Goal: Communication & Community: Answer question/provide support

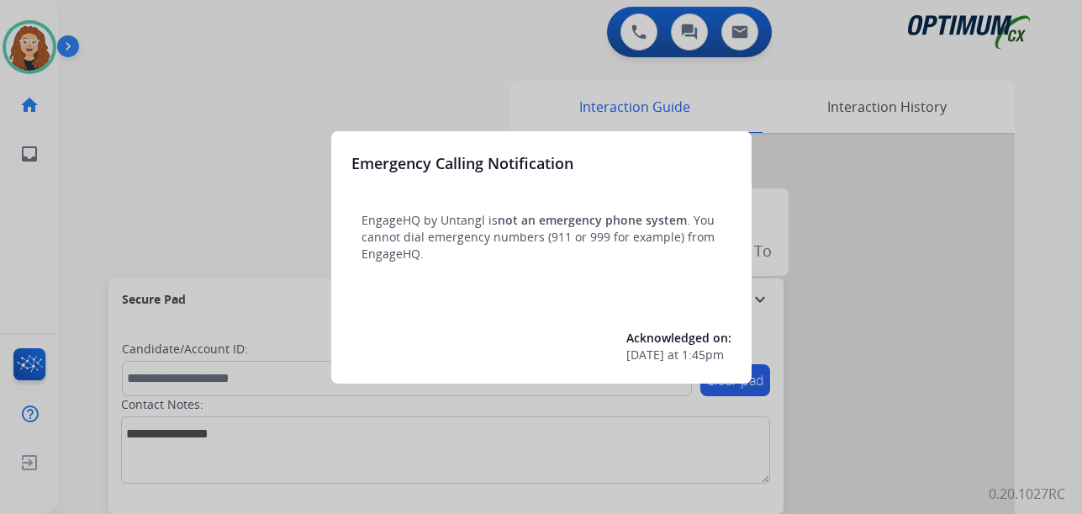
click at [246, 63] on div at bounding box center [541, 257] width 1082 height 514
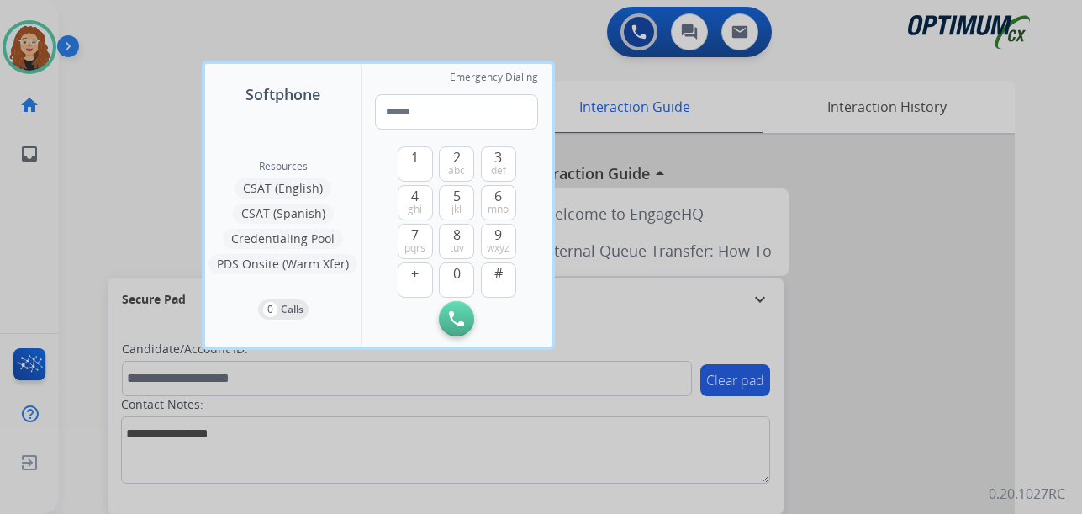
click at [119, 93] on div at bounding box center [541, 257] width 1082 height 514
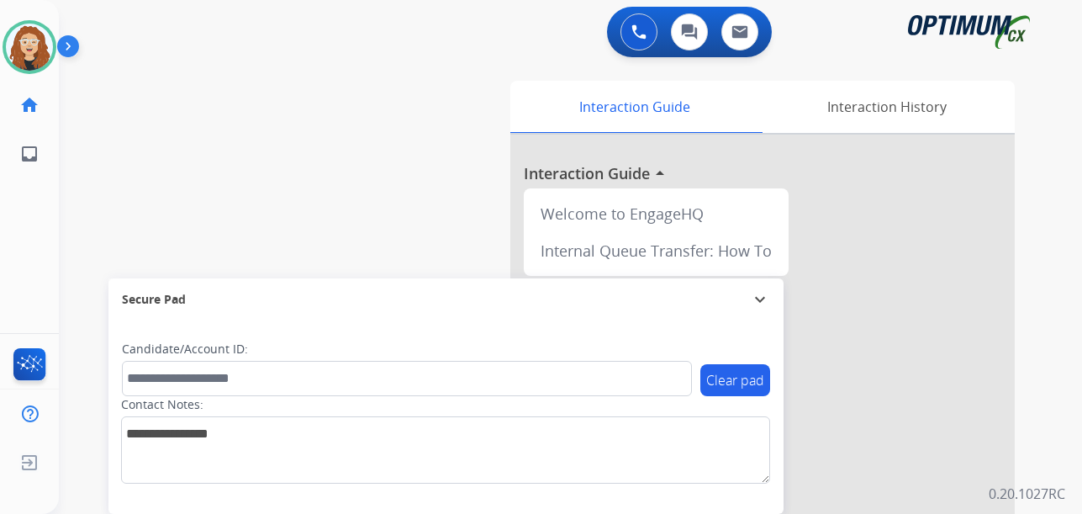
click at [92, 230] on div "swap_horiz Break voice bridge close_fullscreen Connect 3-Way Call merge_type Se…" at bounding box center [550, 411] width 983 height 701
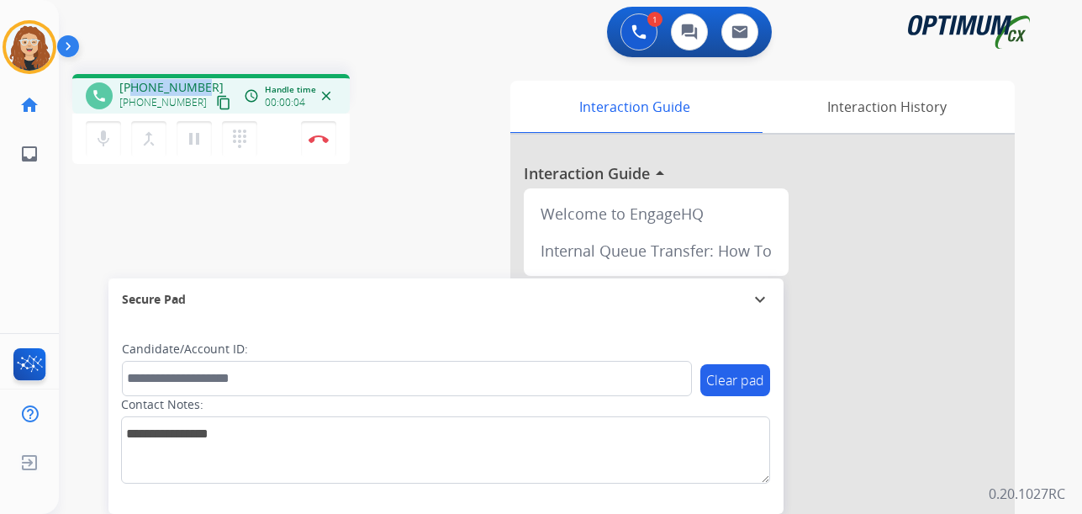
drag, startPoint x: 130, startPoint y: 86, endPoint x: 194, endPoint y: 83, distance: 63.9
click at [203, 82] on div "[PHONE_NUMBER] [PHONE_NUMBER] content_copy" at bounding box center [176, 96] width 114 height 34
copy span "7867122970"
click at [323, 141] on img at bounding box center [319, 139] width 20 height 8
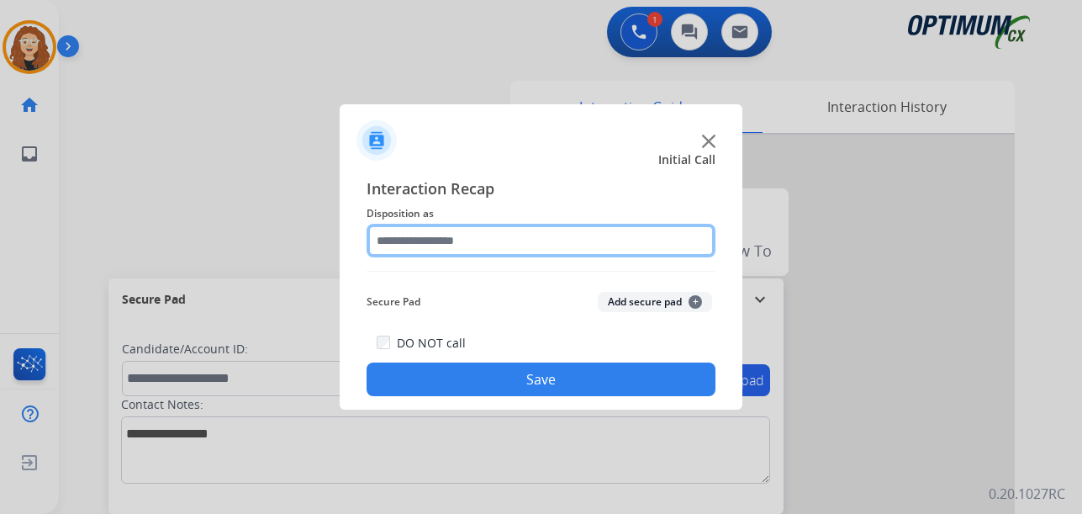
click at [426, 242] on input "text" at bounding box center [541, 241] width 349 height 34
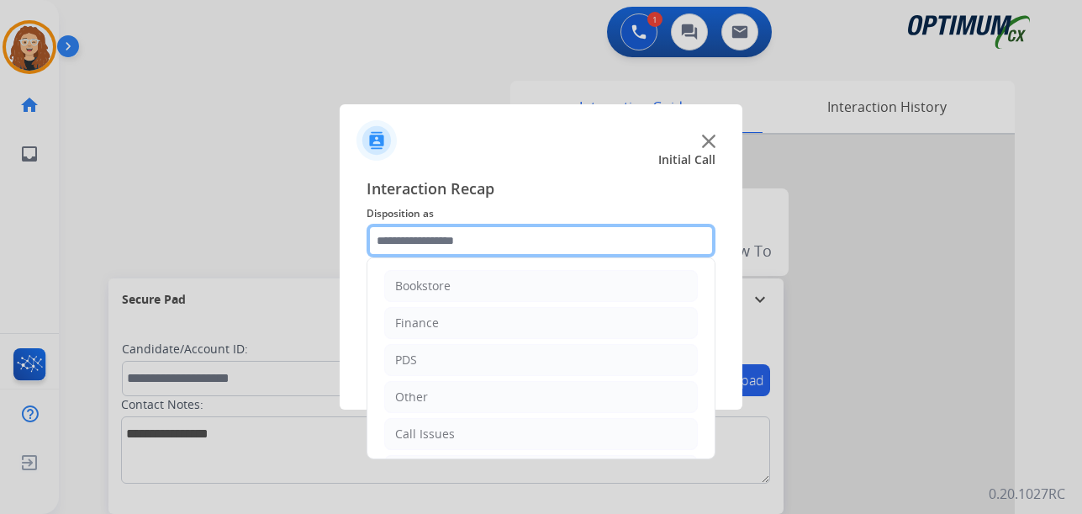
scroll to position [114, 0]
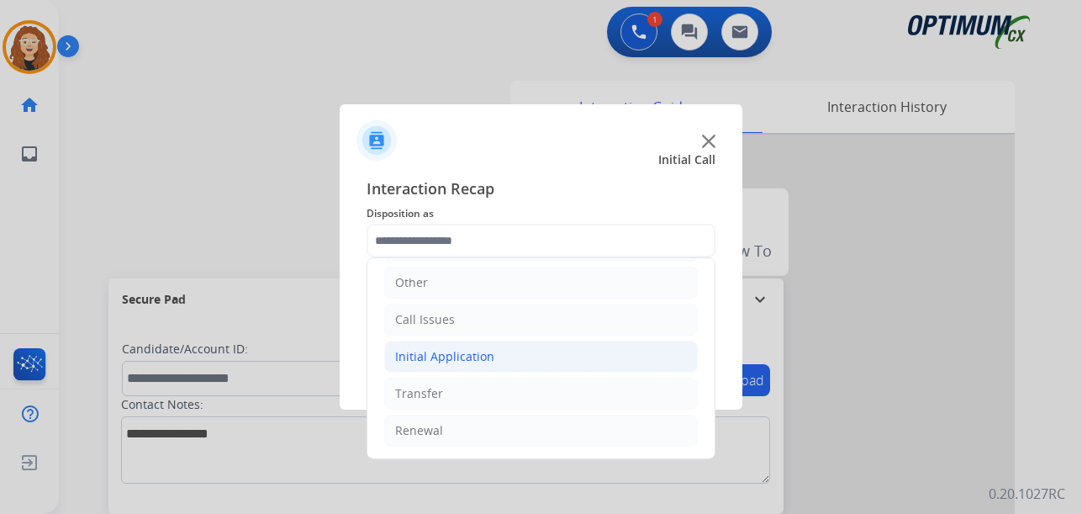
click at [437, 359] on div "Initial Application" at bounding box center [444, 356] width 99 height 17
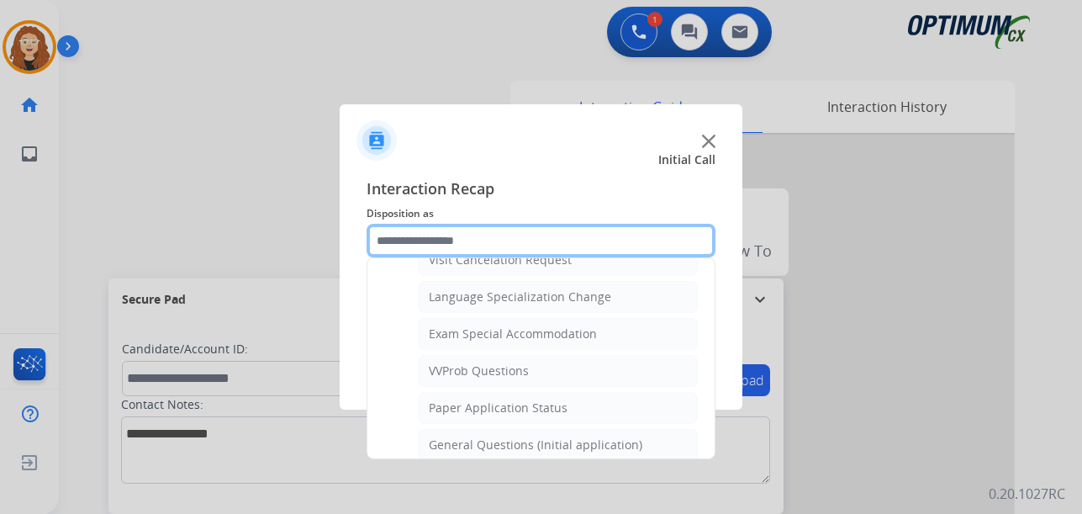
scroll to position [906, 0]
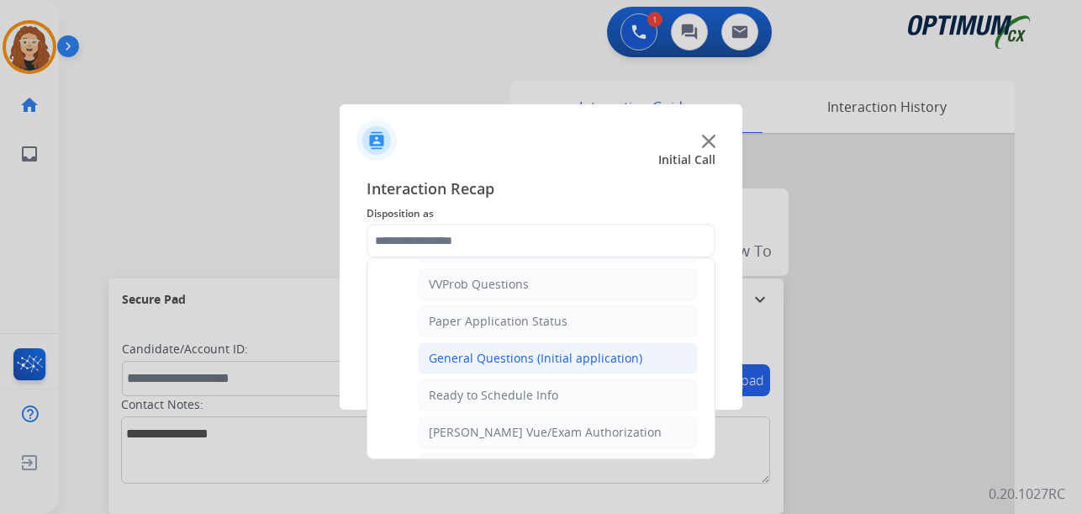
click at [581, 357] on div "General Questions (Initial application)" at bounding box center [536, 358] width 214 height 17
type input "**********"
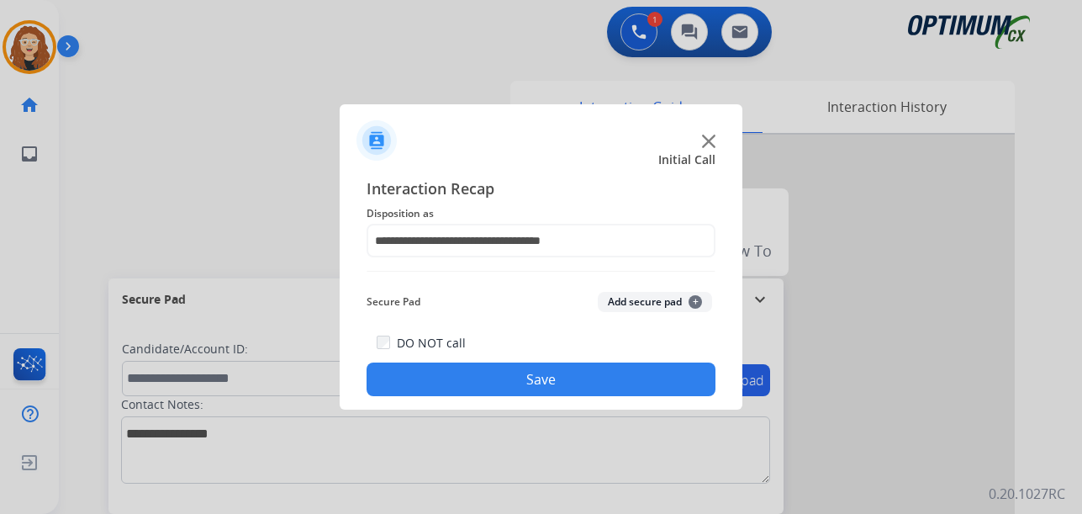
click at [575, 381] on button "Save" at bounding box center [541, 379] width 349 height 34
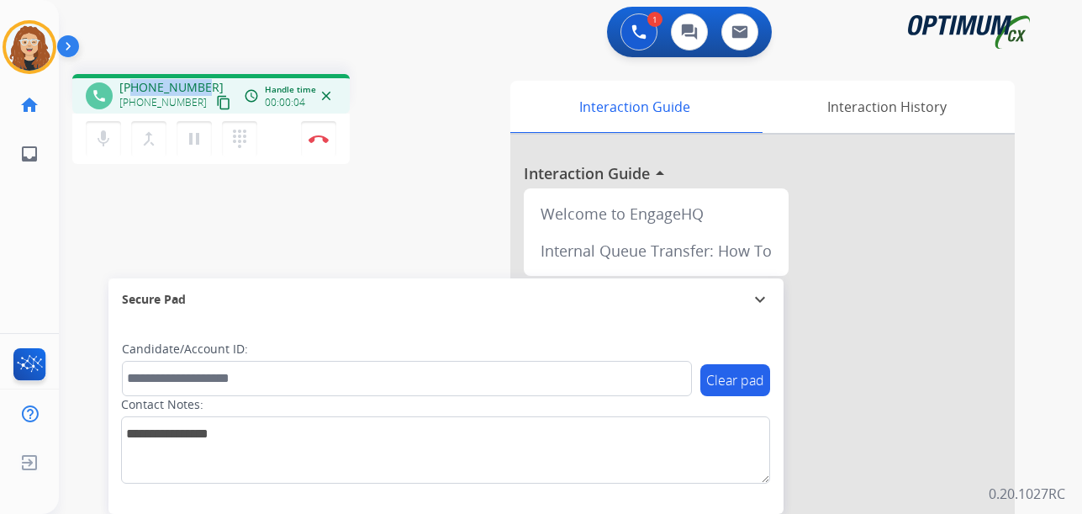
drag, startPoint x: 135, startPoint y: 87, endPoint x: 203, endPoint y: 84, distance: 68.1
click at [203, 84] on div "[PHONE_NUMBER] [PHONE_NUMBER] content_copy" at bounding box center [176, 96] width 114 height 34
copy span "2077456617"
click at [324, 141] on img at bounding box center [319, 139] width 20 height 8
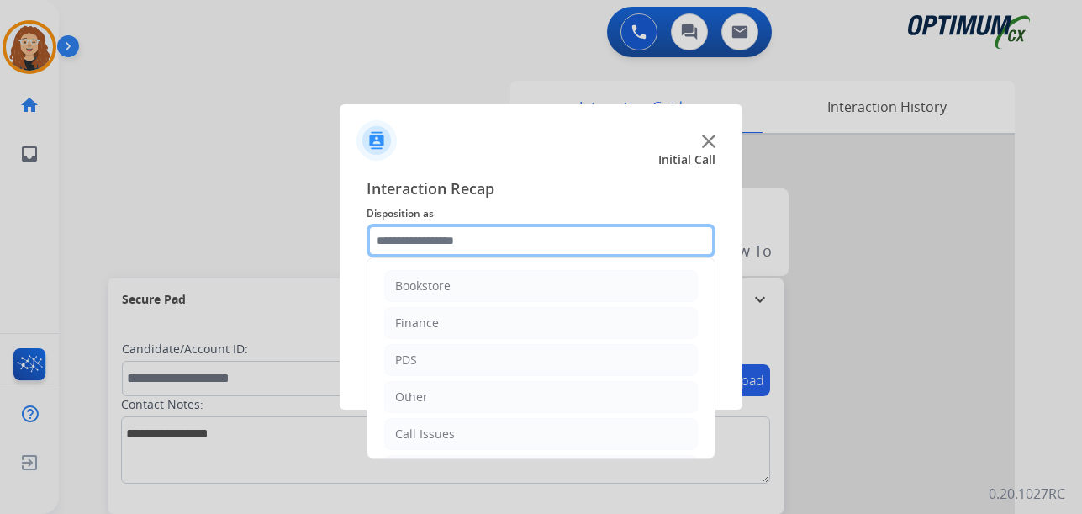
click at [466, 239] on input "text" at bounding box center [541, 241] width 349 height 34
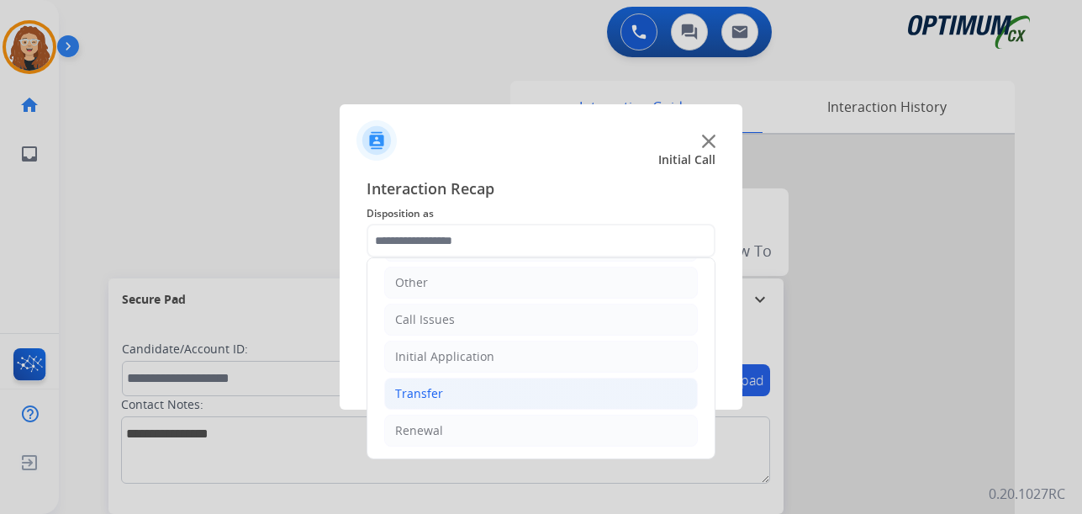
drag, startPoint x: 570, startPoint y: 431, endPoint x: 672, endPoint y: 388, distance: 110.7
click at [583, 432] on li "Renewal" at bounding box center [541, 430] width 314 height 32
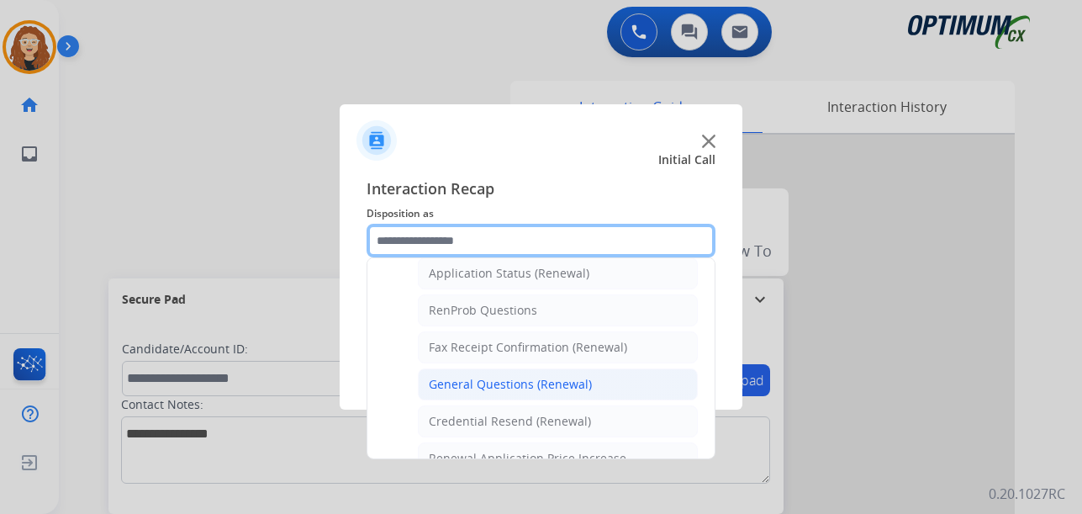
scroll to position [403, 0]
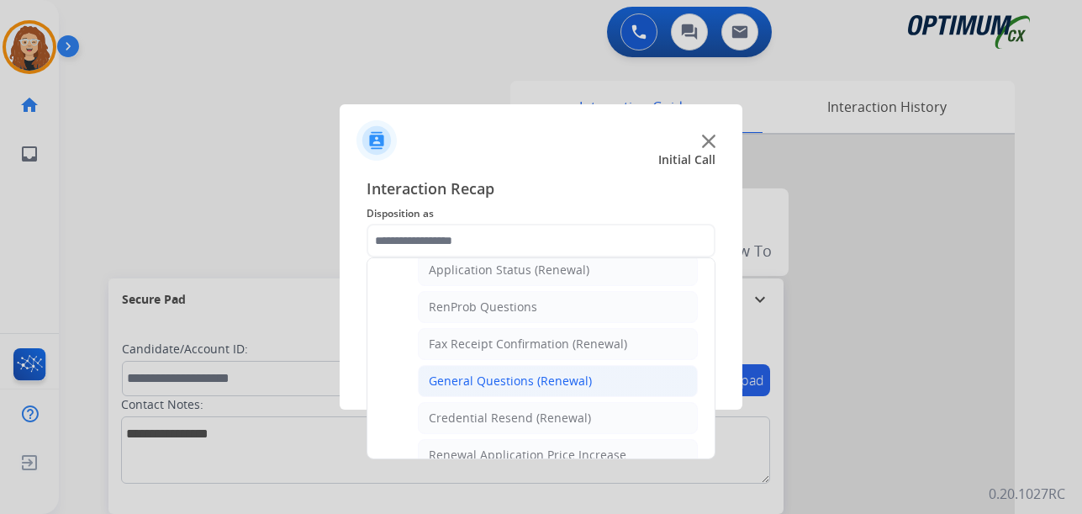
click at [588, 386] on li "General Questions (Renewal)" at bounding box center [558, 381] width 280 height 32
type input "**********"
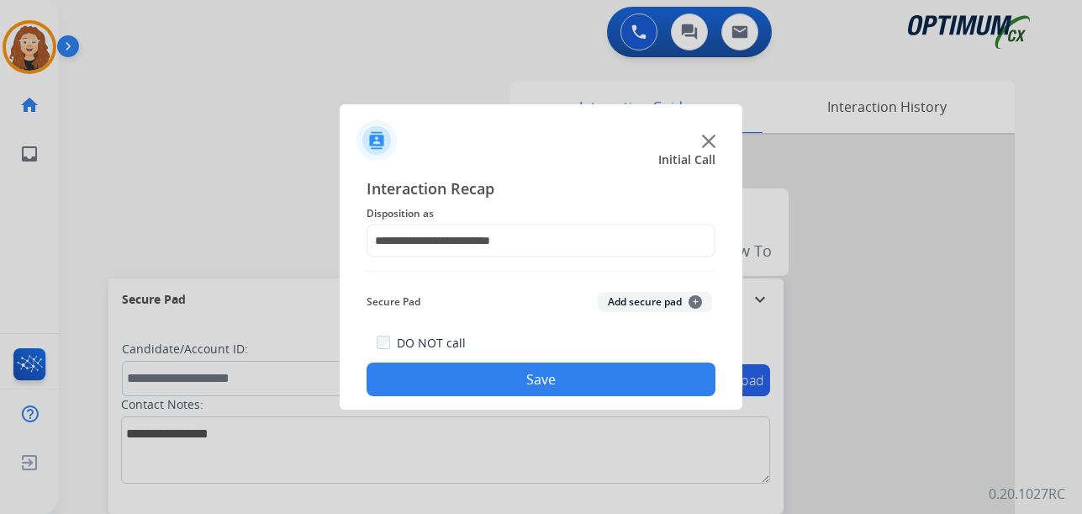
click at [568, 384] on button "Save" at bounding box center [541, 379] width 349 height 34
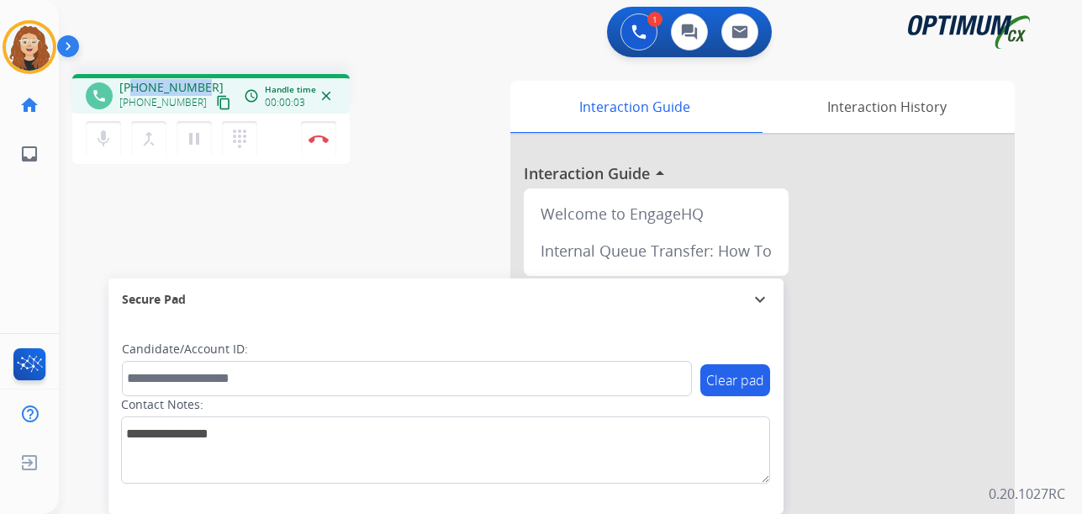
drag, startPoint x: 136, startPoint y: 88, endPoint x: 203, endPoint y: 83, distance: 67.4
click at [203, 83] on div "[PHONE_NUMBER] [PHONE_NUMBER] content_copy" at bounding box center [176, 96] width 114 height 34
copy span "3028345620"
click at [324, 145] on button "Disconnect" at bounding box center [318, 138] width 35 height 35
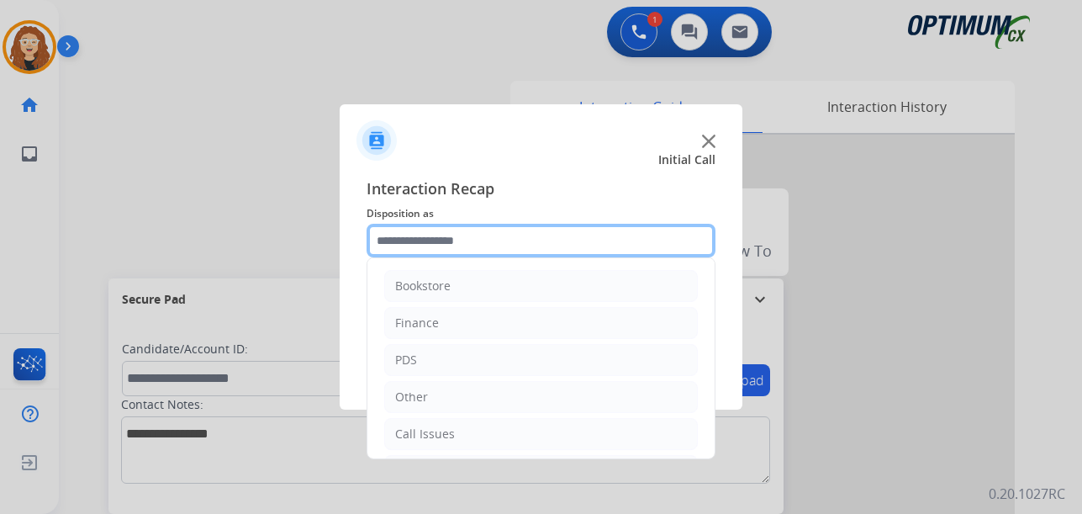
click at [451, 238] on input "text" at bounding box center [541, 241] width 349 height 34
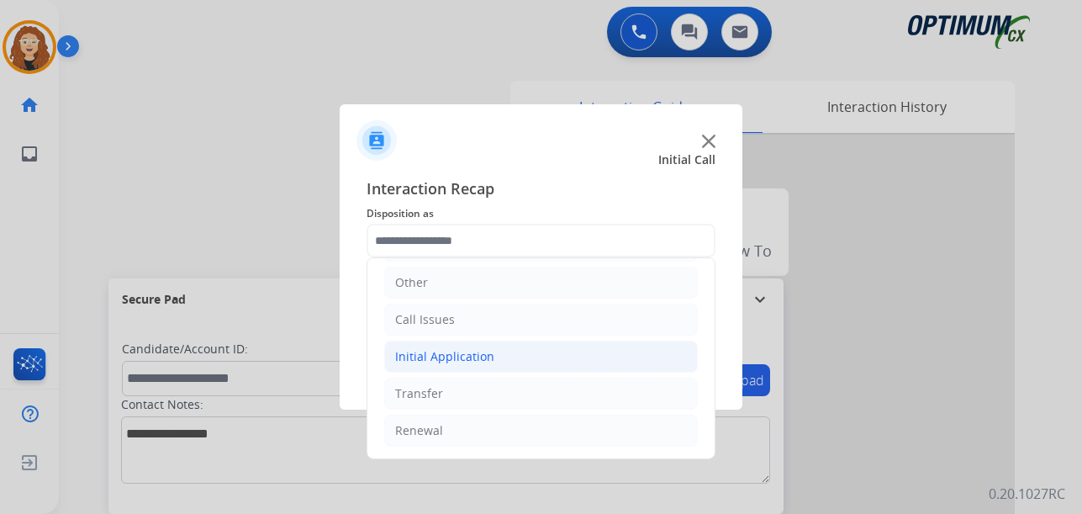
click at [446, 355] on div "Initial Application" at bounding box center [444, 356] width 99 height 17
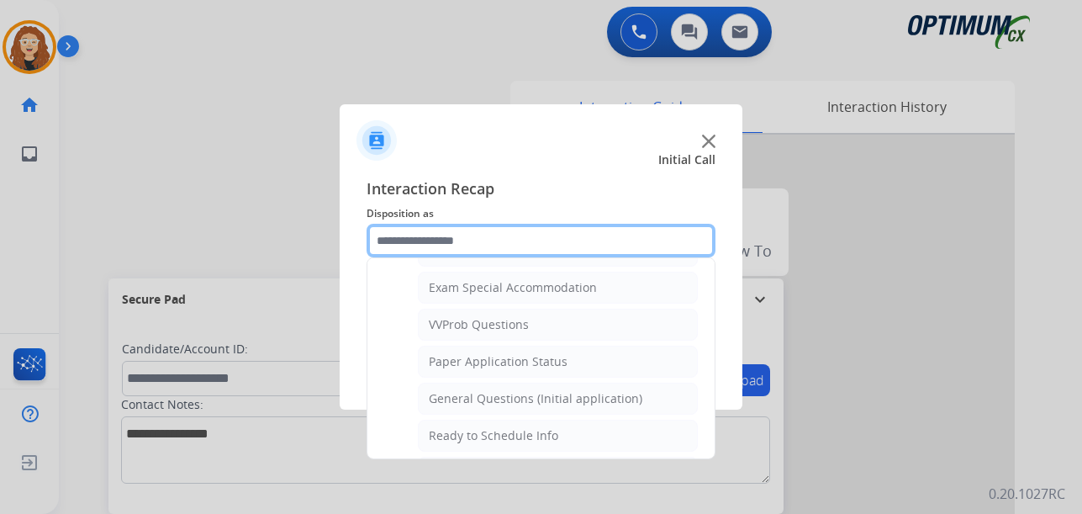
scroll to position [870, 0]
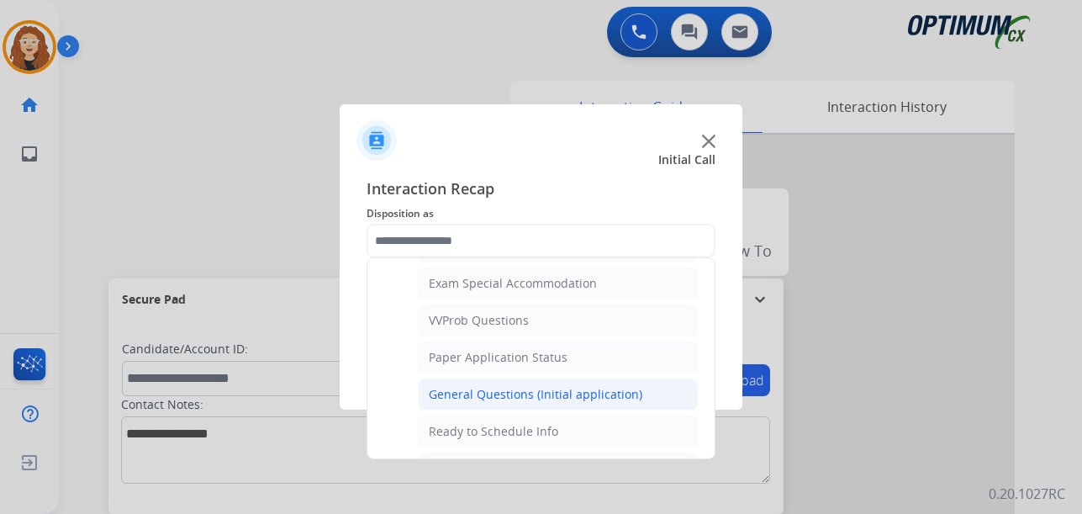
click at [593, 399] on div "General Questions (Initial application)" at bounding box center [536, 394] width 214 height 17
type input "**********"
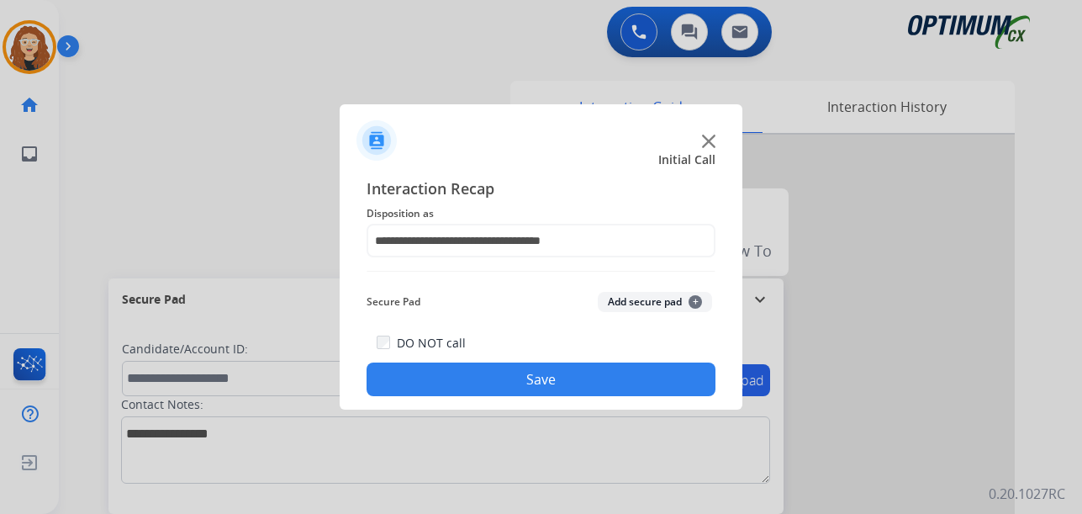
click at [572, 384] on button "Save" at bounding box center [541, 379] width 349 height 34
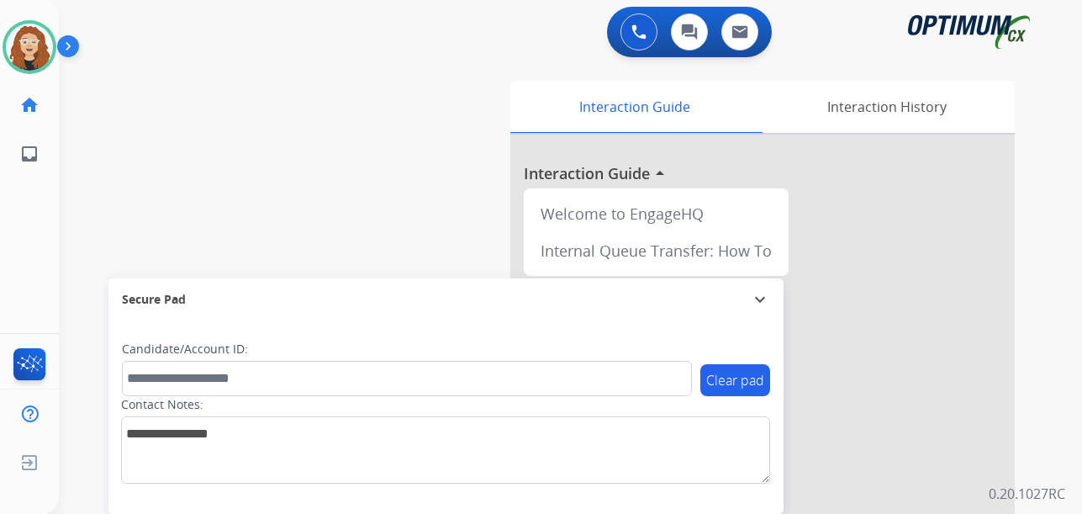
click at [88, 180] on div "swap_horiz Break voice bridge close_fullscreen Connect 3-Way Call merge_type Se…" at bounding box center [550, 411] width 983 height 701
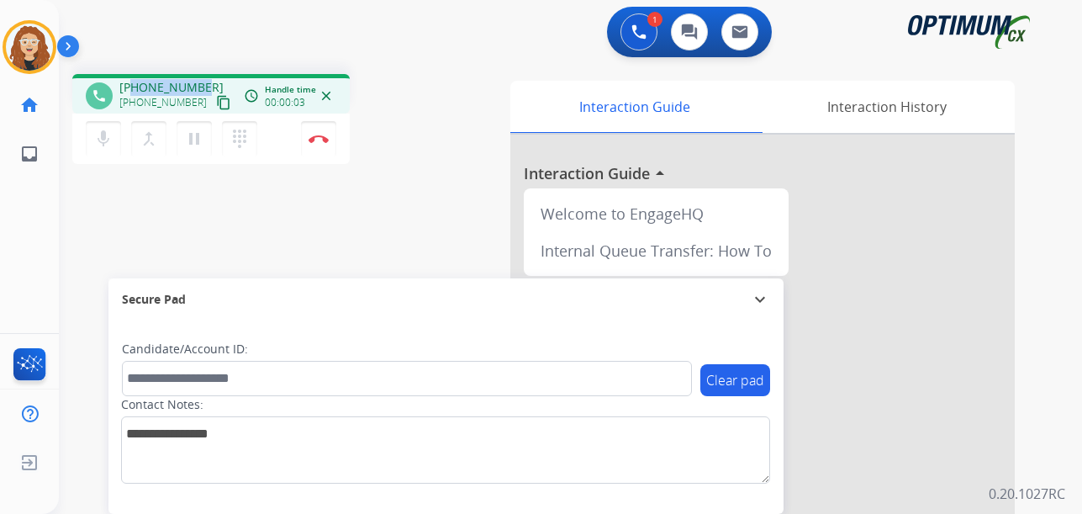
drag, startPoint x: 133, startPoint y: 87, endPoint x: 198, endPoint y: 86, distance: 64.7
click at [198, 86] on span "[PHONE_NUMBER]" at bounding box center [171, 87] width 104 height 17
copy span "4049408660"
click at [323, 141] on img at bounding box center [319, 139] width 20 height 8
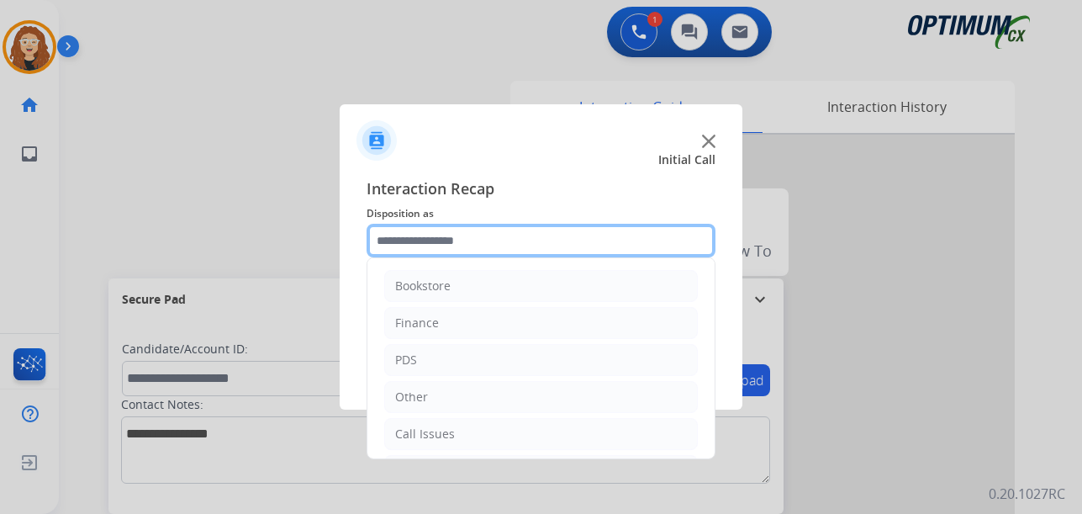
drag, startPoint x: 453, startPoint y: 240, endPoint x: 465, endPoint y: 251, distance: 16.1
click at [451, 240] on input "text" at bounding box center [541, 241] width 349 height 34
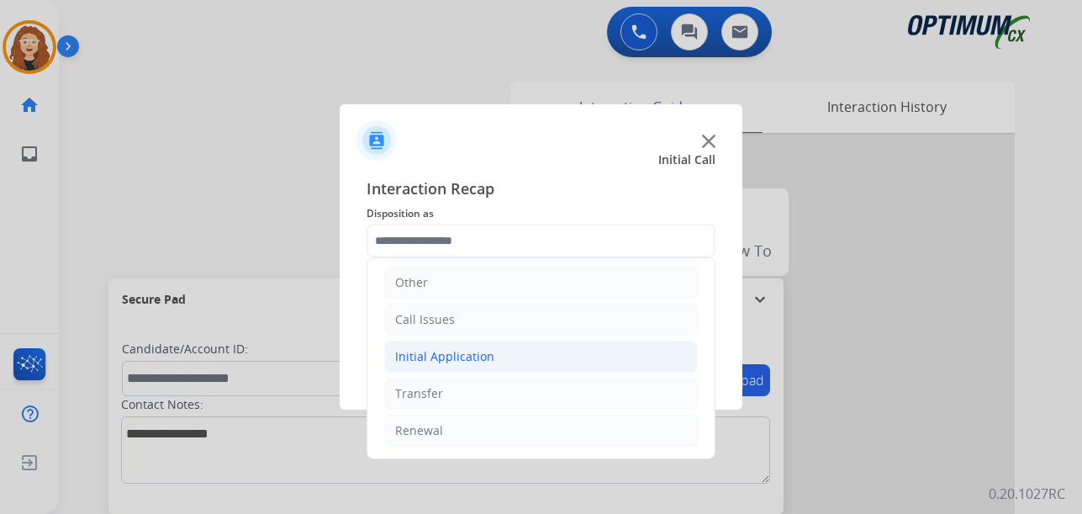
click at [492, 353] on li "Initial Application" at bounding box center [541, 356] width 314 height 32
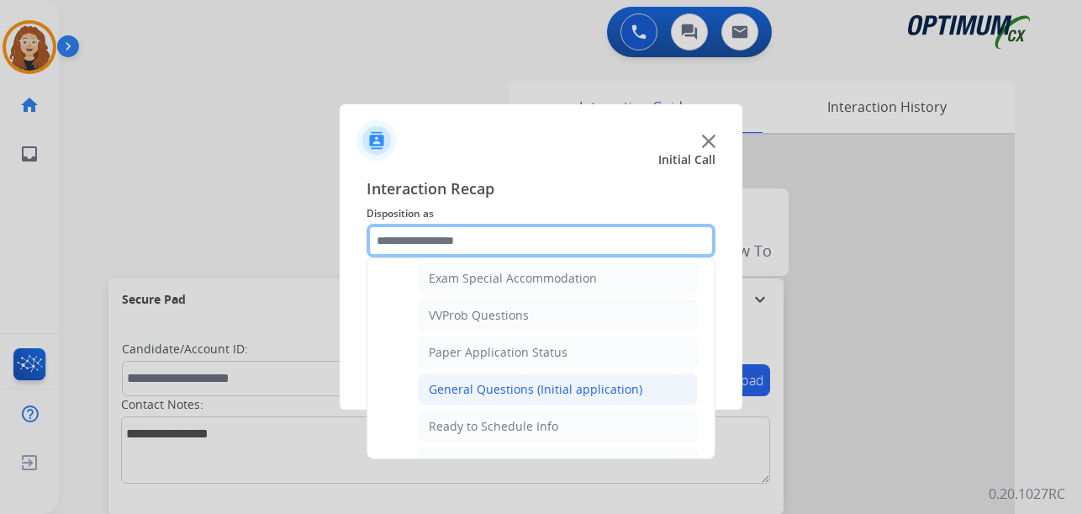
scroll to position [876, 0]
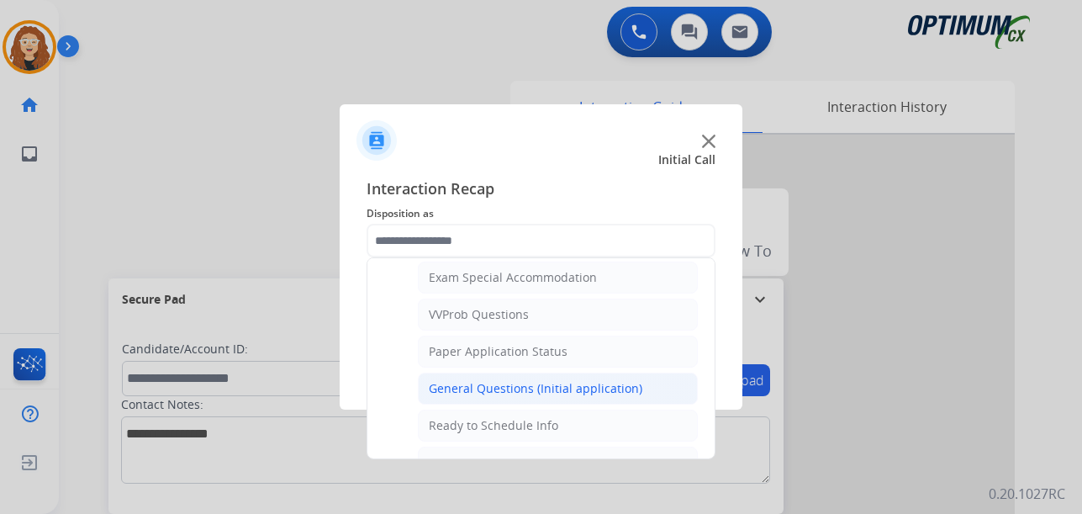
click at [636, 394] on li "General Questions (Initial application)" at bounding box center [558, 388] width 280 height 32
type input "**********"
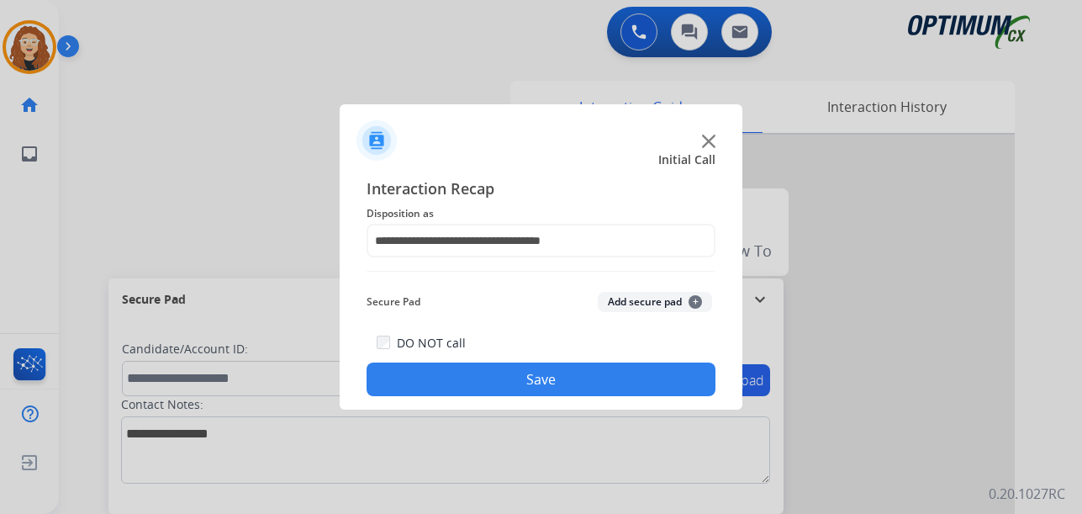
drag, startPoint x: 611, startPoint y: 388, endPoint x: 493, endPoint y: 326, distance: 133.9
click at [598, 379] on button "Save" at bounding box center [541, 379] width 349 height 34
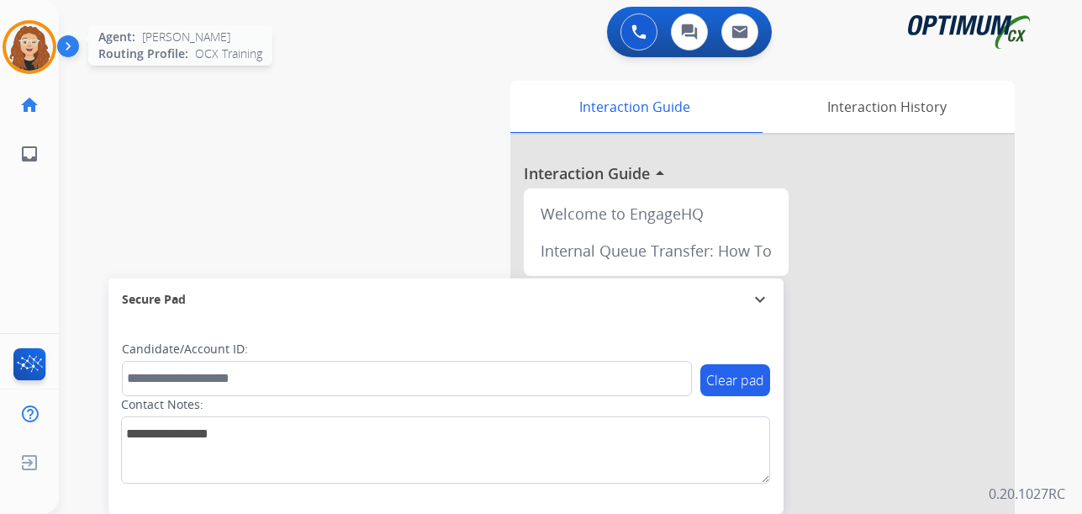
click at [40, 45] on img at bounding box center [29, 47] width 47 height 47
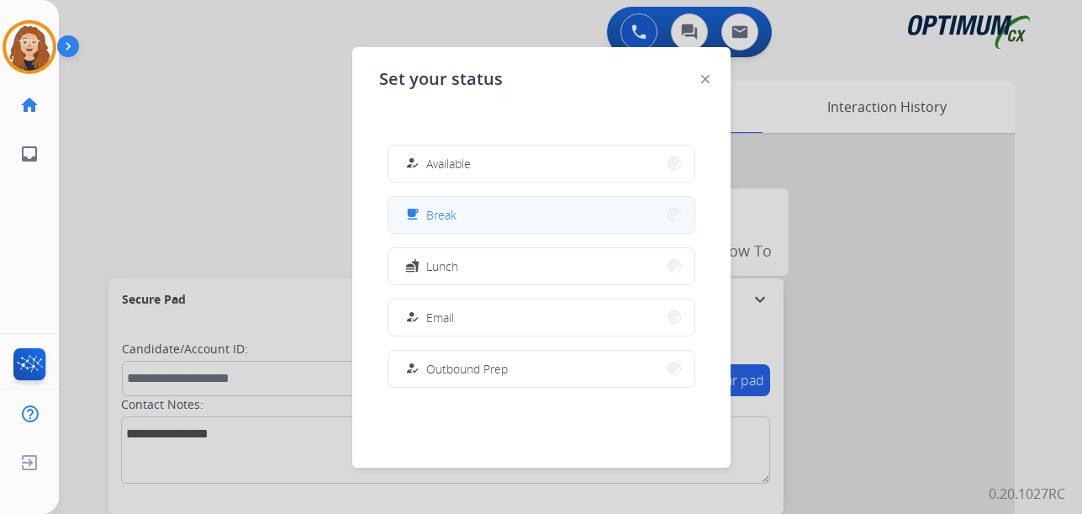
click at [462, 210] on button "free_breakfast Break" at bounding box center [541, 215] width 306 height 36
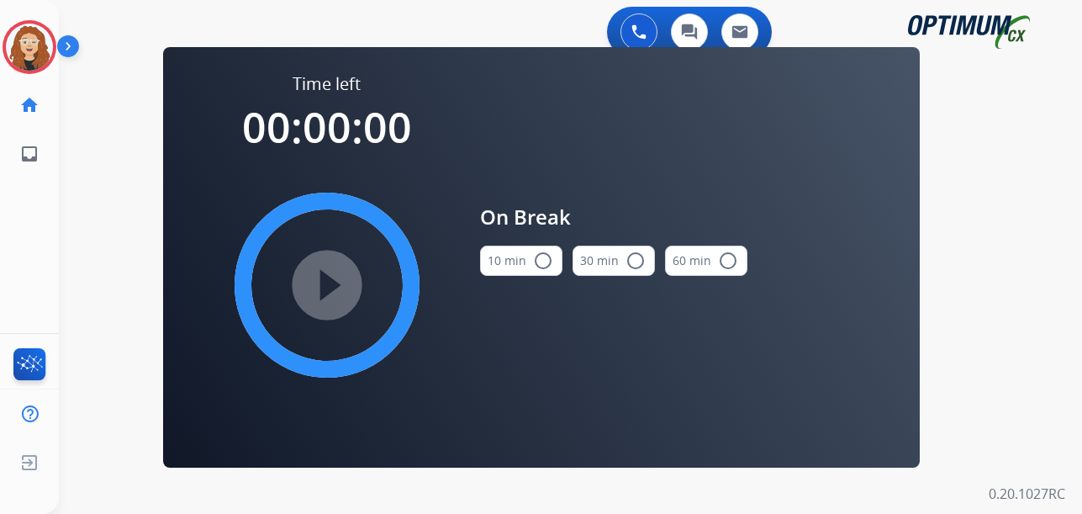
click at [540, 259] on mat-icon "radio_button_unchecked" at bounding box center [543, 261] width 20 height 20
click at [327, 283] on mat-icon "play_circle_filled" at bounding box center [327, 285] width 20 height 20
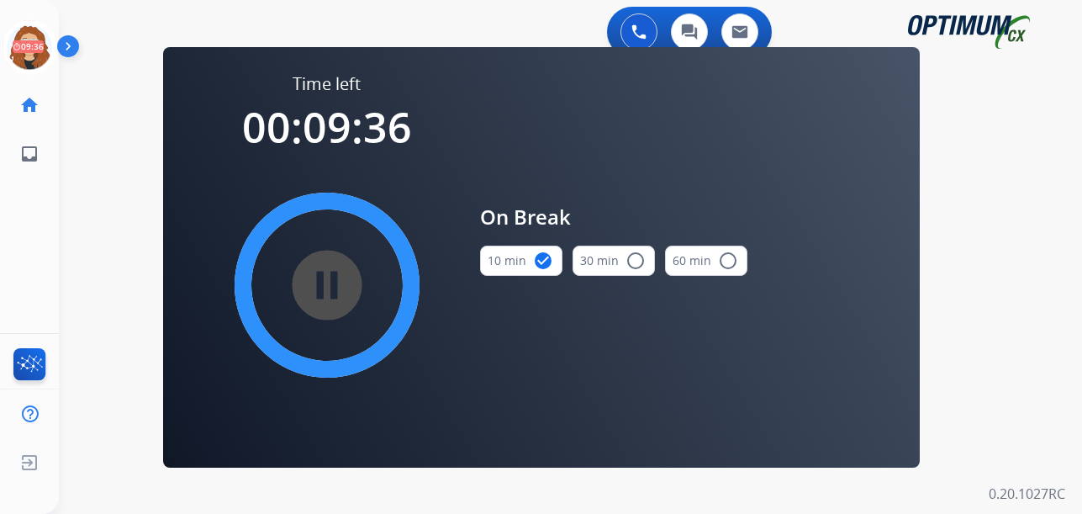
click at [82, 289] on div "0 Voice Interactions 0 Chat Interactions 0 Email Interactions swap_horiz Break …" at bounding box center [570, 257] width 1023 height 514
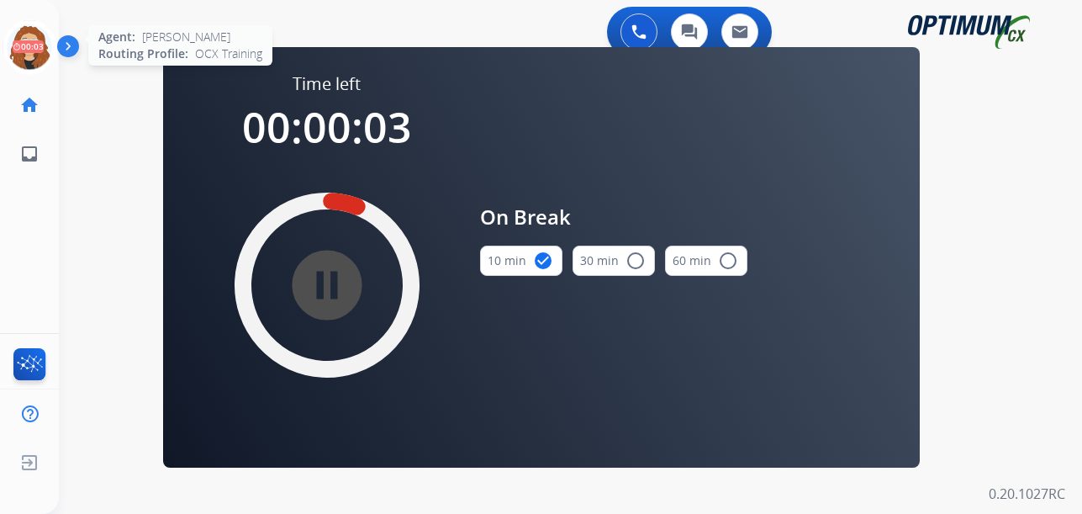
click at [31, 36] on icon at bounding box center [30, 47] width 55 height 55
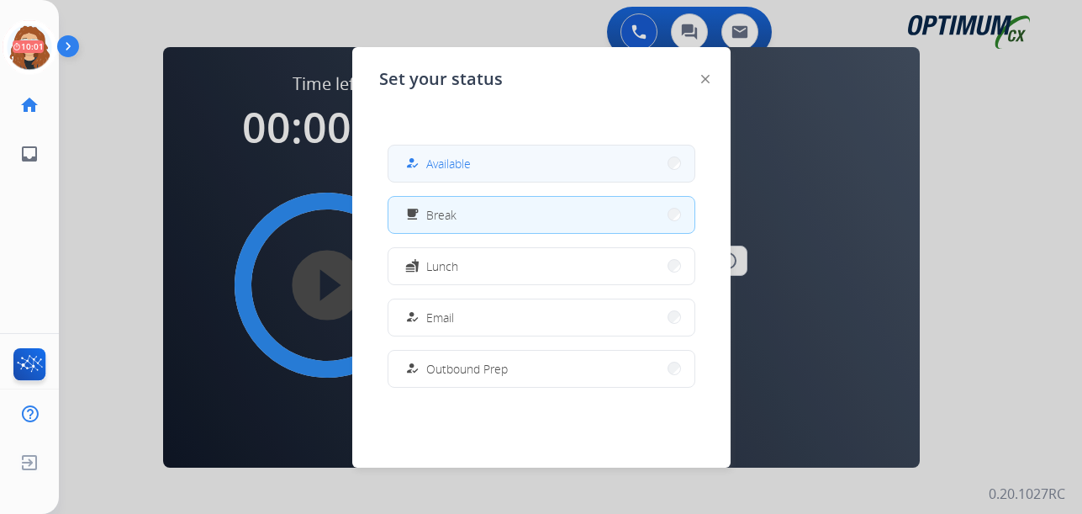
click at [546, 160] on button "how_to_reg Available" at bounding box center [541, 163] width 306 height 36
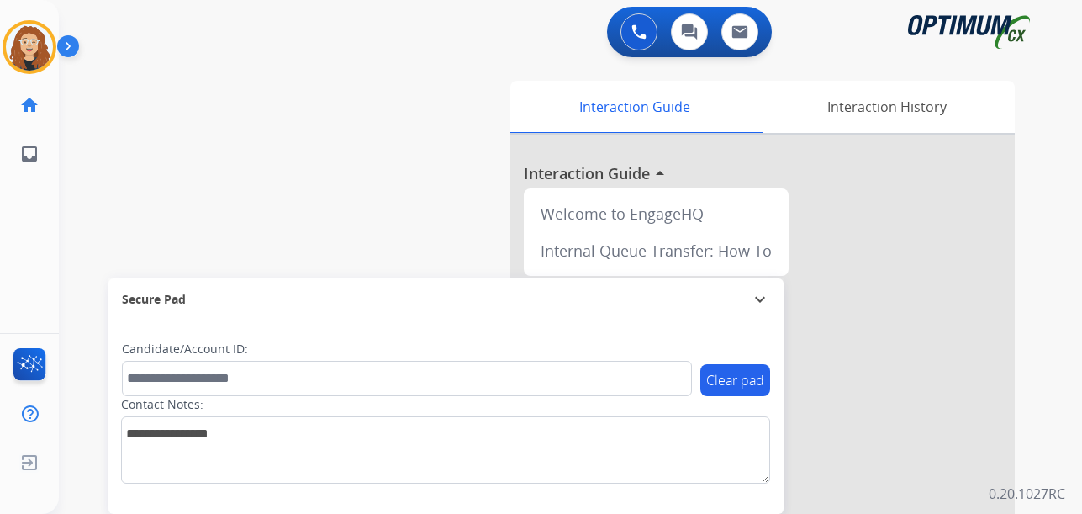
click at [69, 193] on div "swap_horiz Break voice bridge close_fullscreen Connect 3-Way Call merge_type Se…" at bounding box center [550, 411] width 983 height 701
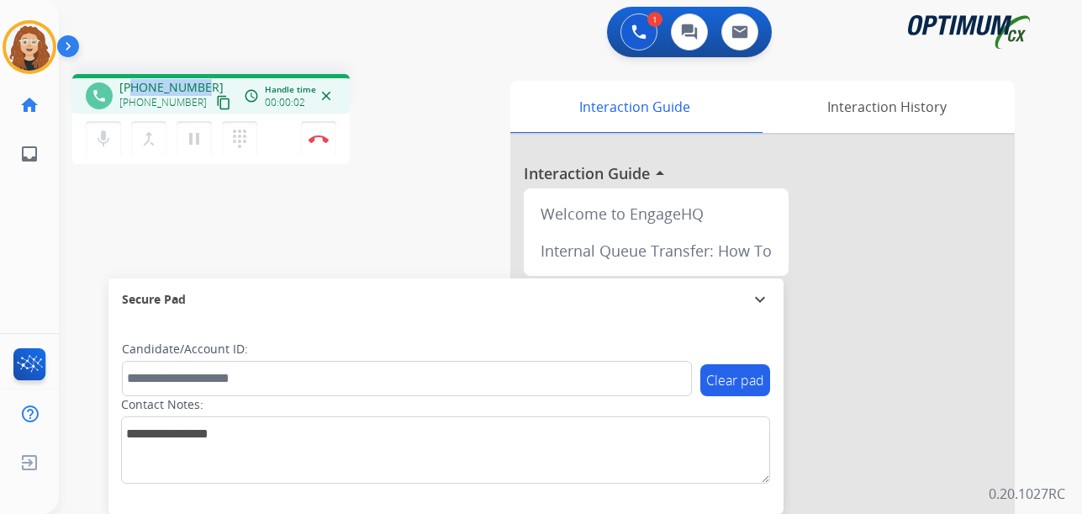
drag, startPoint x: 137, startPoint y: 87, endPoint x: 199, endPoint y: 82, distance: 62.4
click at [203, 81] on div "[PHONE_NUMBER] [PHONE_NUMBER] content_copy" at bounding box center [176, 96] width 114 height 34
copy span "2052431670"
click at [323, 145] on button "Disconnect" at bounding box center [318, 138] width 35 height 35
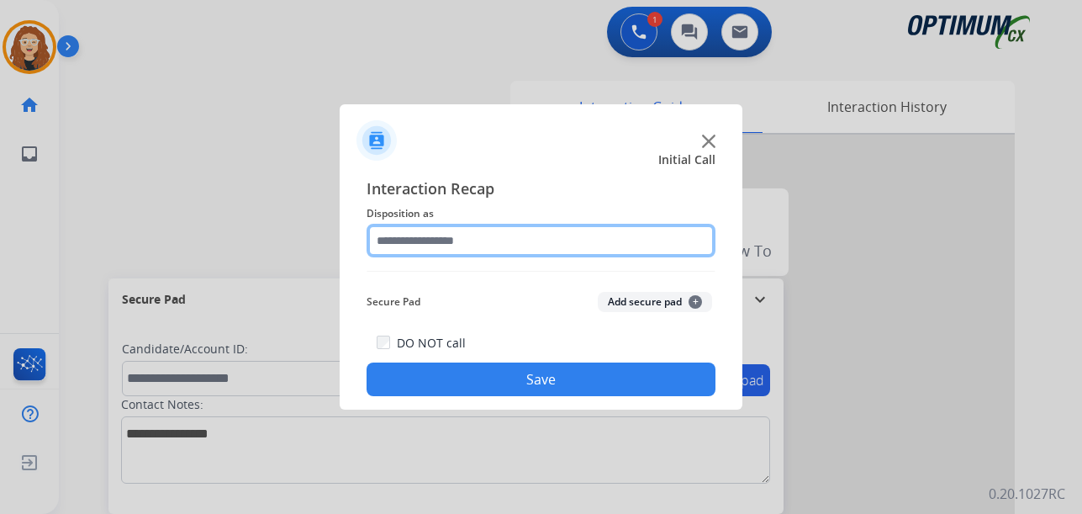
click at [470, 238] on input "text" at bounding box center [541, 241] width 349 height 34
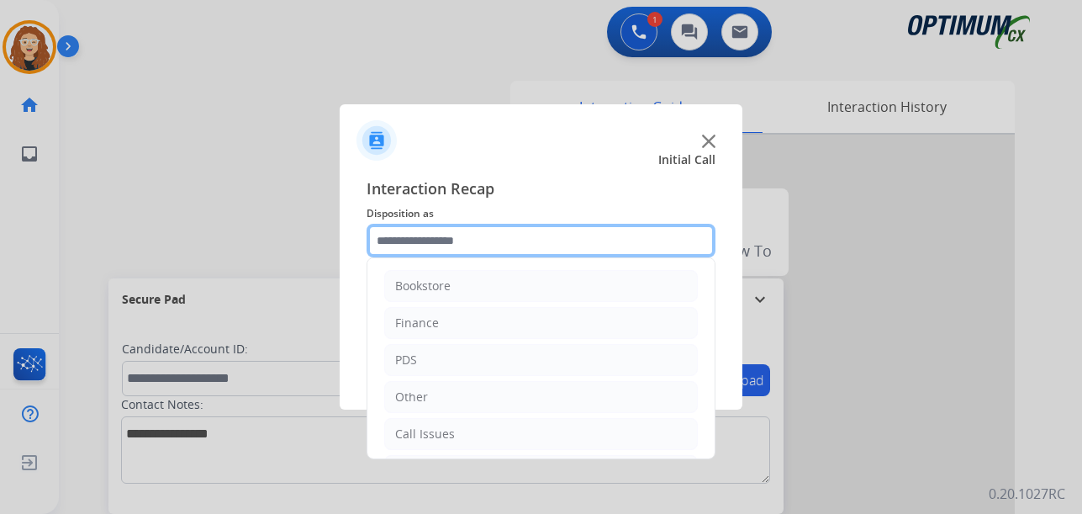
scroll to position [114, 0]
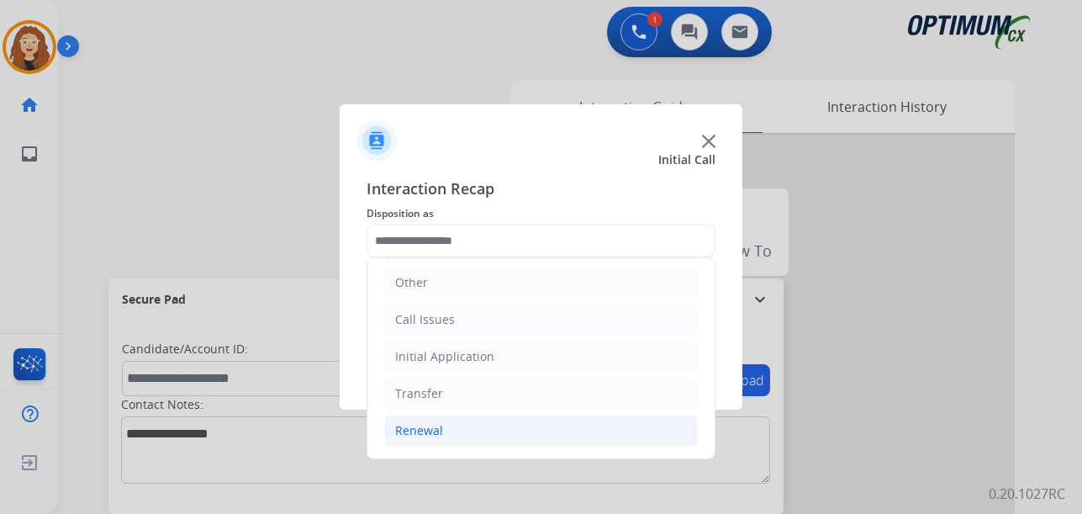
click at [446, 434] on li "Renewal" at bounding box center [541, 430] width 314 height 32
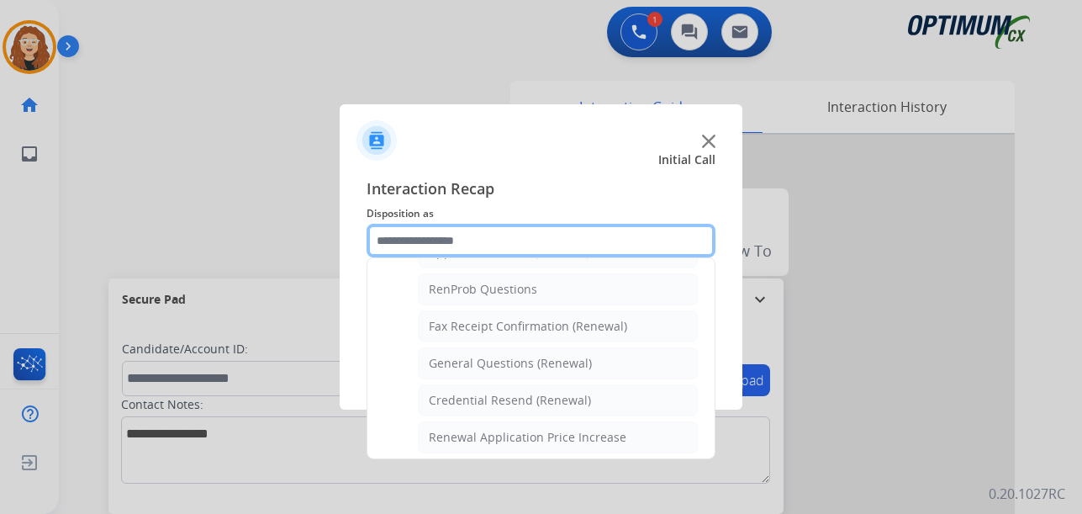
scroll to position [428, 0]
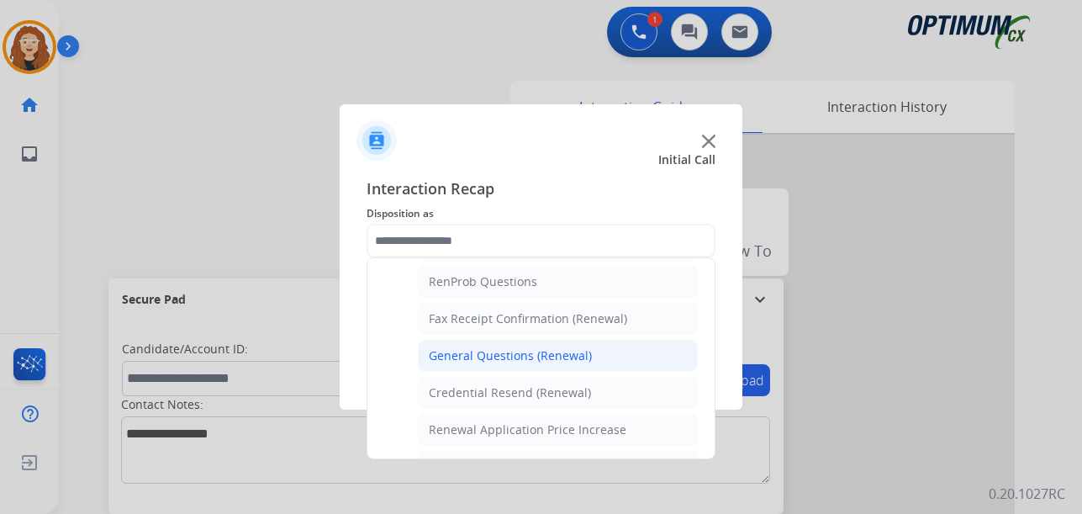
click at [576, 358] on div "General Questions (Renewal)" at bounding box center [510, 355] width 163 height 17
type input "**********"
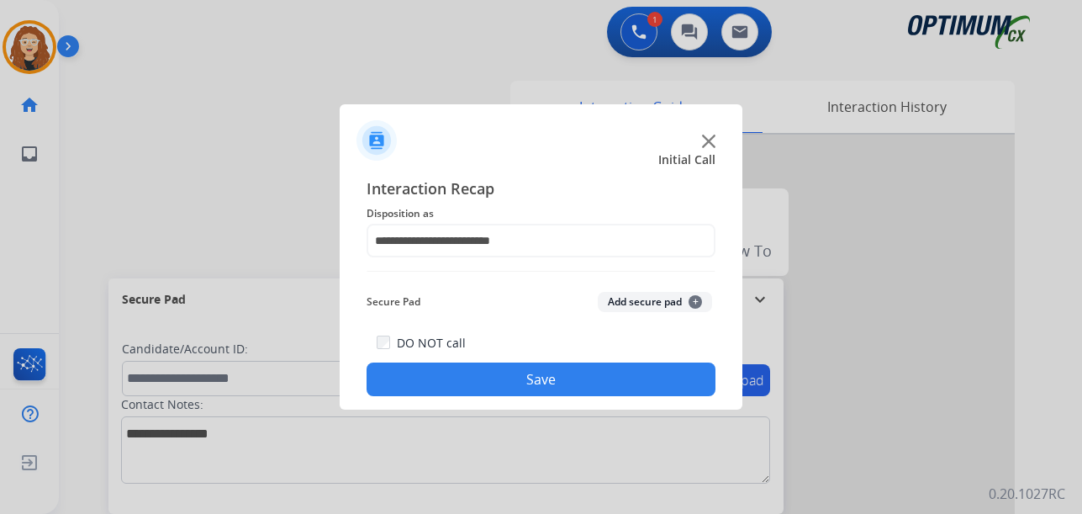
click at [557, 377] on button "Save" at bounding box center [541, 379] width 349 height 34
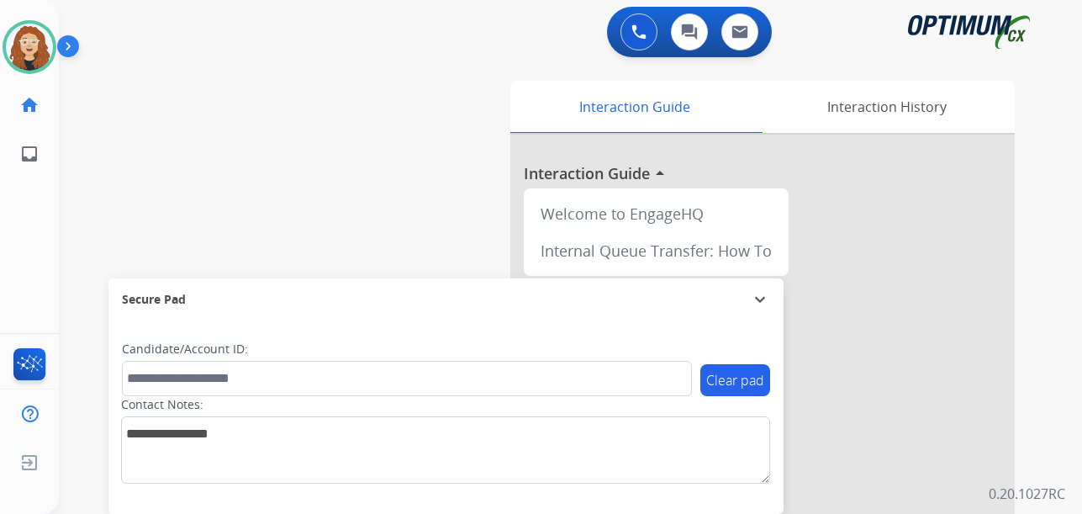
click at [83, 192] on div "swap_horiz Break voice bridge close_fullscreen Connect 3-Way Call merge_type Se…" at bounding box center [550, 411] width 983 height 701
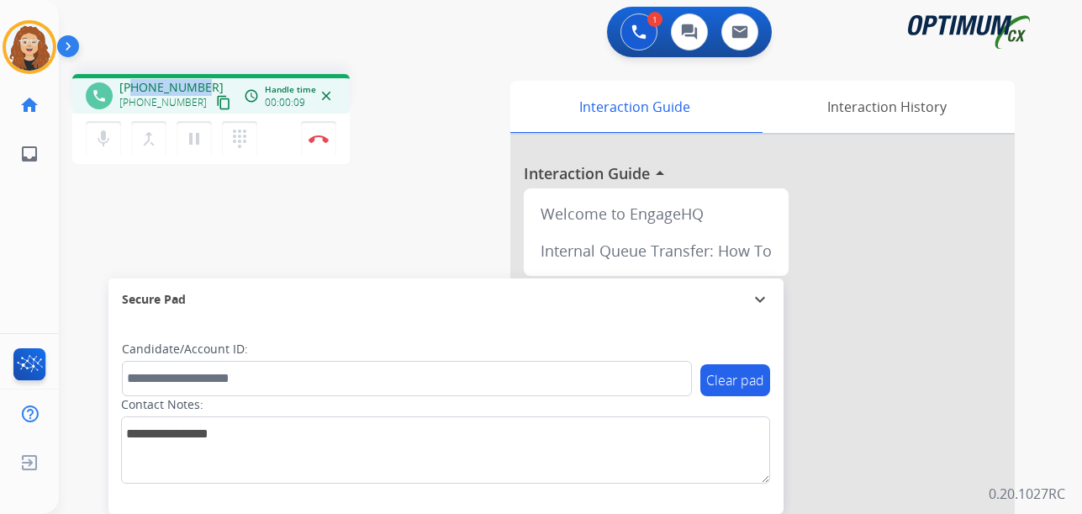
drag, startPoint x: 133, startPoint y: 87, endPoint x: 208, endPoint y: 79, distance: 76.1
click at [208, 79] on div "[PHONE_NUMBER] [PHONE_NUMBER] content_copy" at bounding box center [176, 96] width 114 height 34
copy span "2024591509"
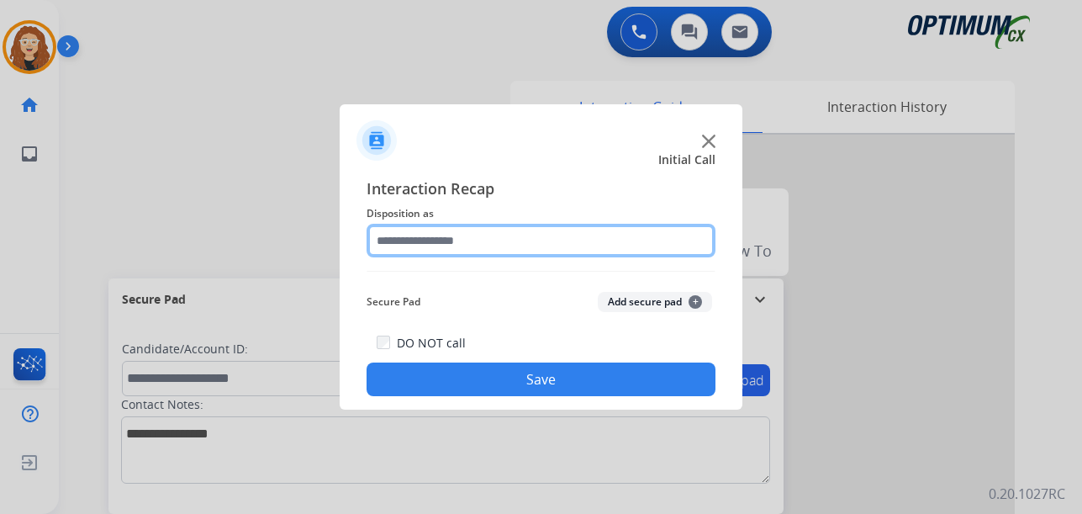
click at [417, 240] on input "text" at bounding box center [541, 241] width 349 height 34
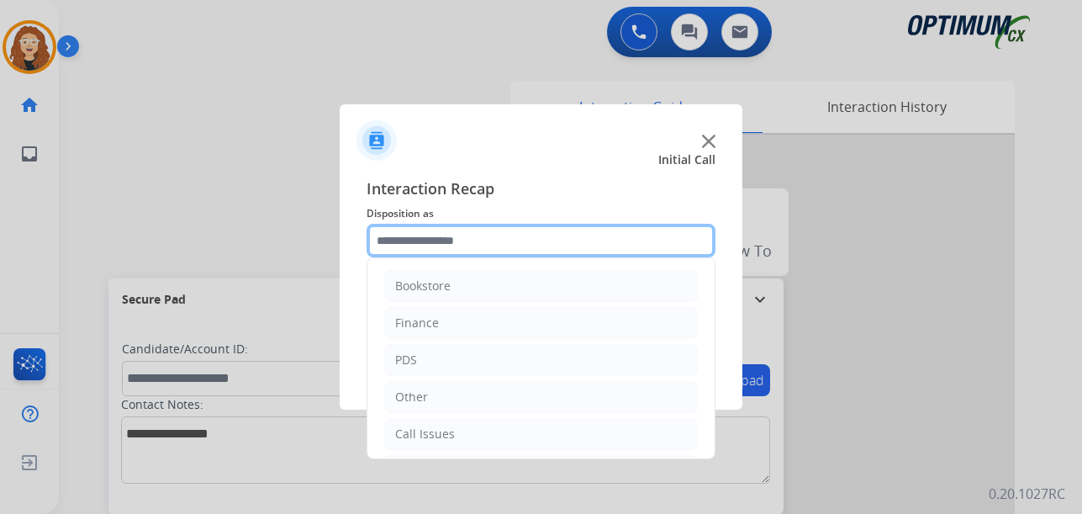
scroll to position [114, 0]
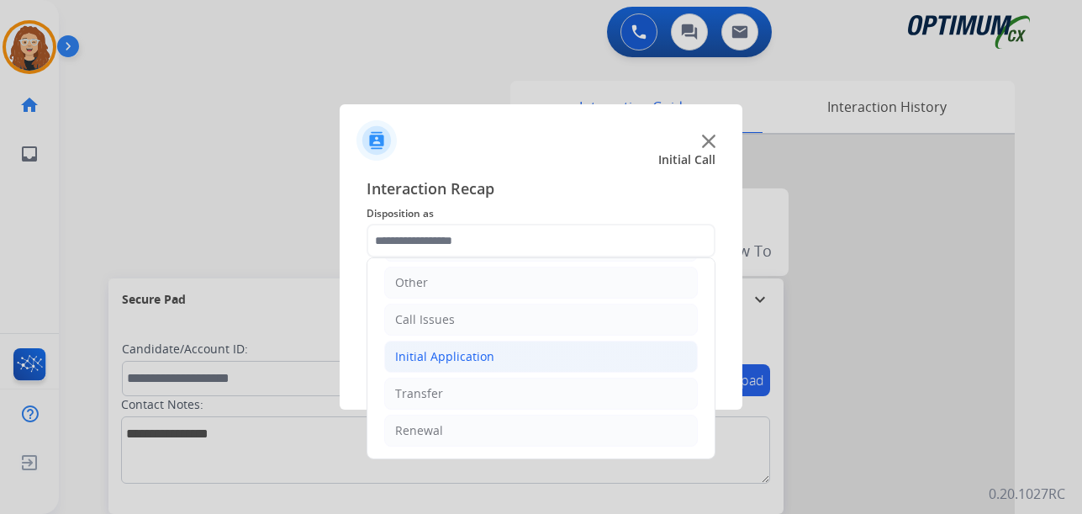
click at [459, 347] on li "Initial Application" at bounding box center [541, 356] width 314 height 32
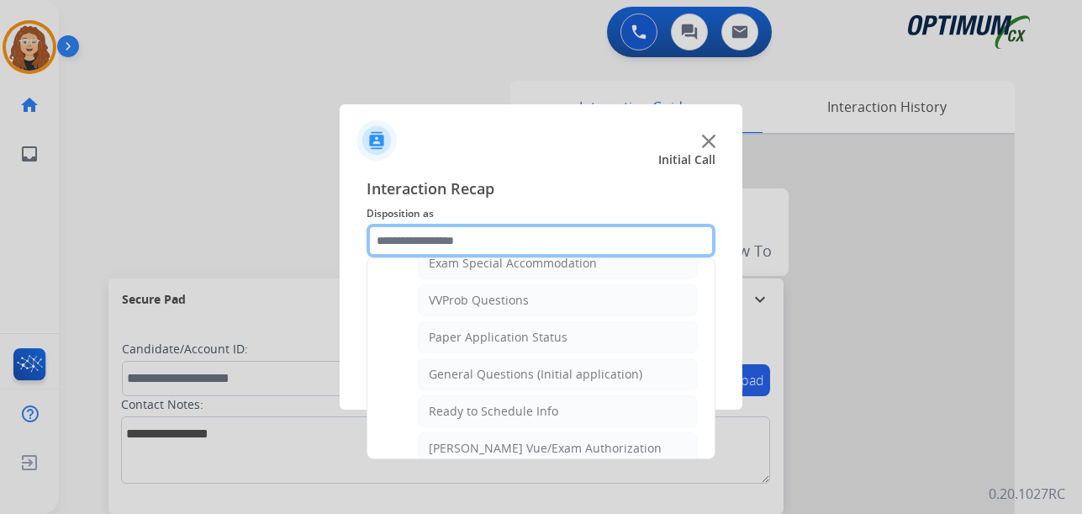
scroll to position [906, 0]
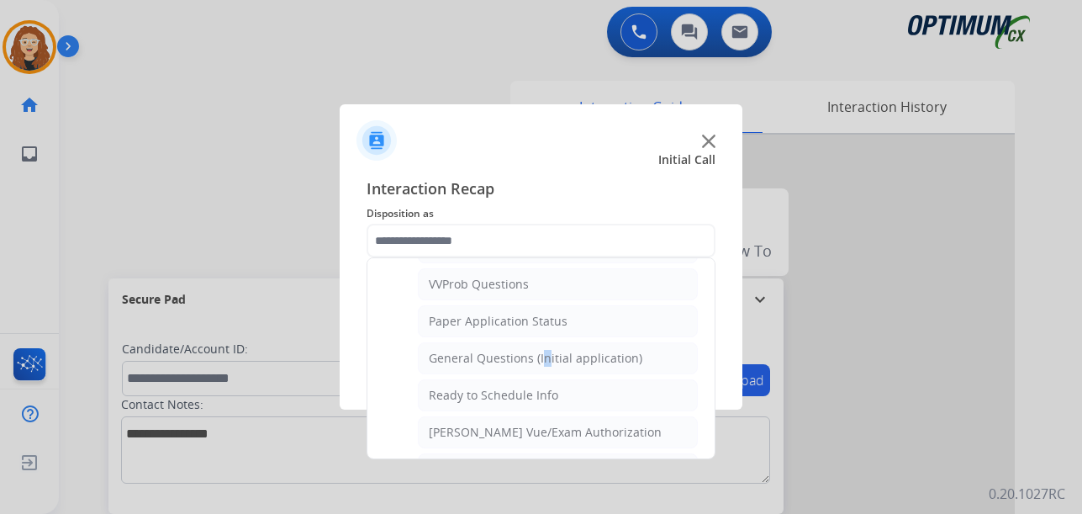
click at [540, 361] on div "General Questions (Initial application)" at bounding box center [536, 358] width 214 height 17
type input "**********"
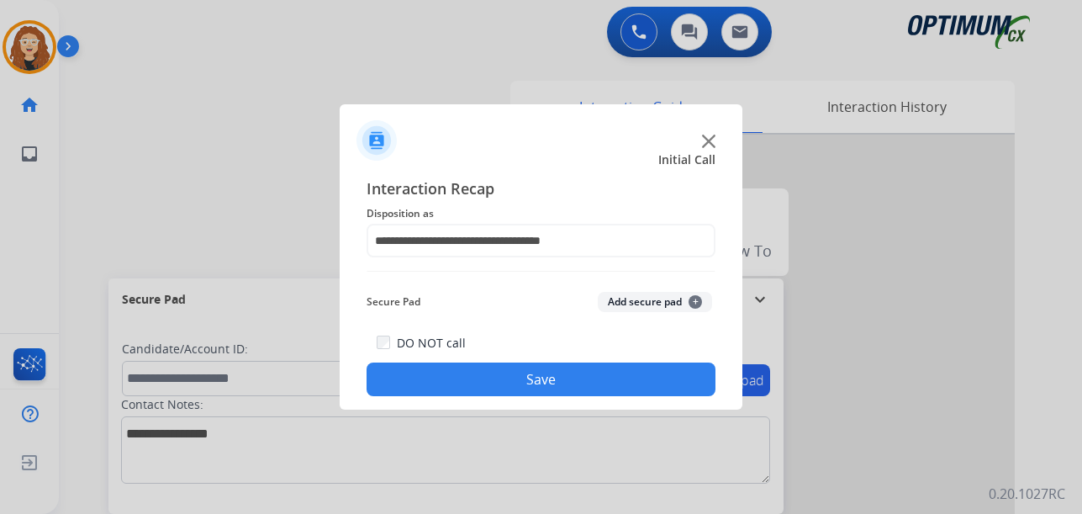
drag, startPoint x: 536, startPoint y: 381, endPoint x: 366, endPoint y: 38, distance: 383.1
click at [535, 374] on button "Save" at bounding box center [541, 379] width 349 height 34
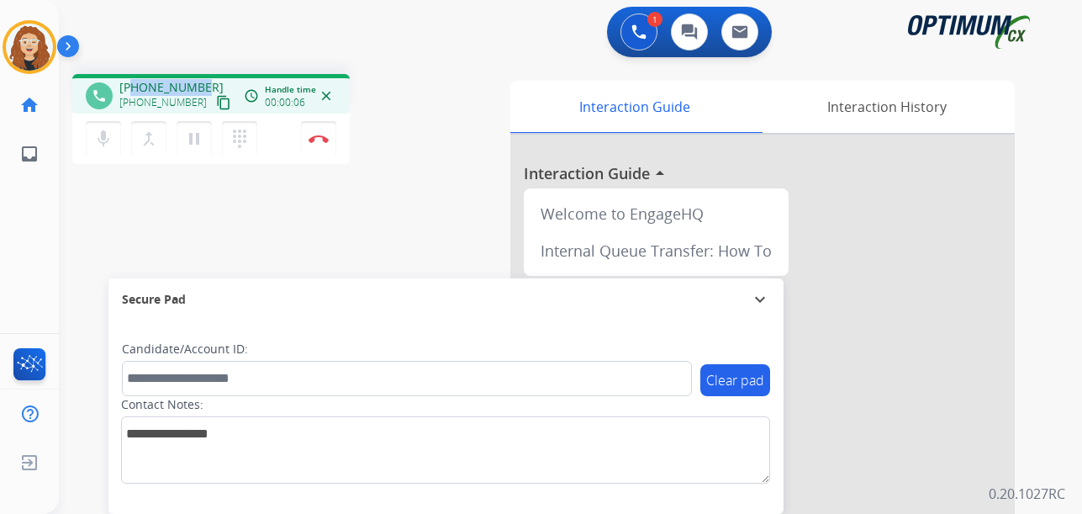
drag, startPoint x: 135, startPoint y: 84, endPoint x: 184, endPoint y: 90, distance: 49.9
click at [203, 83] on div "[PHONE_NUMBER] [PHONE_NUMBER] content_copy" at bounding box center [176, 96] width 114 height 34
copy span "7864747368"
click at [319, 142] on img at bounding box center [319, 139] width 20 height 8
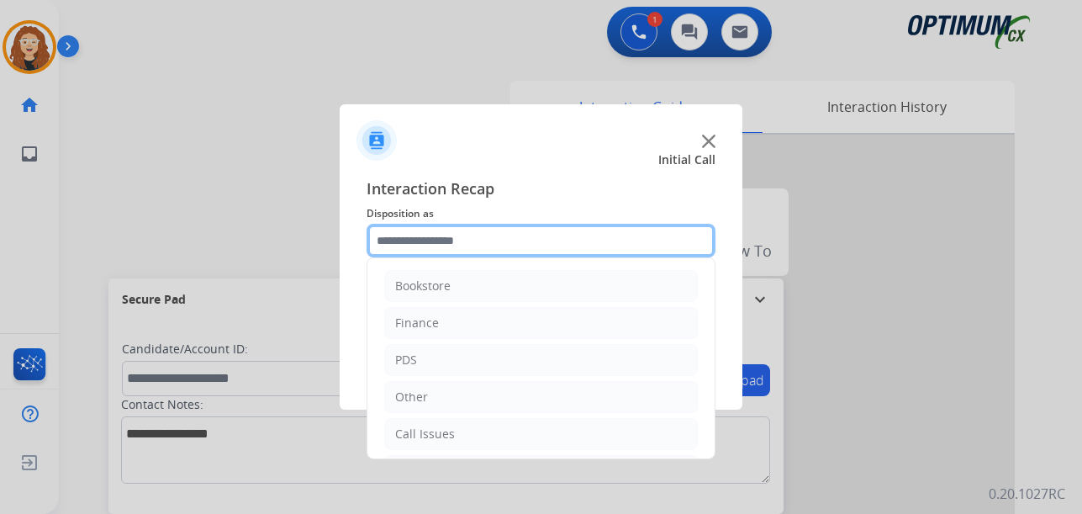
click at [425, 233] on input "text" at bounding box center [541, 241] width 349 height 34
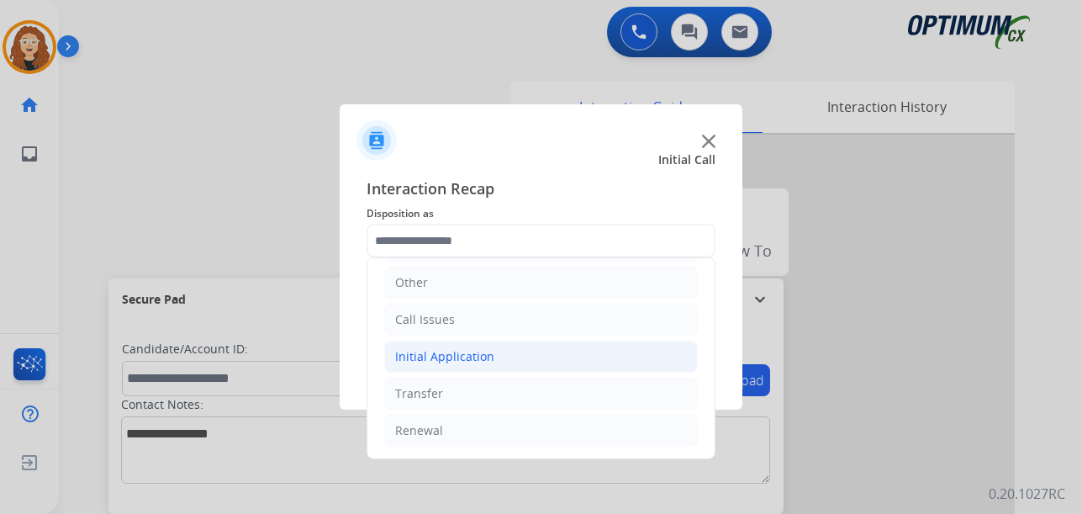
click at [438, 359] on div "Initial Application" at bounding box center [444, 356] width 99 height 17
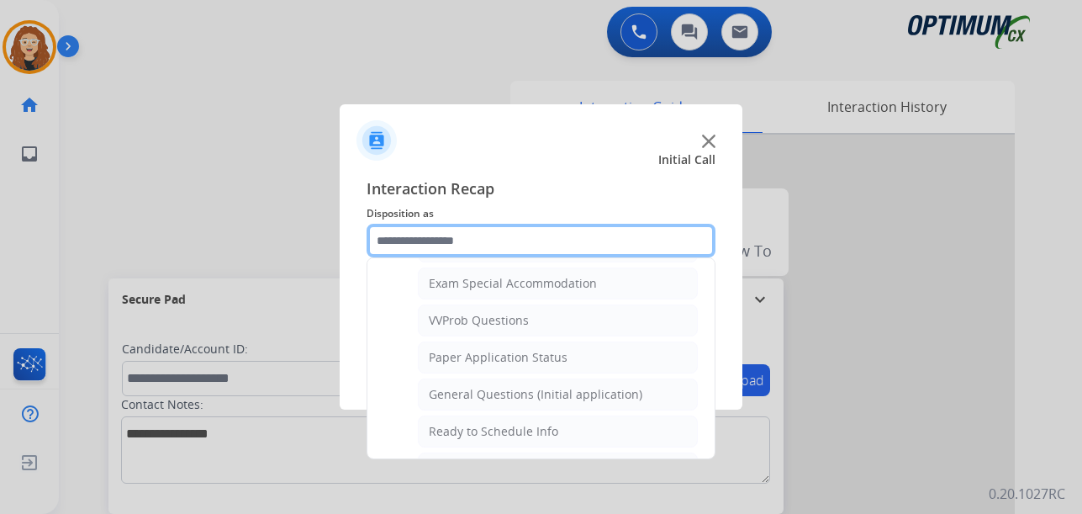
scroll to position [896, 0]
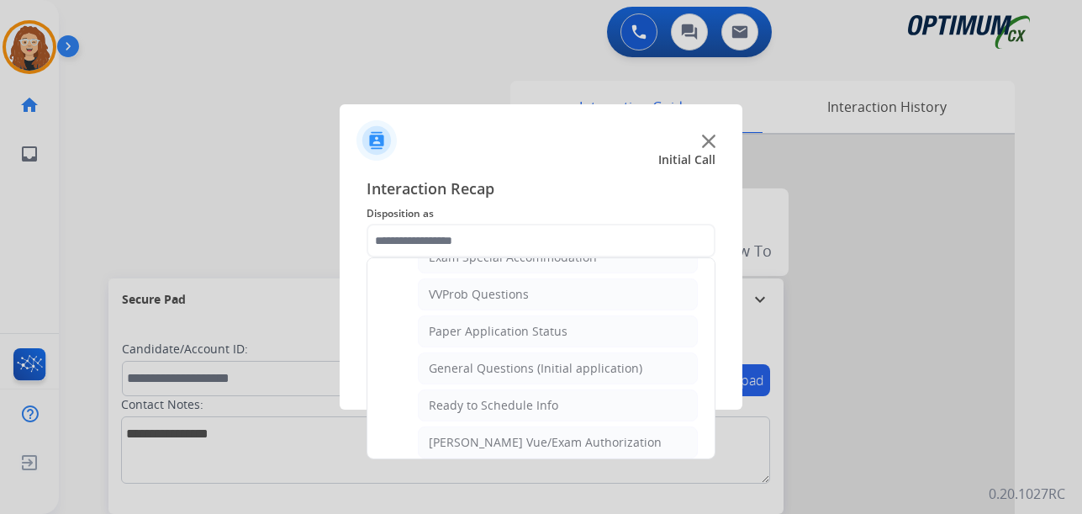
click at [604, 370] on div "General Questions (Initial application)" at bounding box center [536, 368] width 214 height 17
type input "**********"
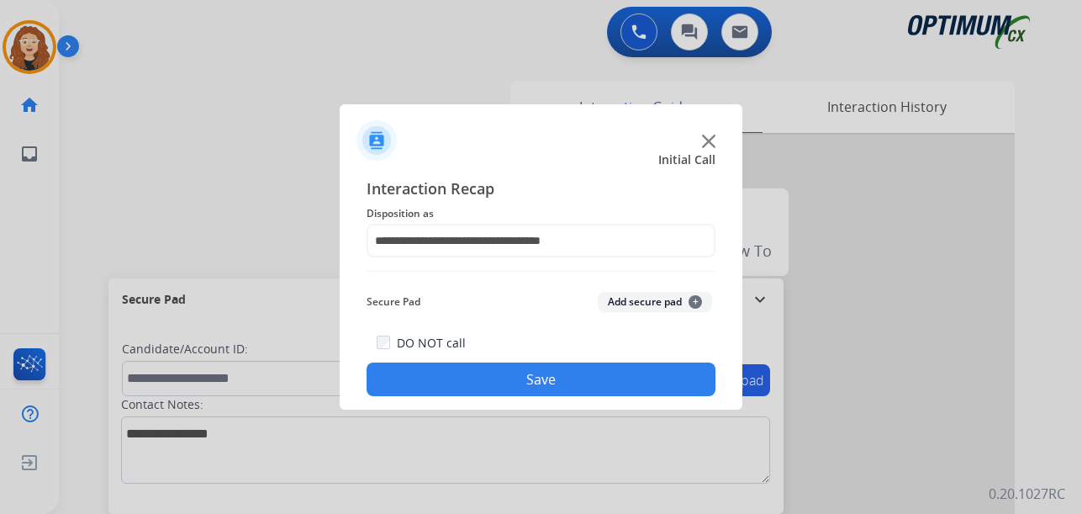
click at [589, 379] on button "Save" at bounding box center [541, 379] width 349 height 34
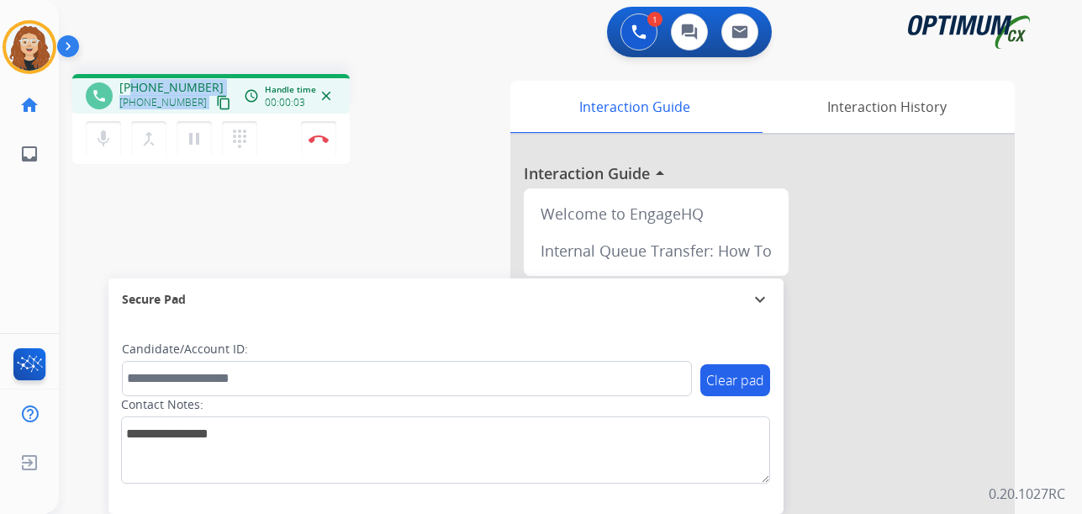
drag, startPoint x: 133, startPoint y: 85, endPoint x: 209, endPoint y: 85, distance: 76.5
click at [209, 85] on div "[PHONE_NUMBER] [PHONE_NUMBER] content_copy" at bounding box center [176, 96] width 114 height 34
click at [207, 85] on div "[PHONE_NUMBER] [PHONE_NUMBER] content_copy" at bounding box center [176, 96] width 114 height 34
click at [208, 44] on div "1 Voice Interactions 0 Chat Interactions 0 Email Interactions" at bounding box center [560, 34] width 963 height 54
drag, startPoint x: 130, startPoint y: 87, endPoint x: 202, endPoint y: 79, distance: 71.9
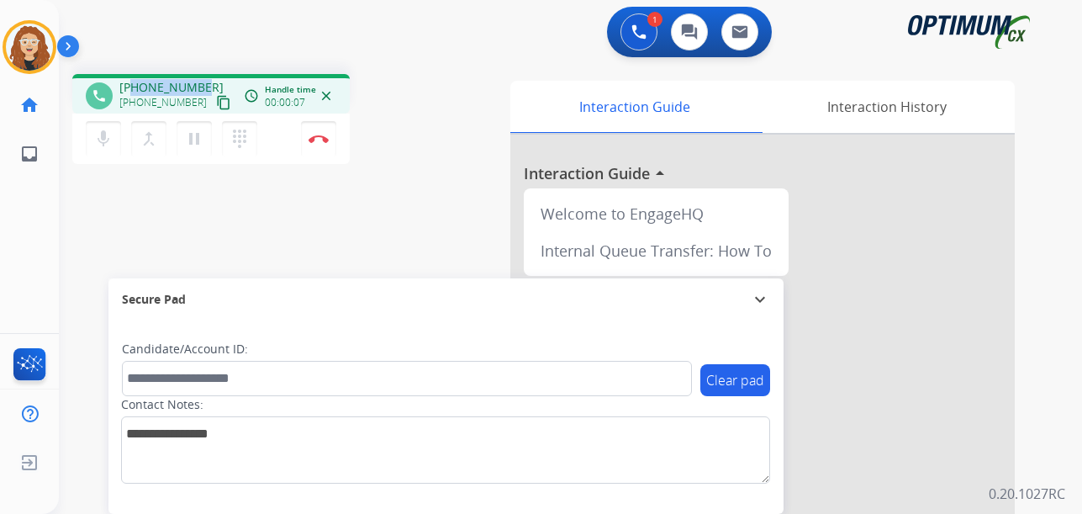
click at [202, 79] on div "[PHONE_NUMBER] [PHONE_NUMBER] content_copy" at bounding box center [176, 96] width 114 height 34
copy span "7272803131"
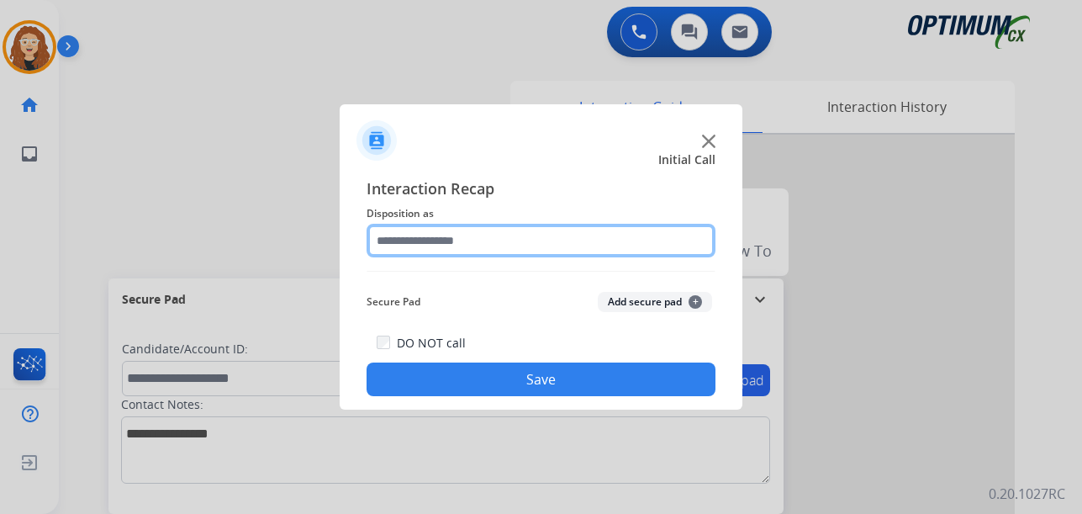
click at [417, 240] on input "text" at bounding box center [541, 241] width 349 height 34
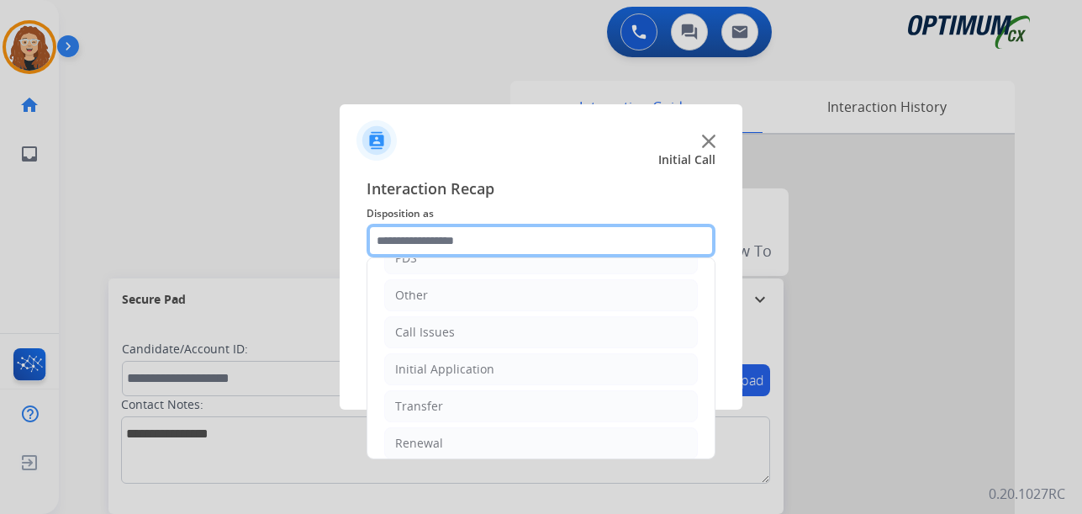
scroll to position [114, 0]
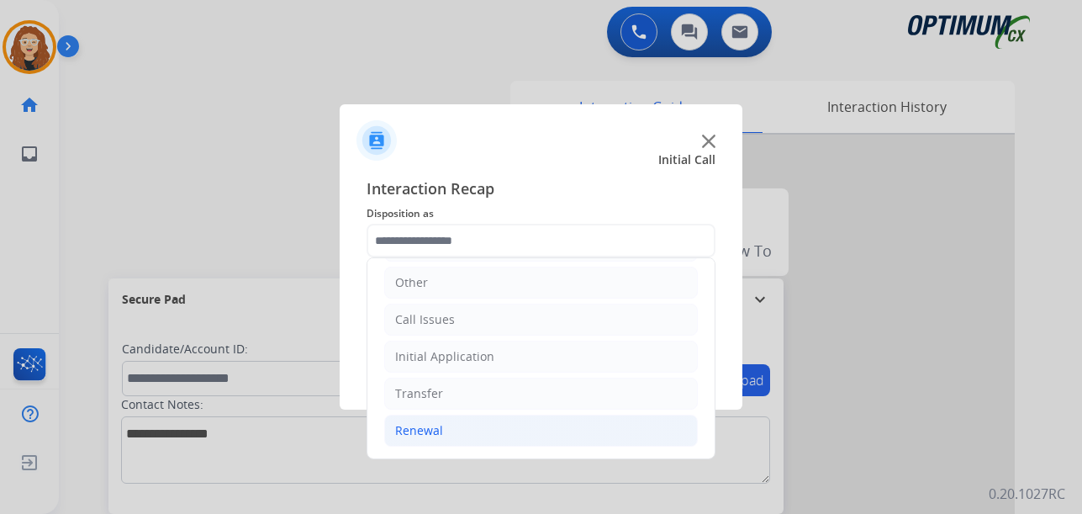
click at [499, 432] on li "Renewal" at bounding box center [541, 430] width 314 height 32
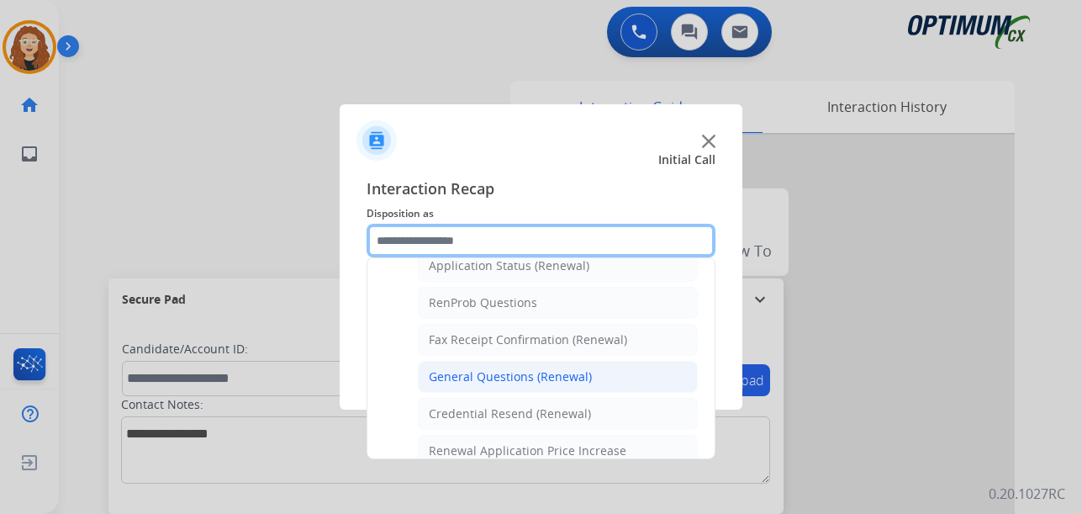
scroll to position [403, 0]
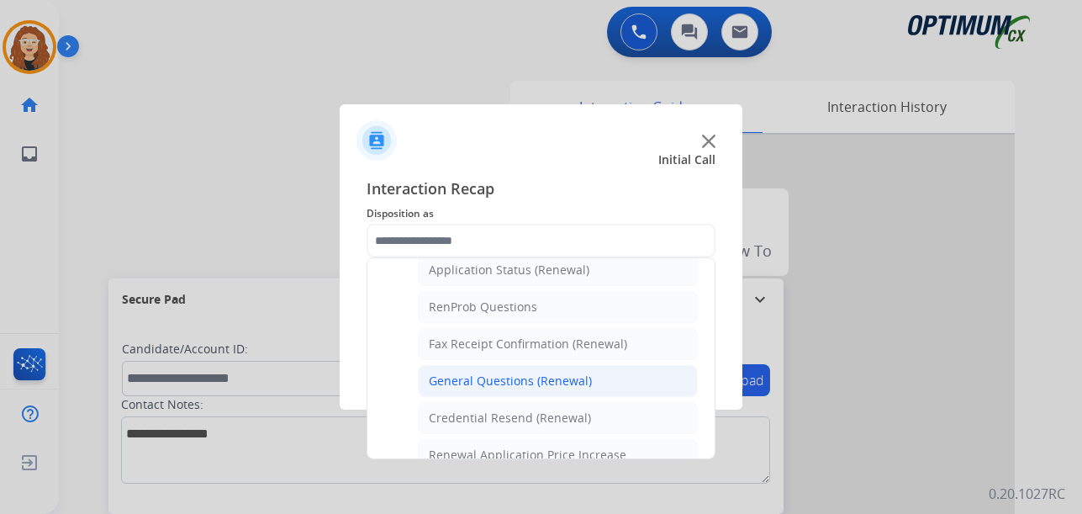
click at [542, 381] on div "General Questions (Renewal)" at bounding box center [510, 380] width 163 height 17
type input "**********"
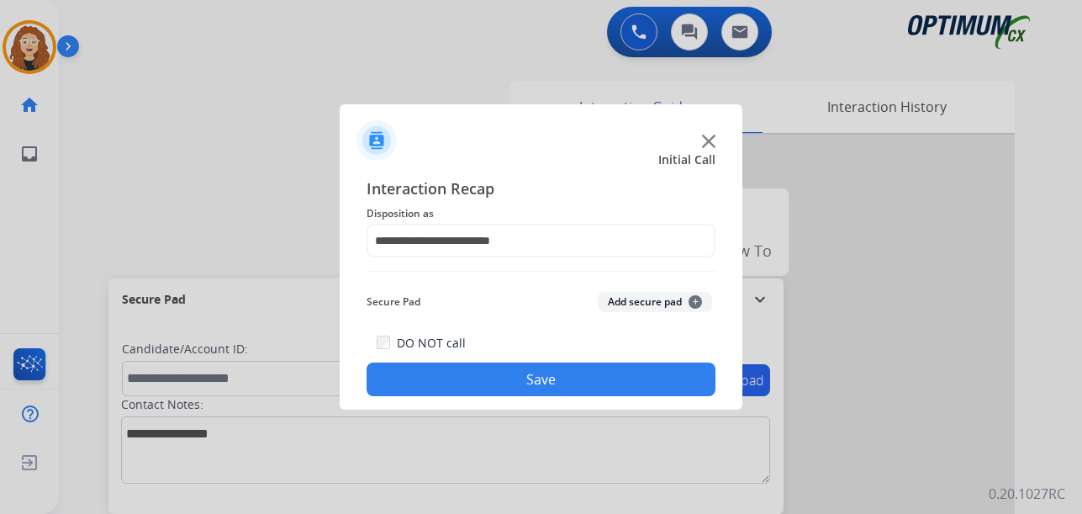
click at [532, 382] on button "Save" at bounding box center [541, 379] width 349 height 34
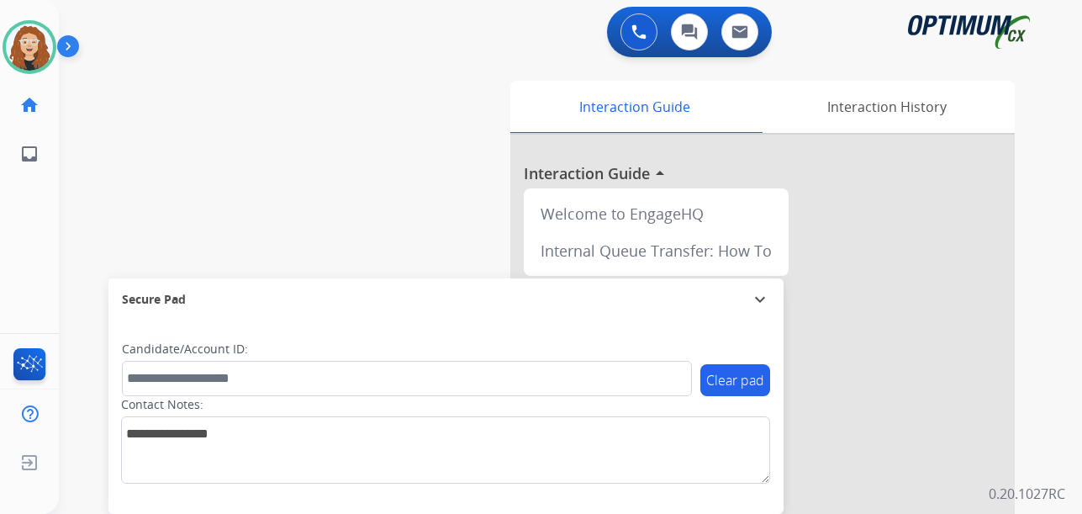
click at [82, 286] on div "swap_horiz Break voice bridge close_fullscreen Connect 3-Way Call merge_type Se…" at bounding box center [550, 411] width 983 height 701
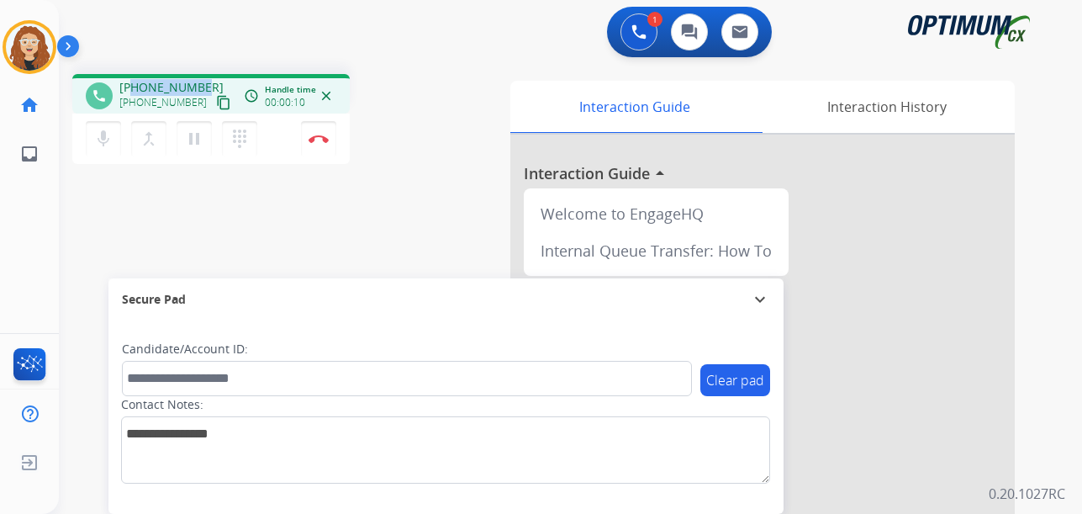
drag, startPoint x: 132, startPoint y: 87, endPoint x: 203, endPoint y: 87, distance: 71.5
click at [203, 87] on div "[PHONE_NUMBER] [PHONE_NUMBER] content_copy" at bounding box center [176, 96] width 114 height 34
copy span "8475028376"
click at [318, 142] on img at bounding box center [319, 139] width 20 height 8
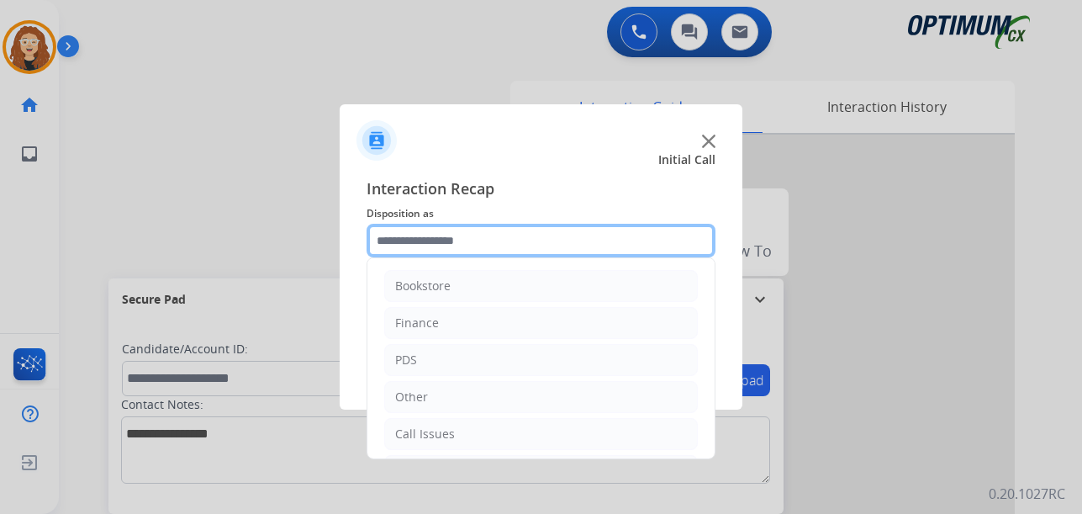
click at [435, 242] on input "text" at bounding box center [541, 241] width 349 height 34
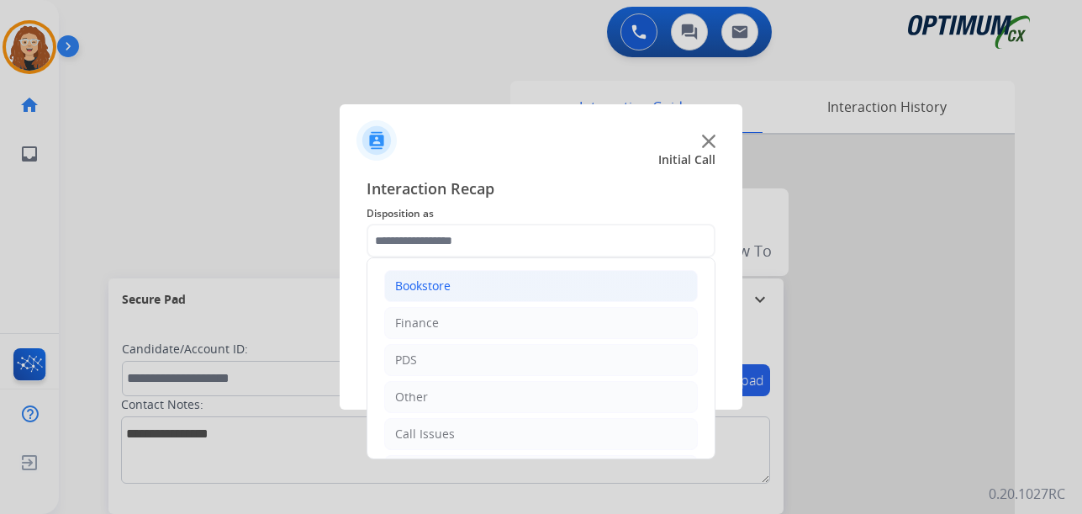
click at [449, 285] on div "Bookstore" at bounding box center [422, 285] width 55 height 17
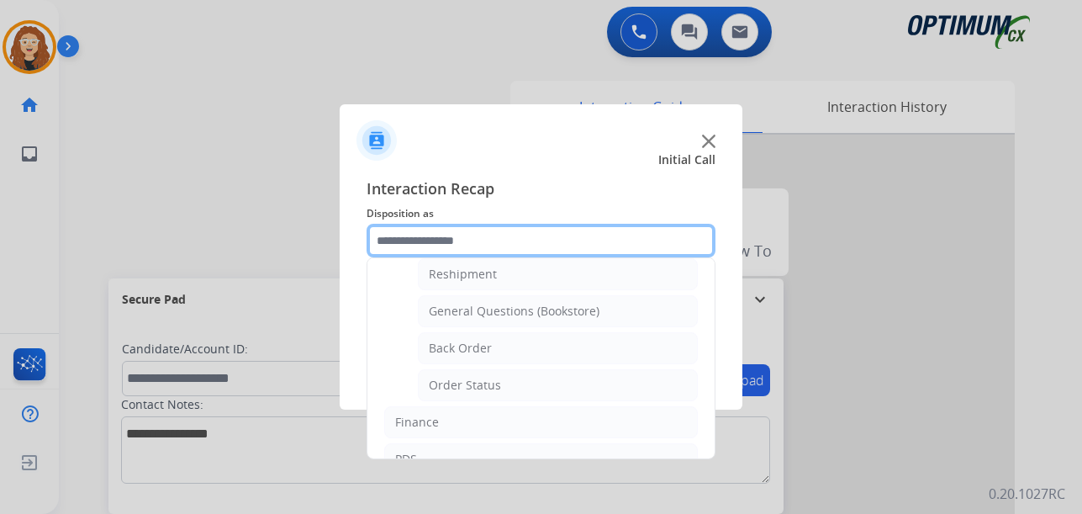
scroll to position [20, 0]
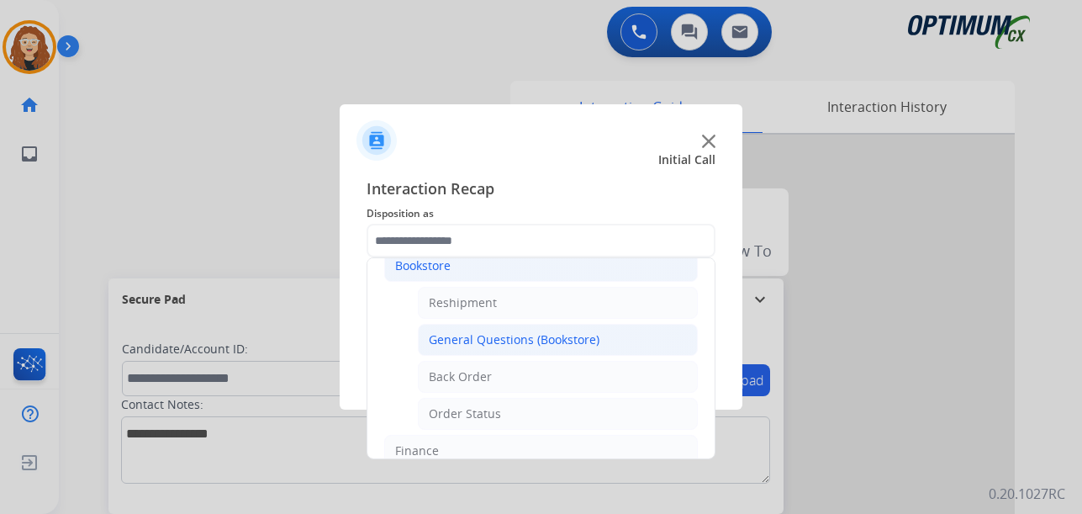
click at [577, 332] on div "General Questions (Bookstore)" at bounding box center [514, 339] width 171 height 17
type input "**********"
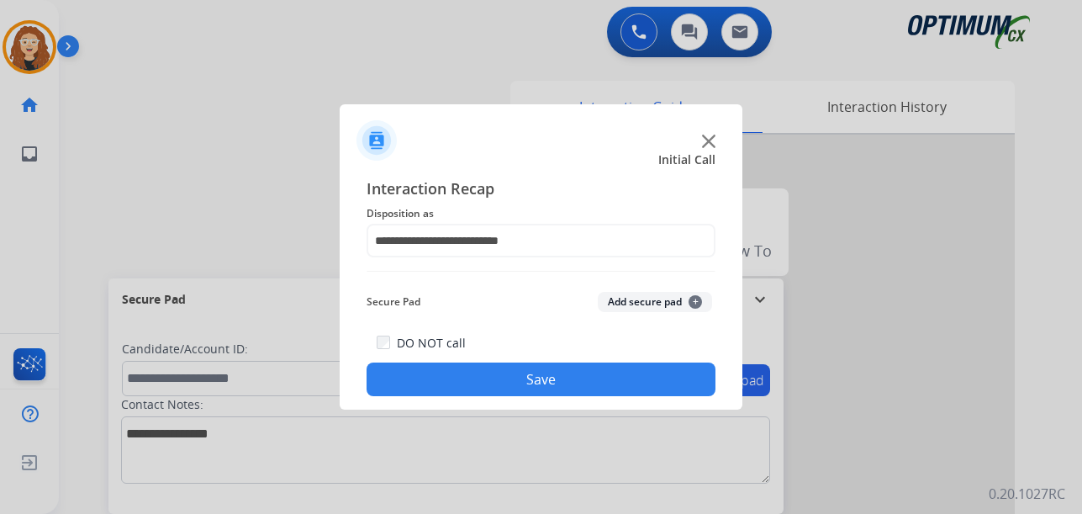
click at [571, 373] on button "Save" at bounding box center [541, 379] width 349 height 34
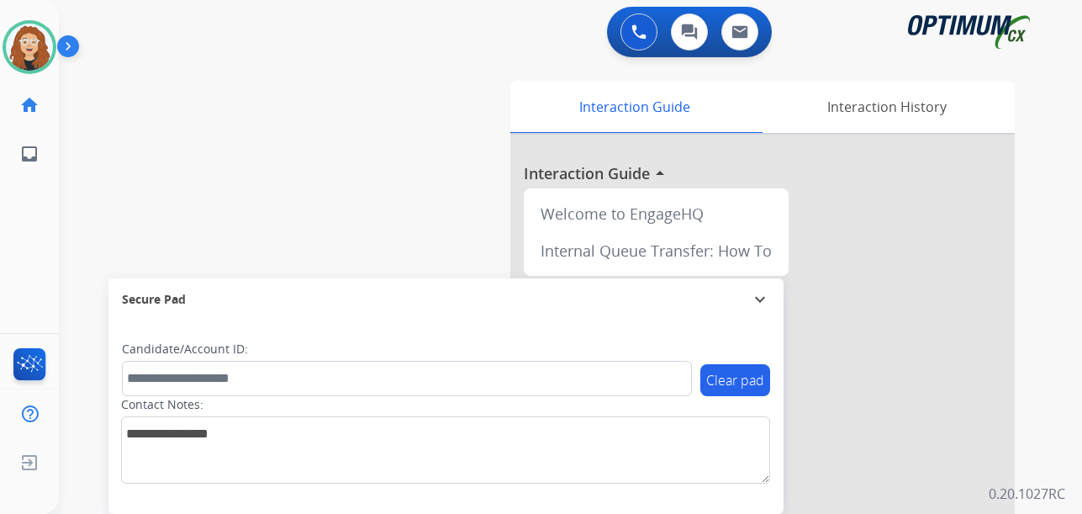
click at [76, 281] on div "swap_horiz Break voice bridge close_fullscreen Connect 3-Way Call merge_type Se…" at bounding box center [550, 411] width 983 height 701
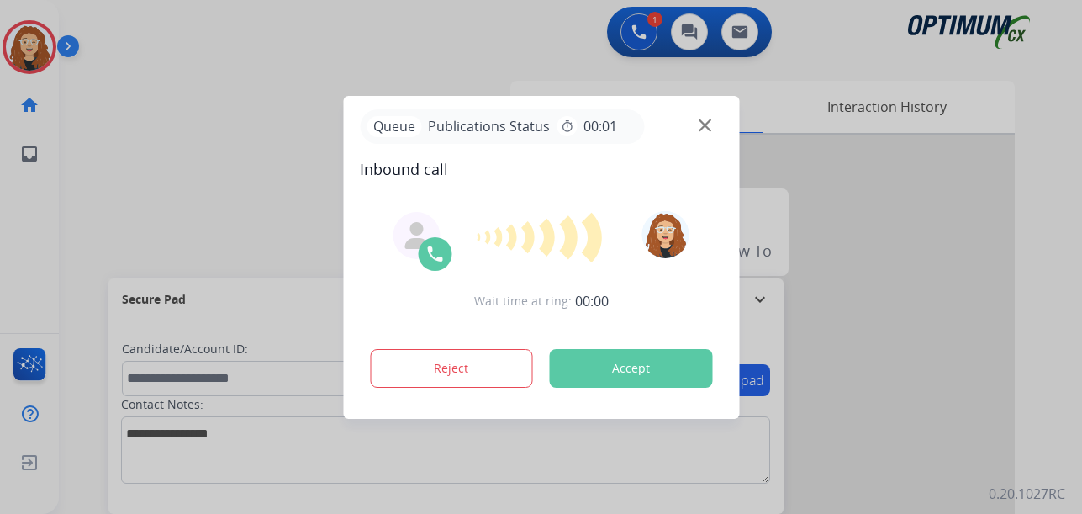
click at [74, 275] on div at bounding box center [541, 257] width 1082 height 514
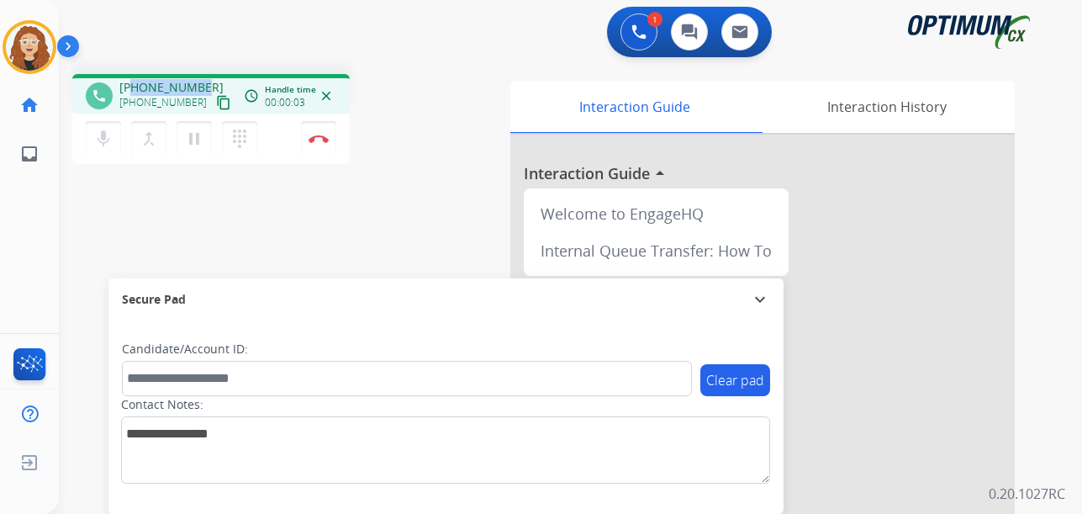
drag, startPoint x: 135, startPoint y: 82, endPoint x: 200, endPoint y: 75, distance: 65.2
click at [200, 75] on div "phone [PHONE_NUMBER] [PHONE_NUMBER] content_copy access_time Call metrics Queue…" at bounding box center [210, 94] width 277 height 40
copy span "7074631454"
click at [317, 146] on button "Disconnect" at bounding box center [318, 138] width 35 height 35
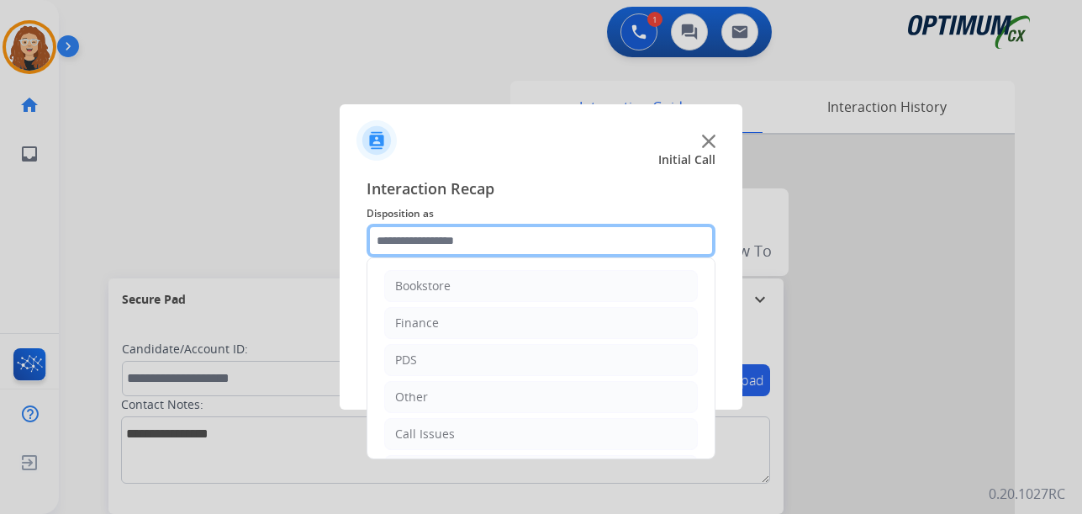
click at [403, 236] on input "text" at bounding box center [541, 241] width 349 height 34
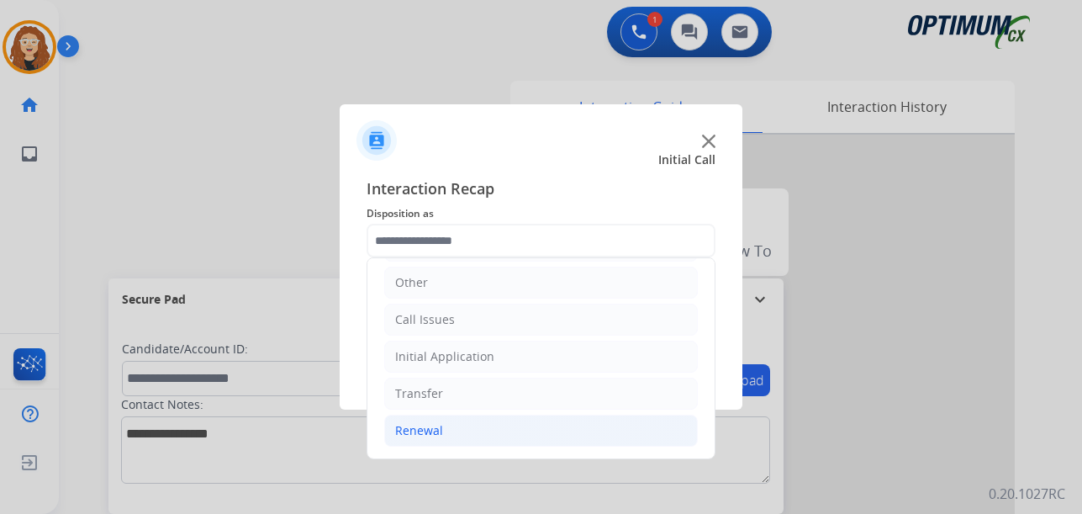
drag, startPoint x: 447, startPoint y: 435, endPoint x: 482, endPoint y: 435, distance: 34.5
click at [455, 435] on li "Renewal" at bounding box center [541, 430] width 314 height 32
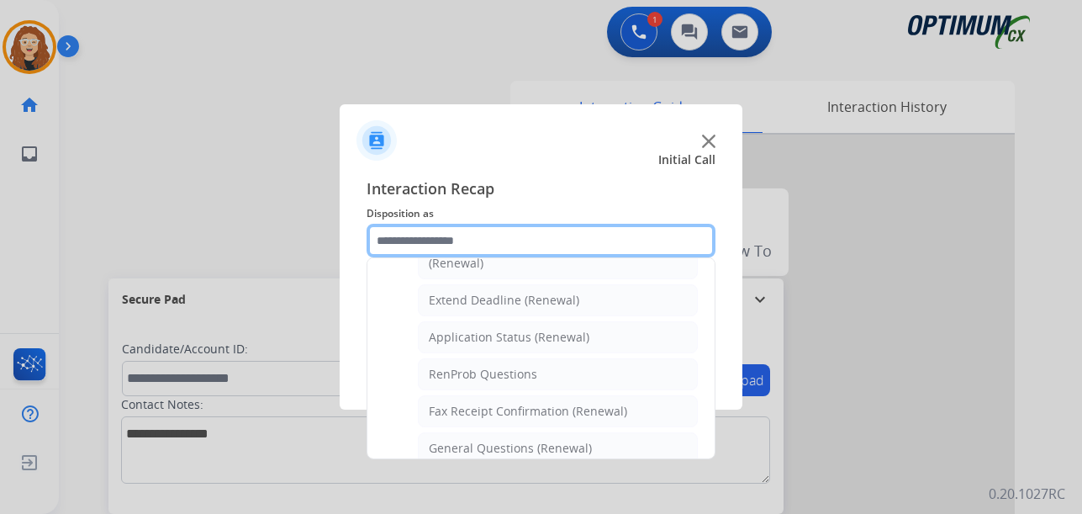
scroll to position [421, 0]
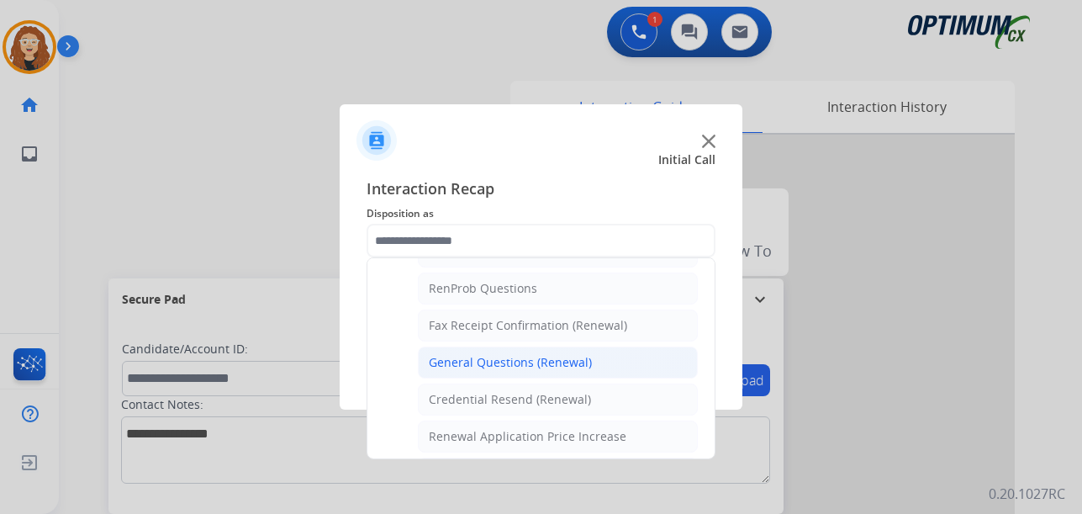
click at [581, 363] on div "General Questions (Renewal)" at bounding box center [510, 362] width 163 height 17
type input "**********"
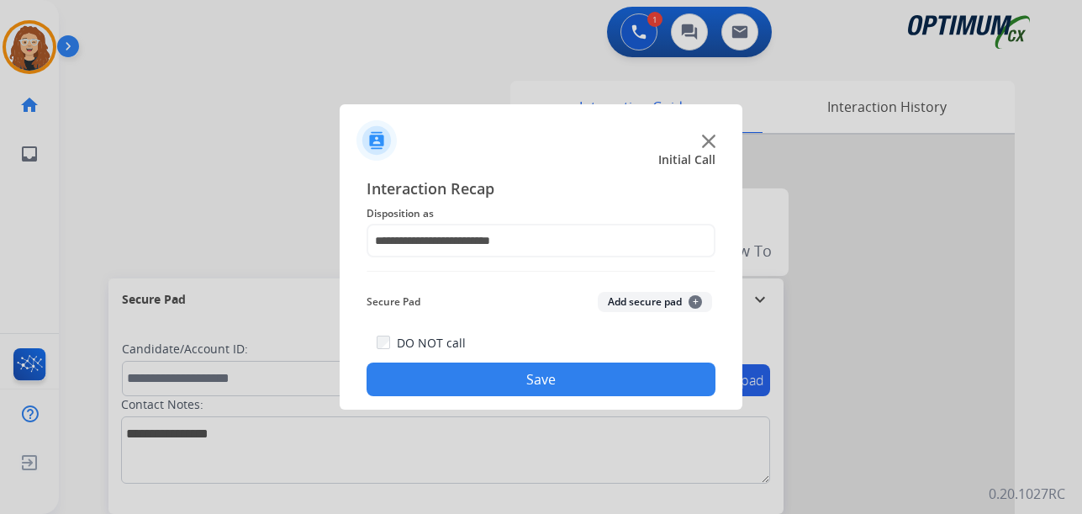
click at [570, 382] on button "Save" at bounding box center [541, 379] width 349 height 34
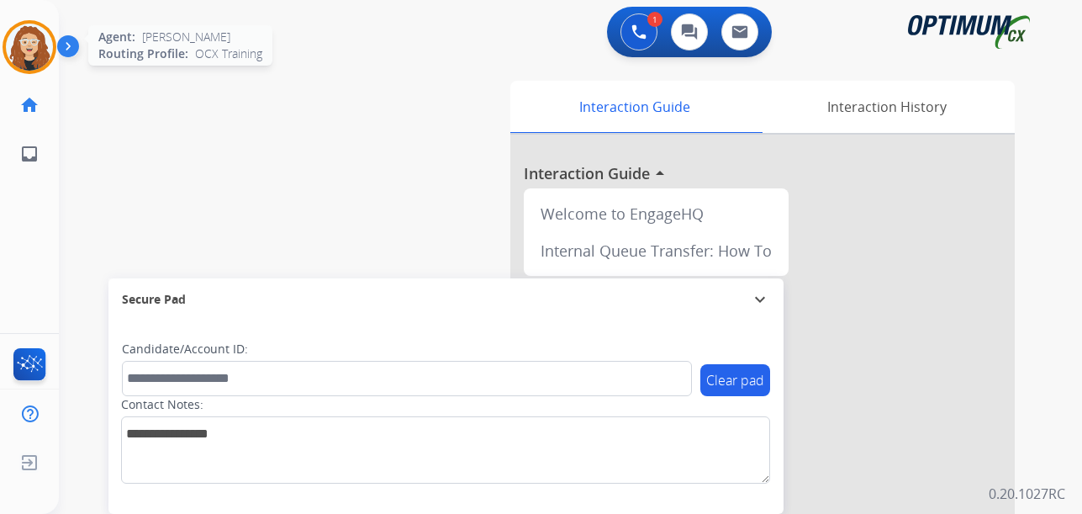
click at [47, 40] on img at bounding box center [29, 47] width 47 height 47
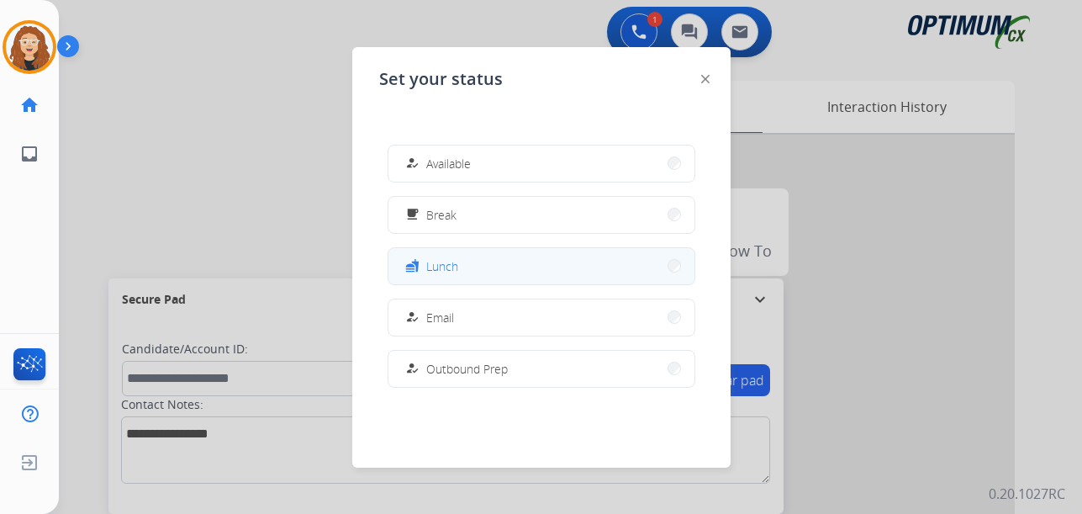
click at [519, 266] on button "fastfood Lunch" at bounding box center [541, 266] width 306 height 36
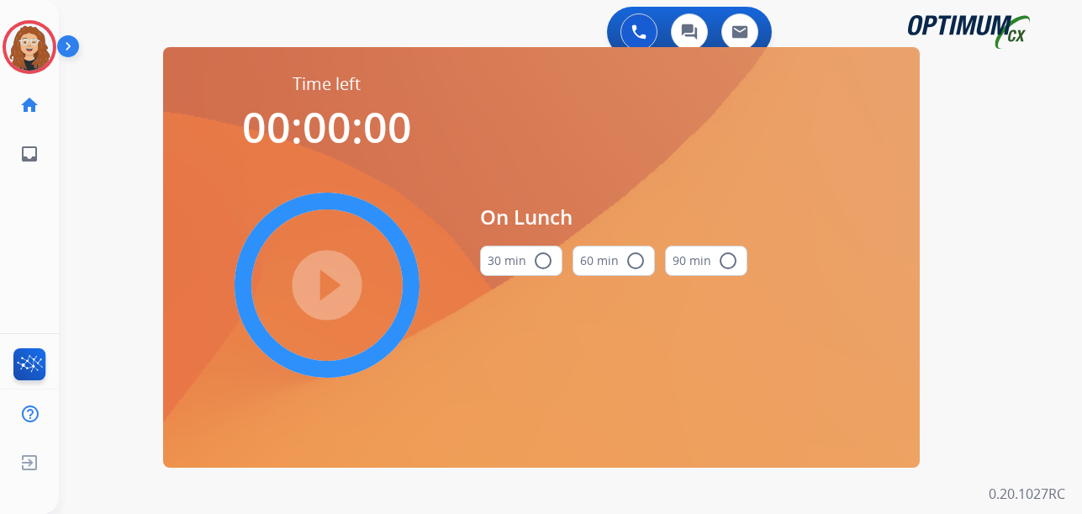
click at [539, 261] on mat-icon "radio_button_unchecked" at bounding box center [543, 261] width 20 height 20
click at [337, 282] on mat-icon "play_circle_filled" at bounding box center [327, 285] width 20 height 20
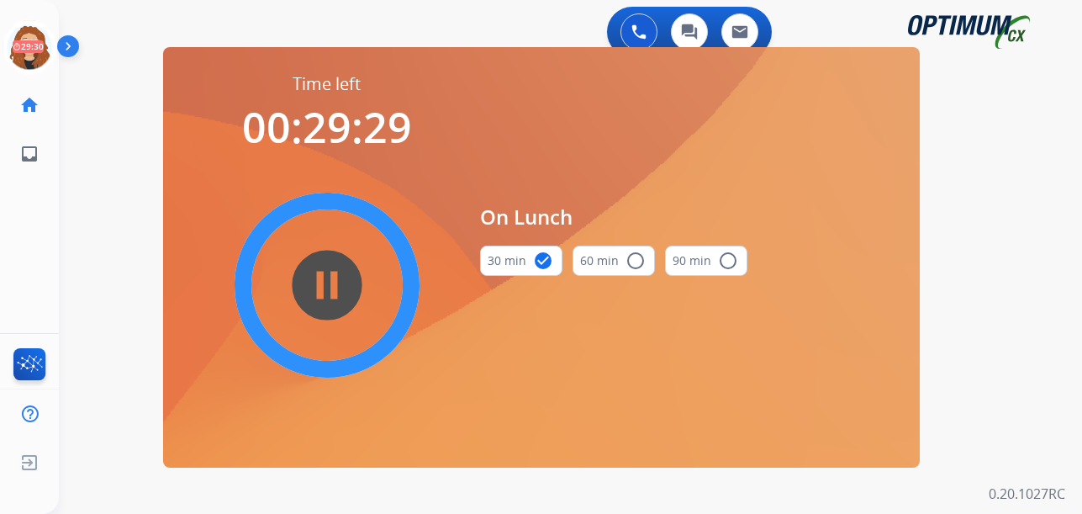
click at [76, 280] on div "0 Voice Interactions 0 Chat Interactions 0 Email Interactions swap_horiz Break …" at bounding box center [570, 257] width 1023 height 514
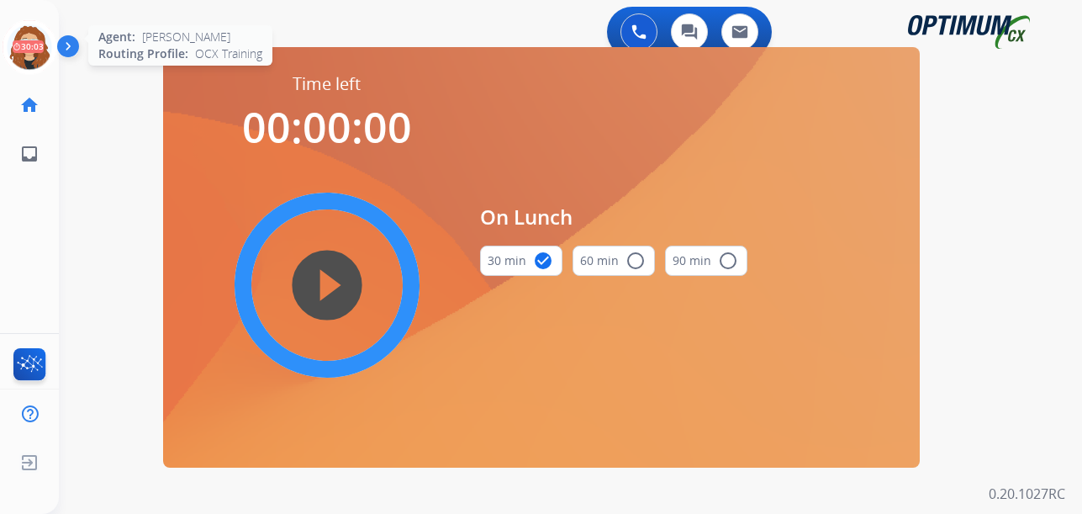
click at [32, 42] on icon at bounding box center [30, 47] width 55 height 55
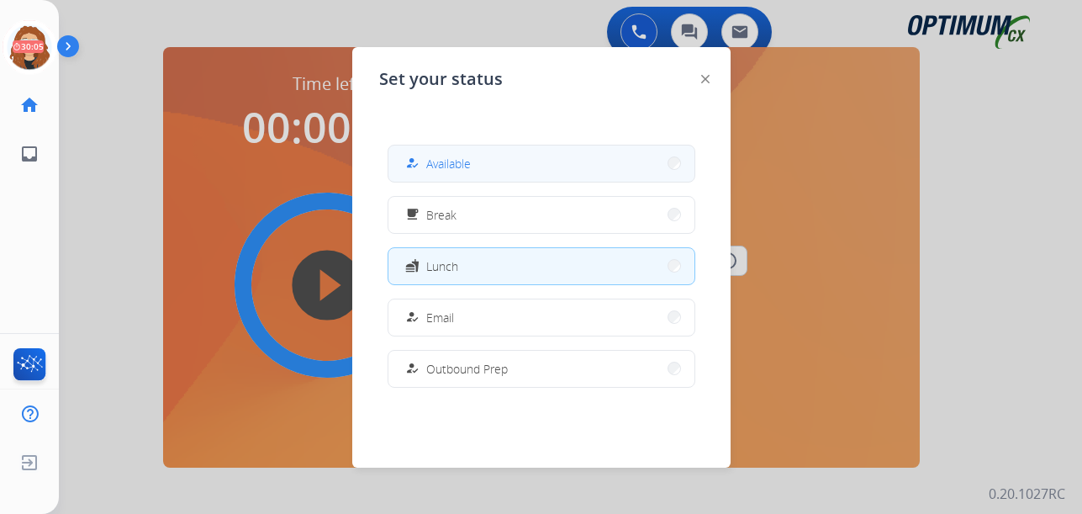
click at [496, 169] on button "how_to_reg Available" at bounding box center [541, 163] width 306 height 36
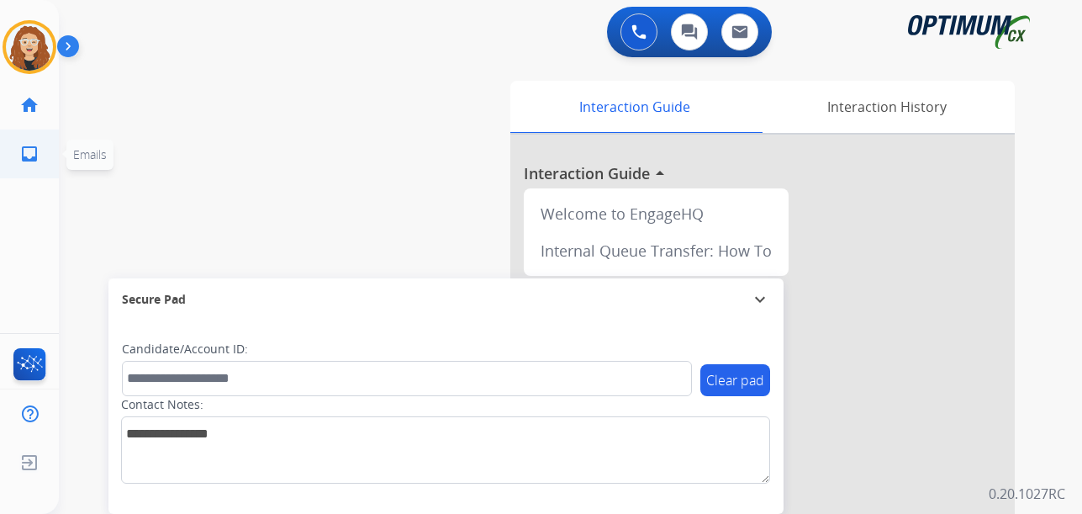
click at [55, 157] on ul "inbox Emails Emails" at bounding box center [29, 153] width 59 height 49
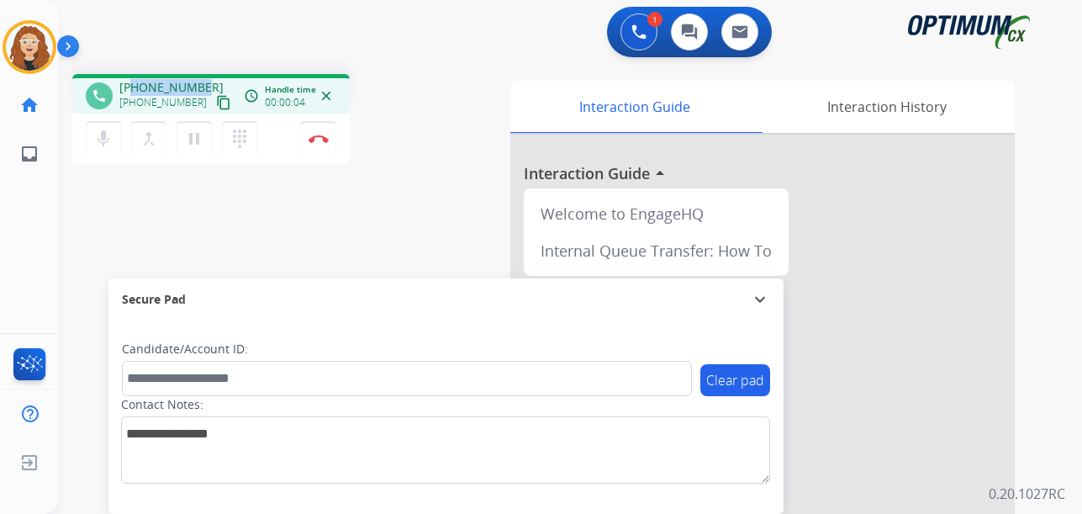
drag, startPoint x: 135, startPoint y: 87, endPoint x: 203, endPoint y: 87, distance: 67.3
click at [203, 87] on div "[PHONE_NUMBER] [PHONE_NUMBER] content_copy" at bounding box center [176, 96] width 114 height 34
click at [319, 143] on button "Disconnect" at bounding box center [318, 138] width 35 height 35
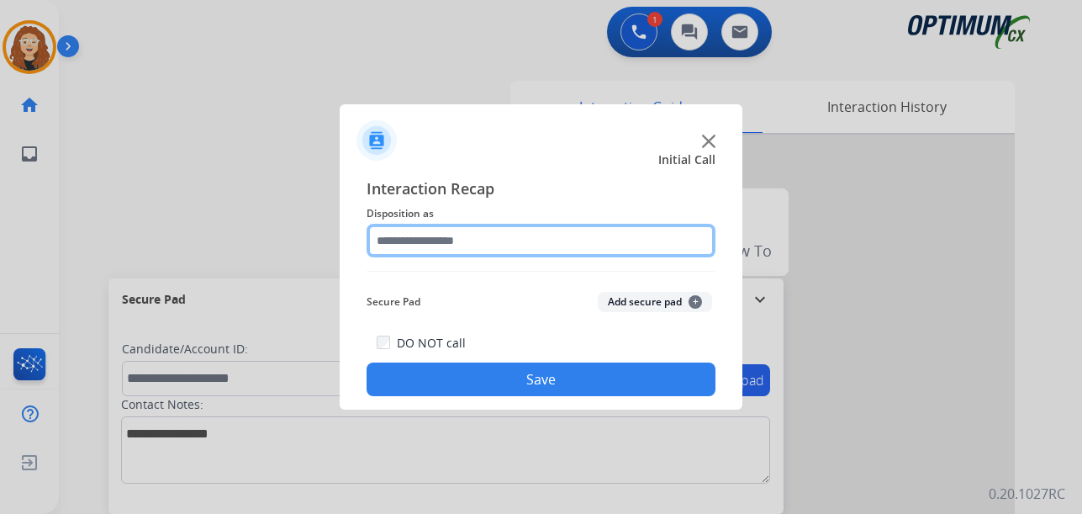
click at [417, 239] on input "text" at bounding box center [541, 241] width 349 height 34
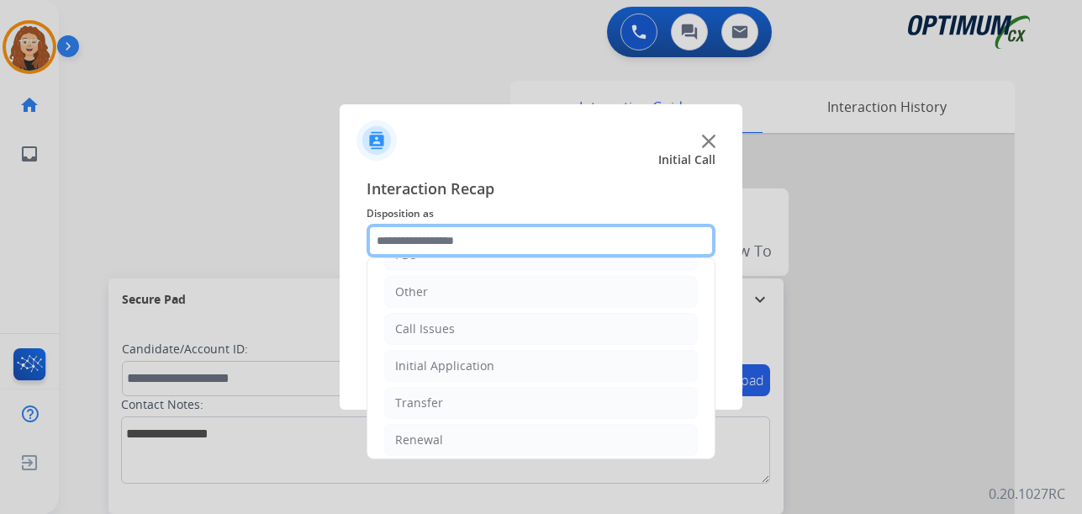
scroll to position [114, 0]
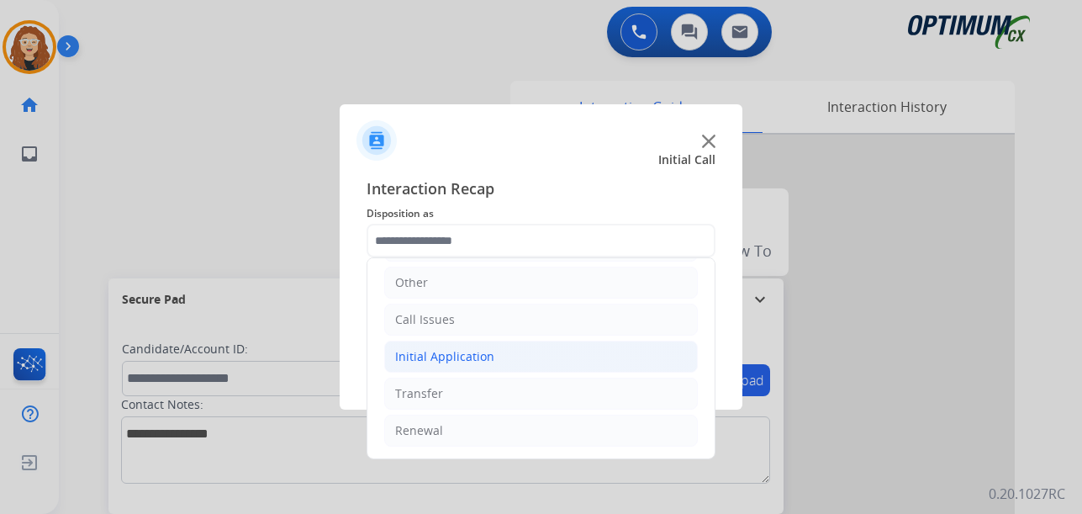
click at [425, 356] on div "Initial Application" at bounding box center [444, 356] width 99 height 17
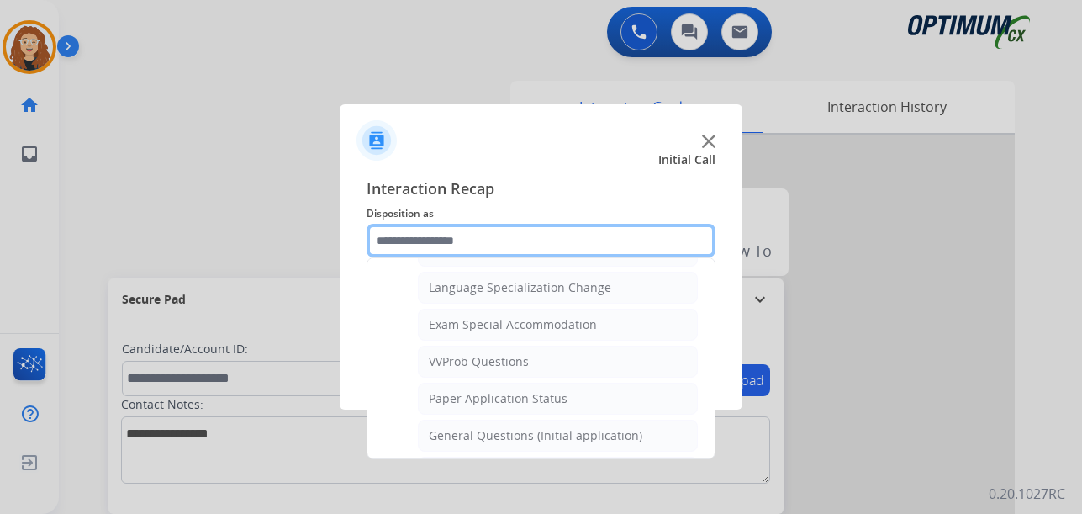
scroll to position [850, 0]
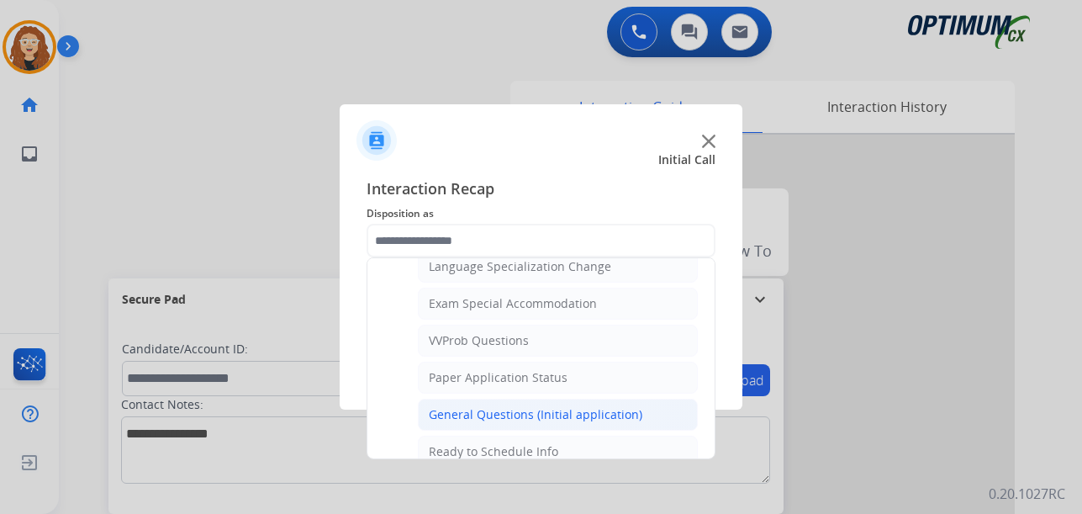
click at [559, 416] on div "General Questions (Initial application)" at bounding box center [536, 414] width 214 height 17
type input "**********"
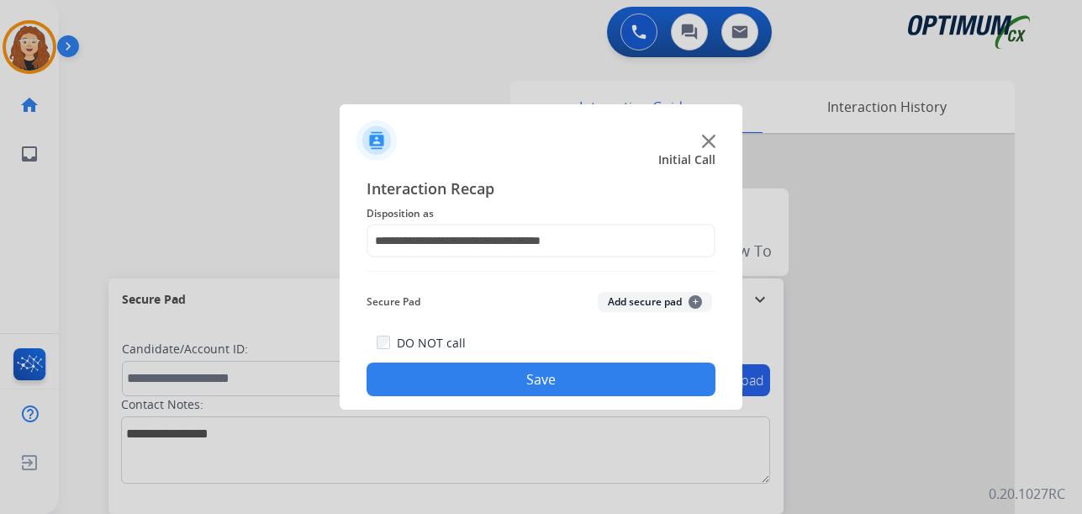
click at [529, 381] on button "Save" at bounding box center [541, 379] width 349 height 34
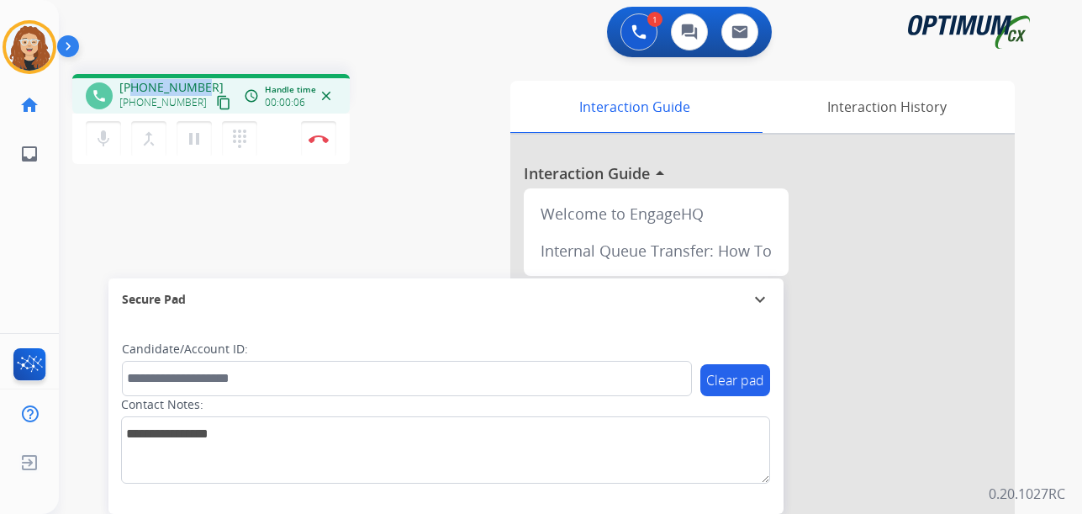
drag, startPoint x: 133, startPoint y: 87, endPoint x: 194, endPoint y: 85, distance: 61.4
click at [203, 86] on div "[PHONE_NUMBER] [PHONE_NUMBER] content_copy" at bounding box center [176, 96] width 114 height 34
click at [320, 145] on button "Disconnect" at bounding box center [318, 138] width 35 height 35
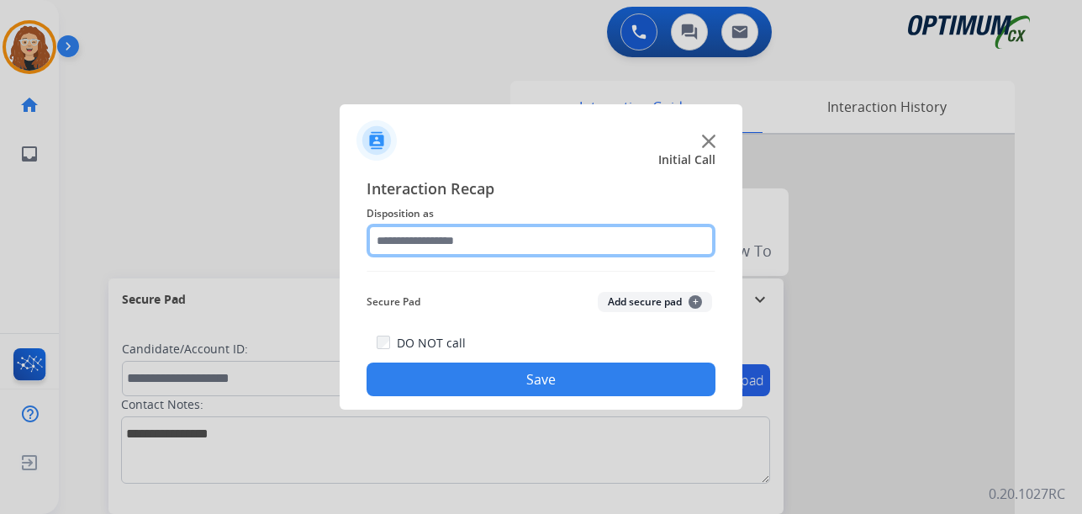
click at [415, 238] on input "text" at bounding box center [541, 241] width 349 height 34
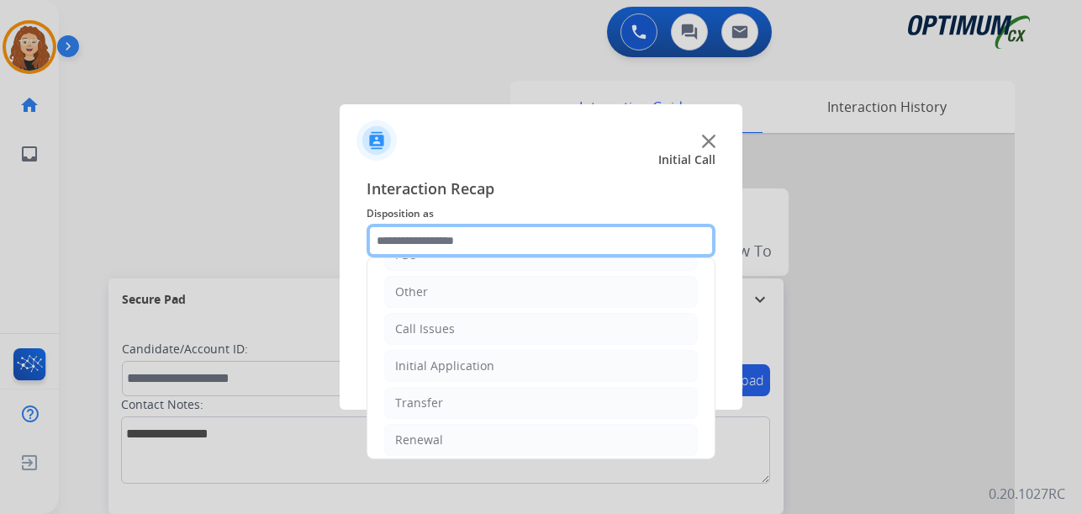
scroll to position [114, 0]
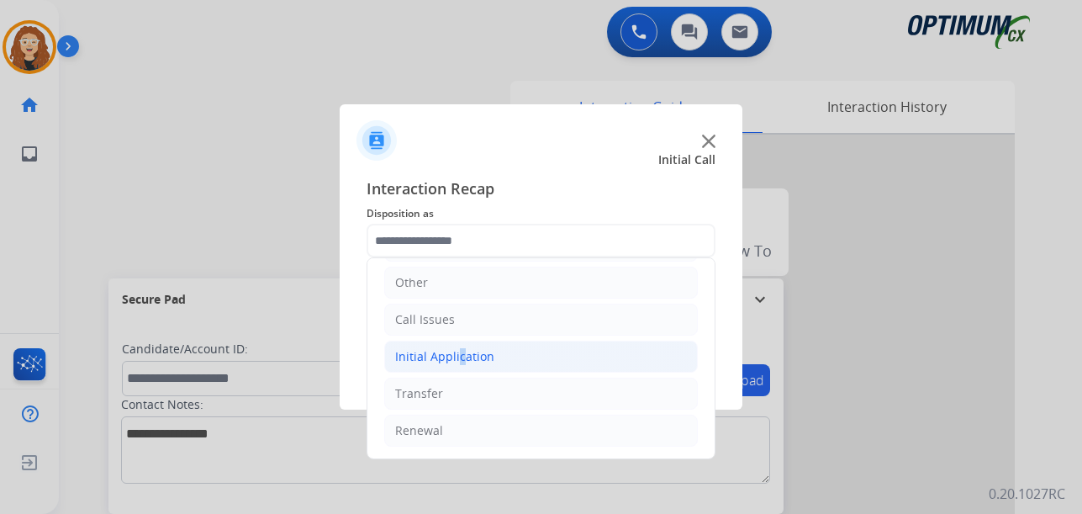
click at [455, 351] on div "Initial Application" at bounding box center [444, 356] width 99 height 17
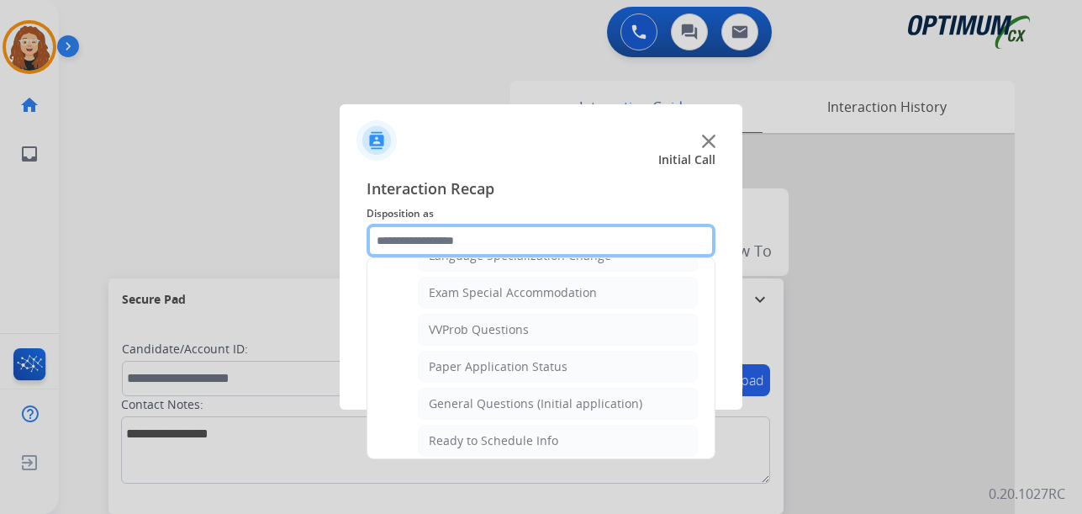
scroll to position [850, 0]
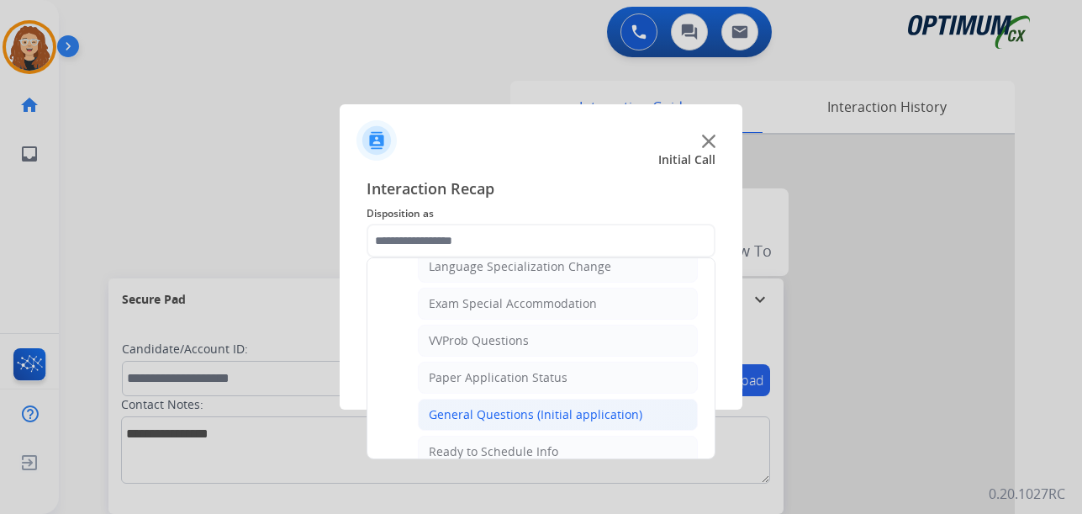
click at [607, 410] on div "General Questions (Initial application)" at bounding box center [536, 414] width 214 height 17
type input "**********"
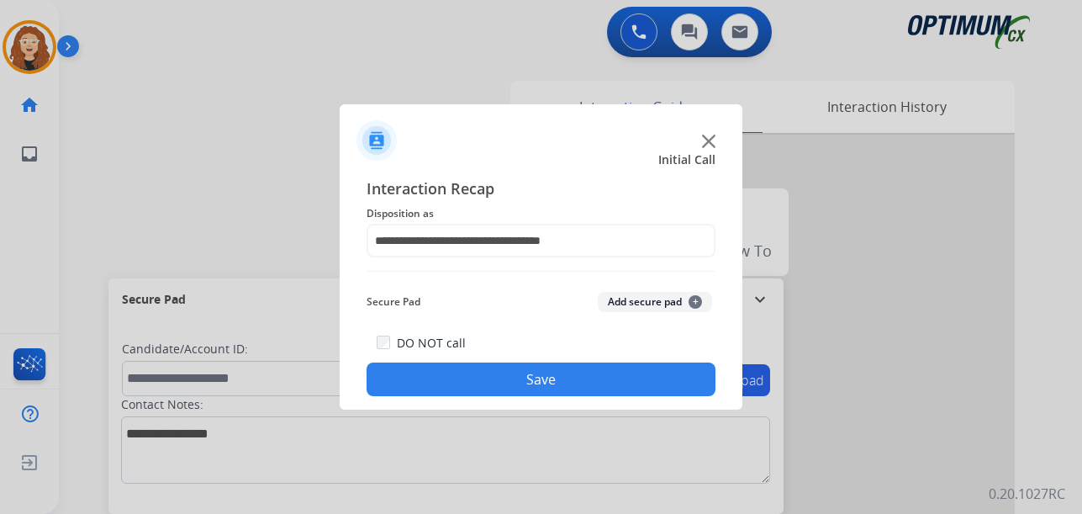
click at [553, 388] on button "Save" at bounding box center [541, 379] width 349 height 34
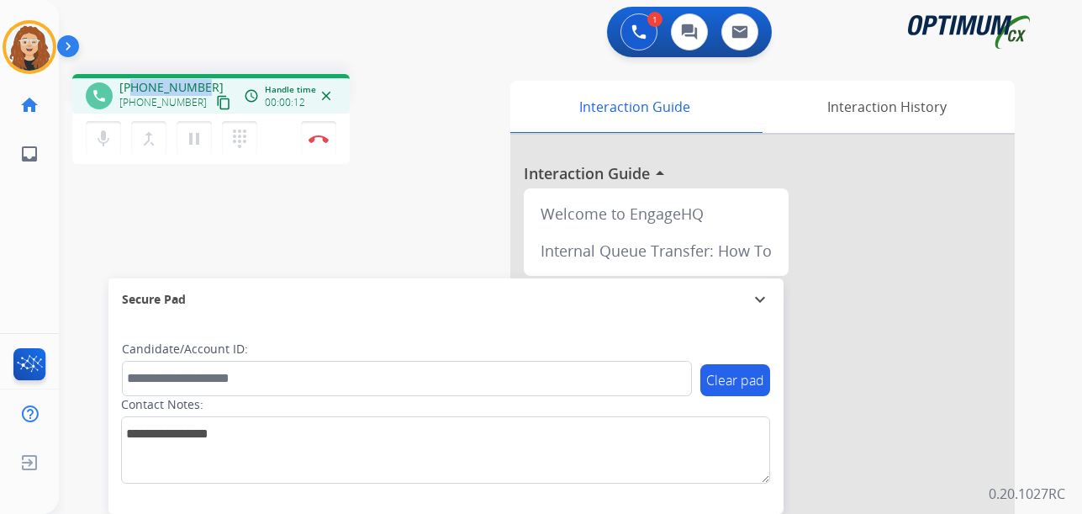
drag, startPoint x: 135, startPoint y: 87, endPoint x: 205, endPoint y: 77, distance: 71.2
click at [205, 77] on div "phone [PHONE_NUMBER] [PHONE_NUMBER] content_copy access_time Call metrics Queue…" at bounding box center [210, 94] width 277 height 40
click at [324, 142] on img at bounding box center [319, 139] width 20 height 8
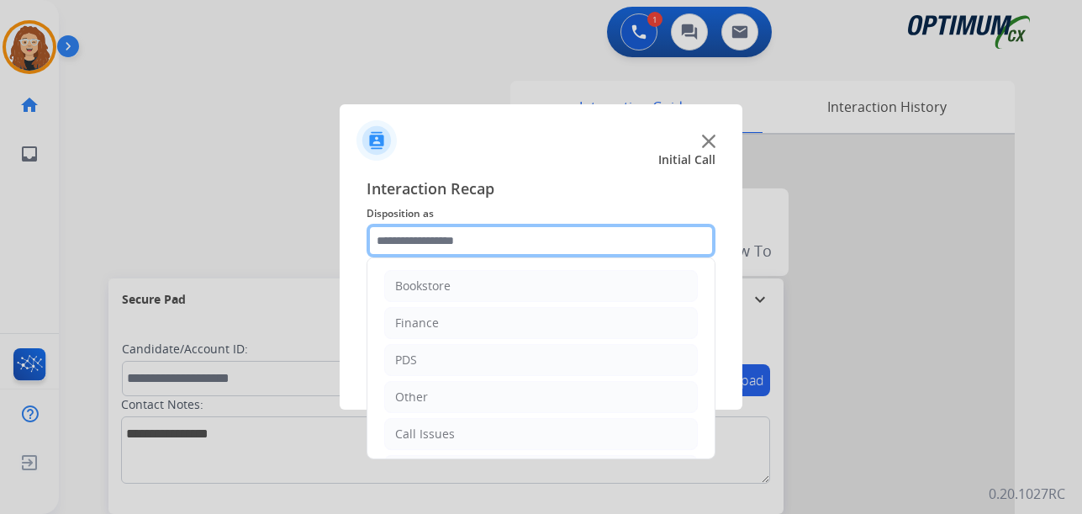
click at [462, 247] on input "text" at bounding box center [541, 241] width 349 height 34
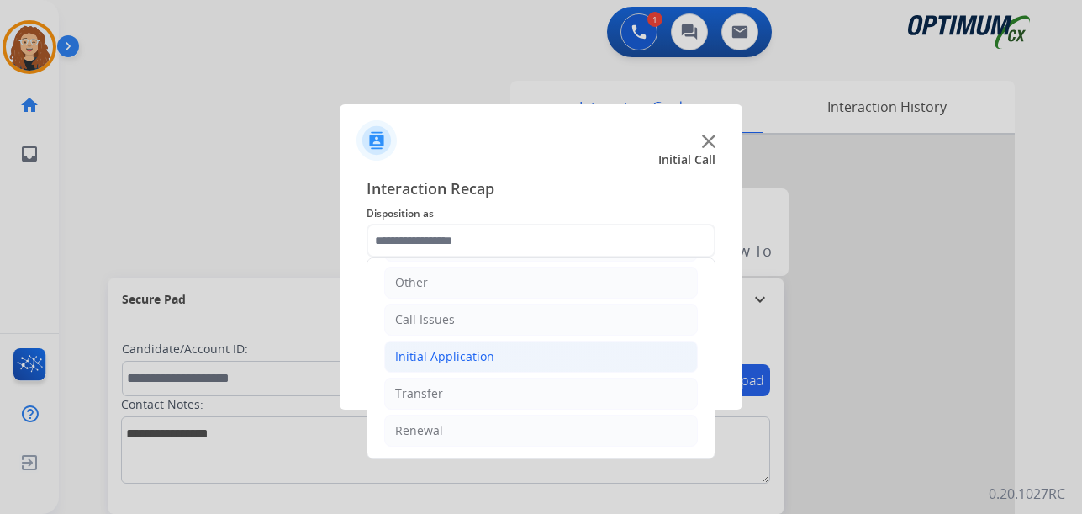
click at [465, 357] on div "Initial Application" at bounding box center [444, 356] width 99 height 17
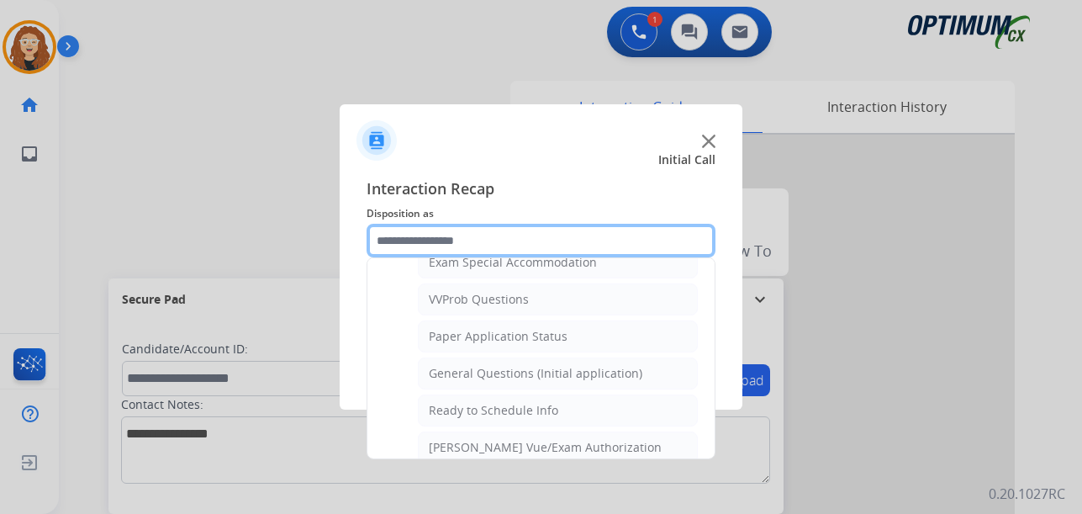
scroll to position [901, 0]
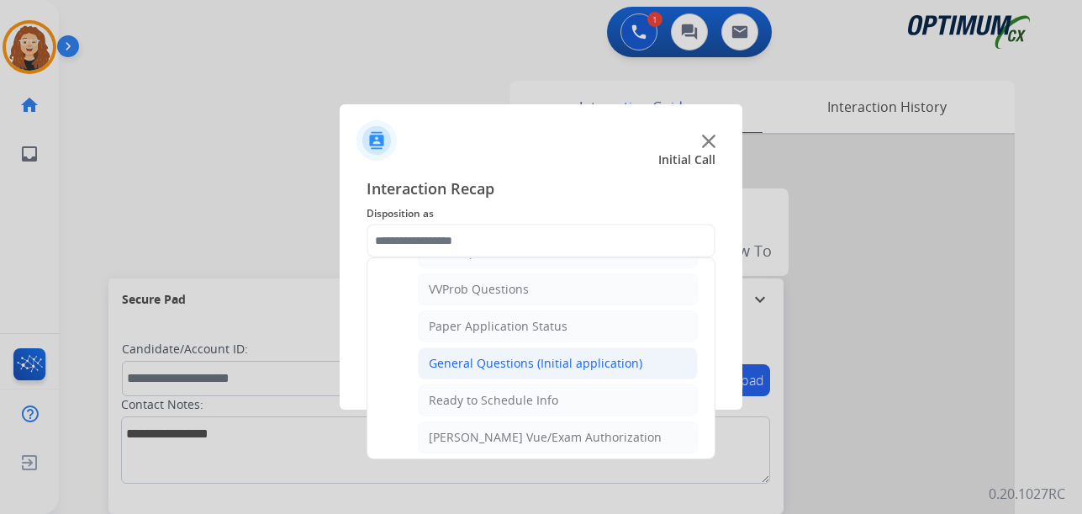
click at [557, 370] on div "General Questions (Initial application)" at bounding box center [536, 363] width 214 height 17
type input "**********"
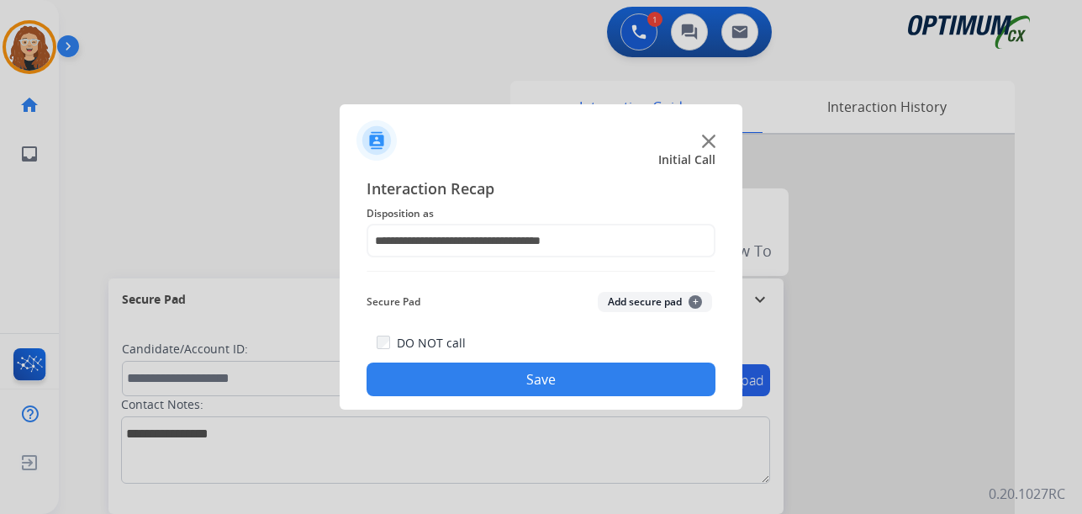
click at [550, 371] on button "Save" at bounding box center [541, 379] width 349 height 34
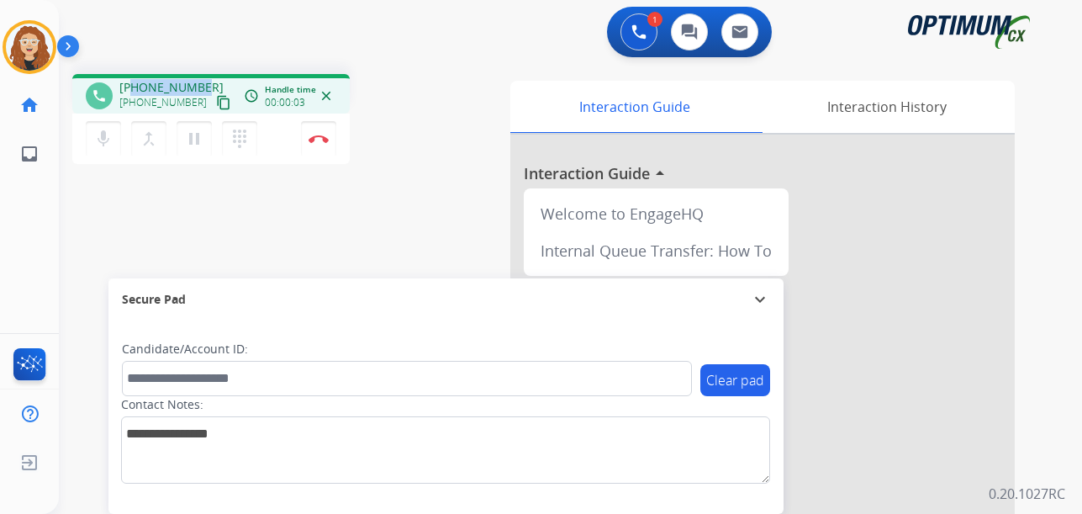
drag, startPoint x: 133, startPoint y: 87, endPoint x: 200, endPoint y: 83, distance: 67.3
click at [200, 83] on span "[PHONE_NUMBER]" at bounding box center [171, 87] width 104 height 17
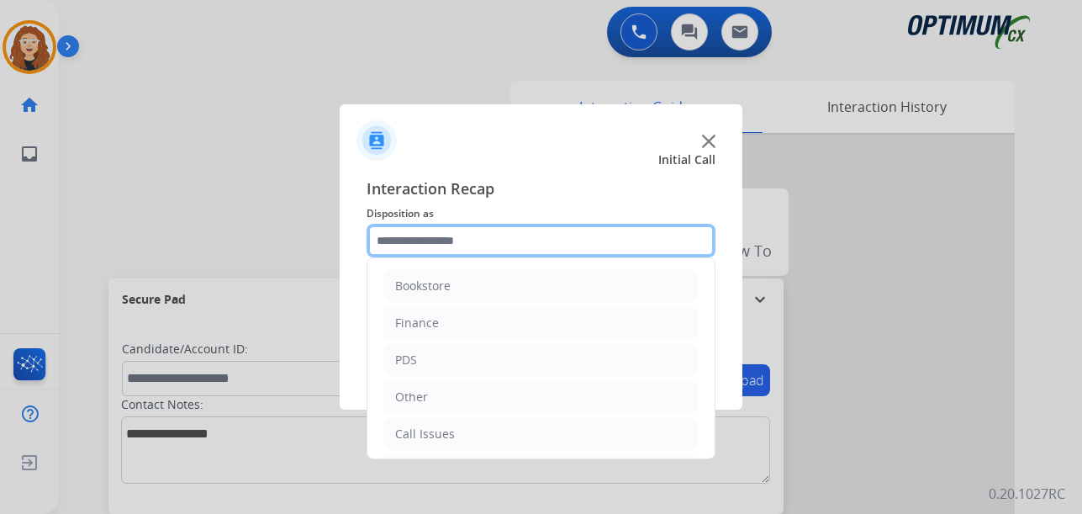
click at [430, 240] on input "text" at bounding box center [541, 241] width 349 height 34
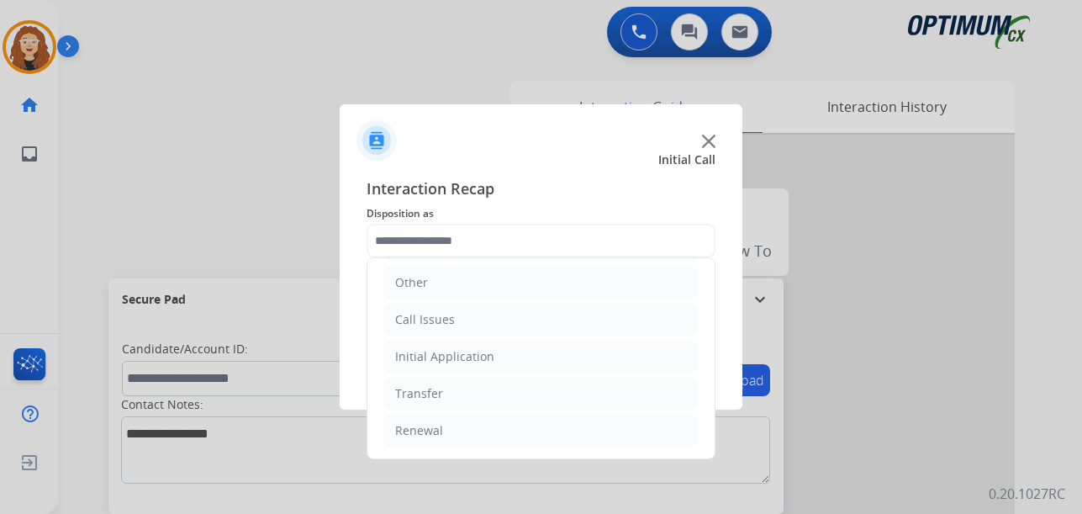
drag, startPoint x: 481, startPoint y: 356, endPoint x: 562, endPoint y: 377, distance: 83.2
click at [483, 356] on div "Initial Application" at bounding box center [444, 356] width 99 height 17
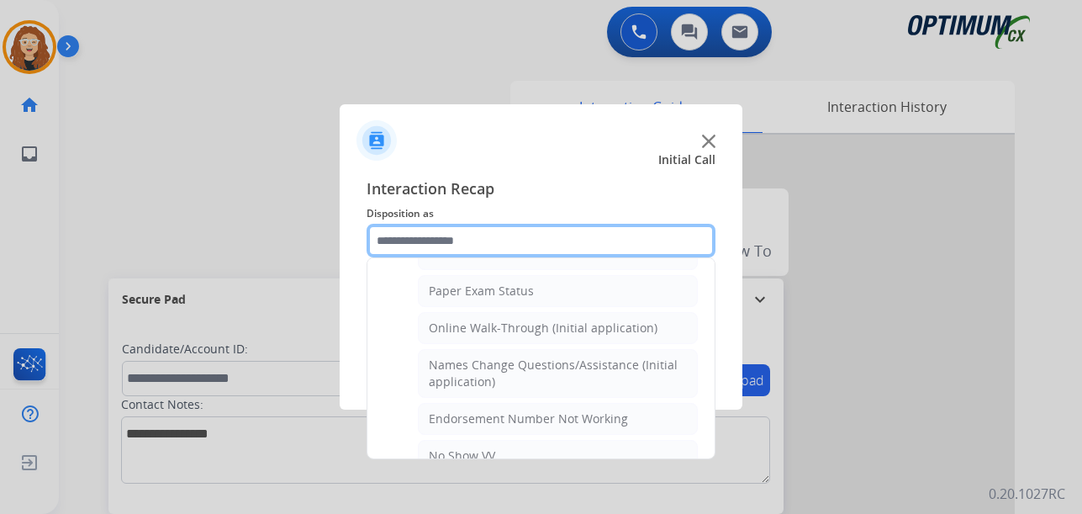
scroll to position [297, 0]
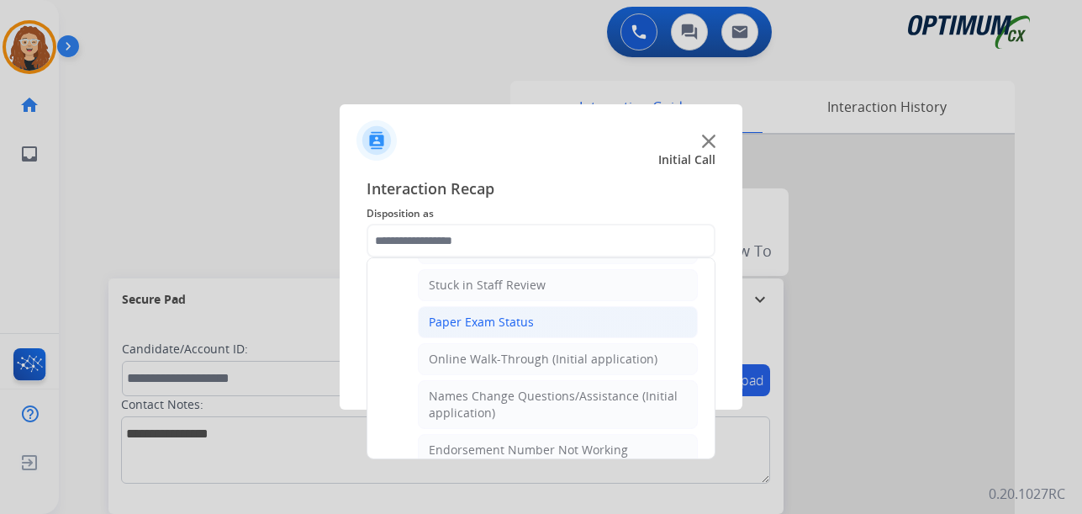
click at [509, 326] on div "Paper Exam Status" at bounding box center [481, 322] width 105 height 17
type input "**********"
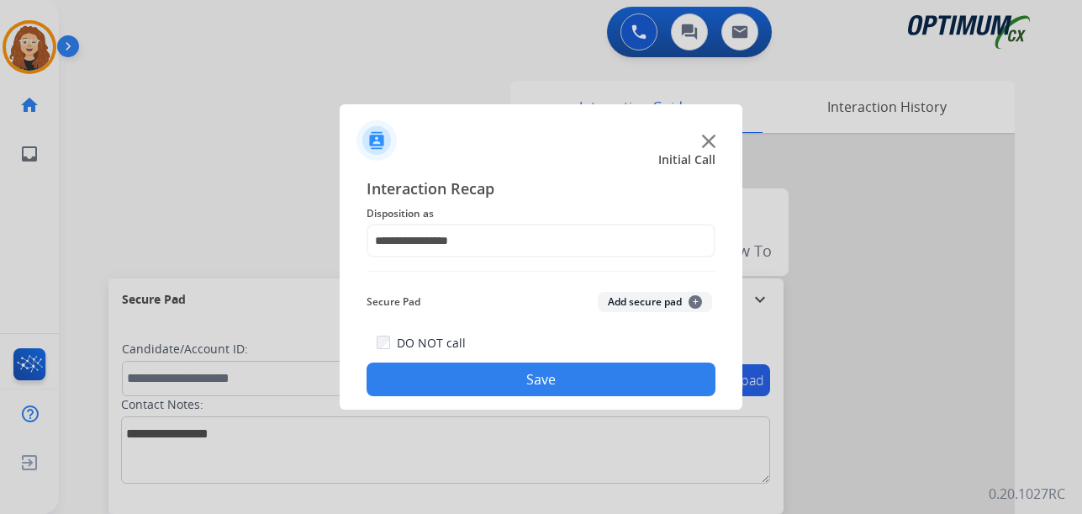
click at [493, 372] on button "Save" at bounding box center [541, 379] width 349 height 34
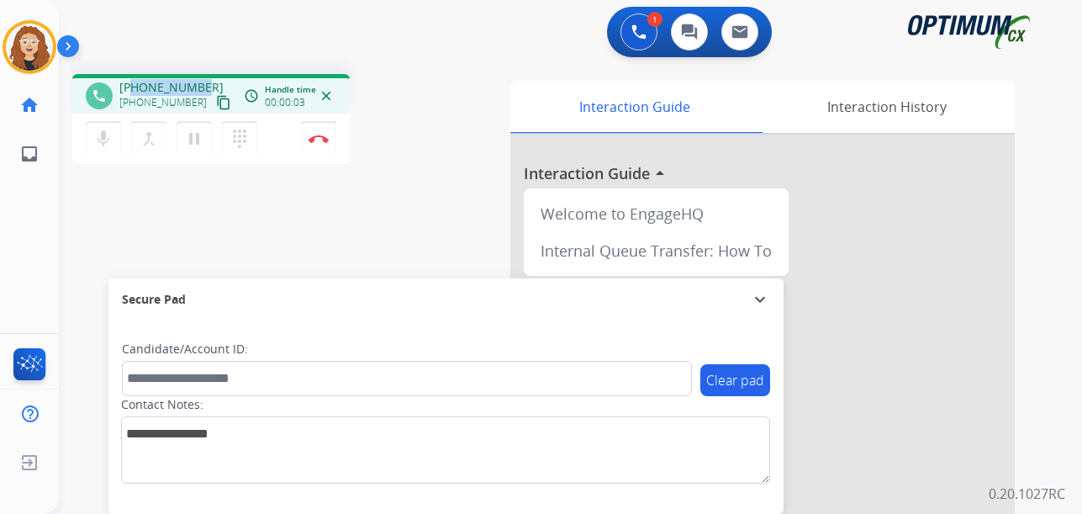
drag, startPoint x: 135, startPoint y: 87, endPoint x: 205, endPoint y: 84, distance: 70.7
click at [205, 84] on div "[PHONE_NUMBER] [PHONE_NUMBER] content_copy" at bounding box center [176, 96] width 114 height 34
click at [324, 150] on button "Disconnect" at bounding box center [318, 138] width 35 height 35
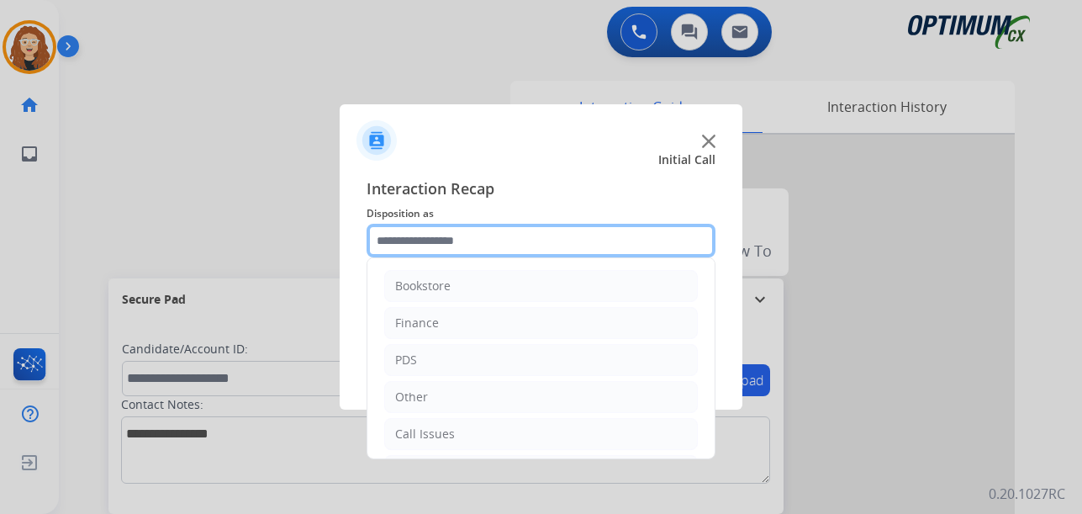
drag, startPoint x: 430, startPoint y: 256, endPoint x: 439, endPoint y: 239, distance: 19.2
click at [436, 240] on input "text" at bounding box center [541, 241] width 349 height 34
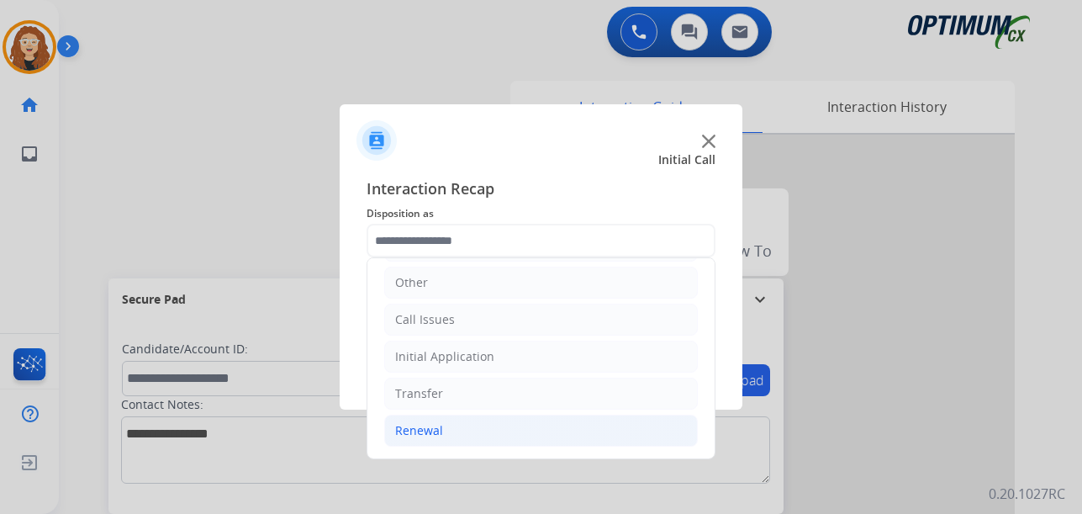
click at [456, 432] on li "Renewal" at bounding box center [541, 430] width 314 height 32
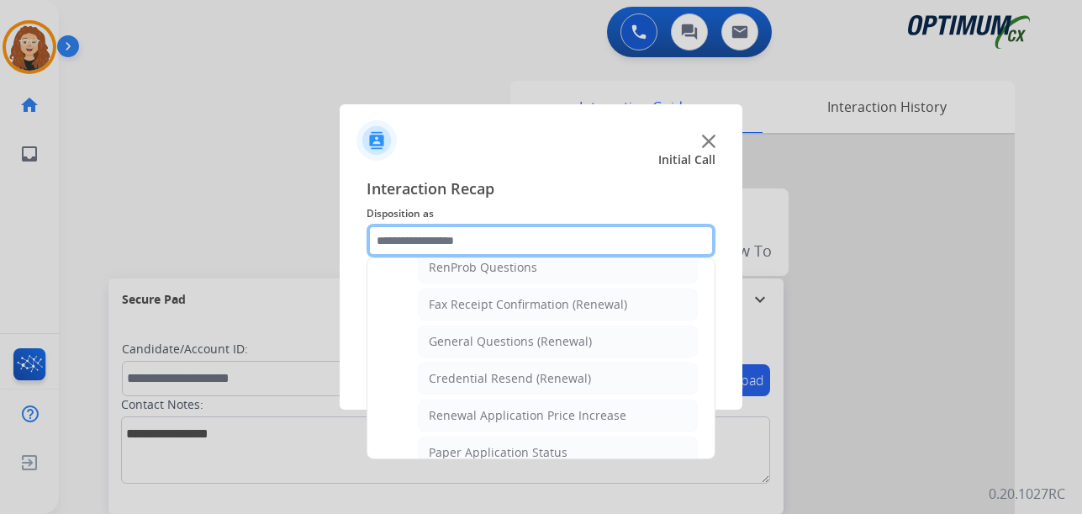
scroll to position [435, 0]
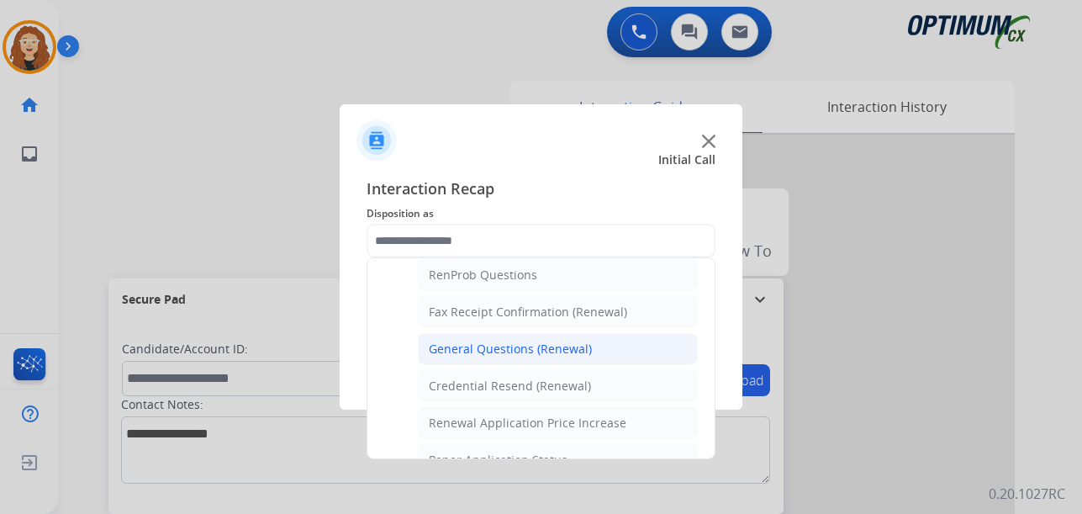
click at [551, 348] on div "General Questions (Renewal)" at bounding box center [510, 348] width 163 height 17
type input "**********"
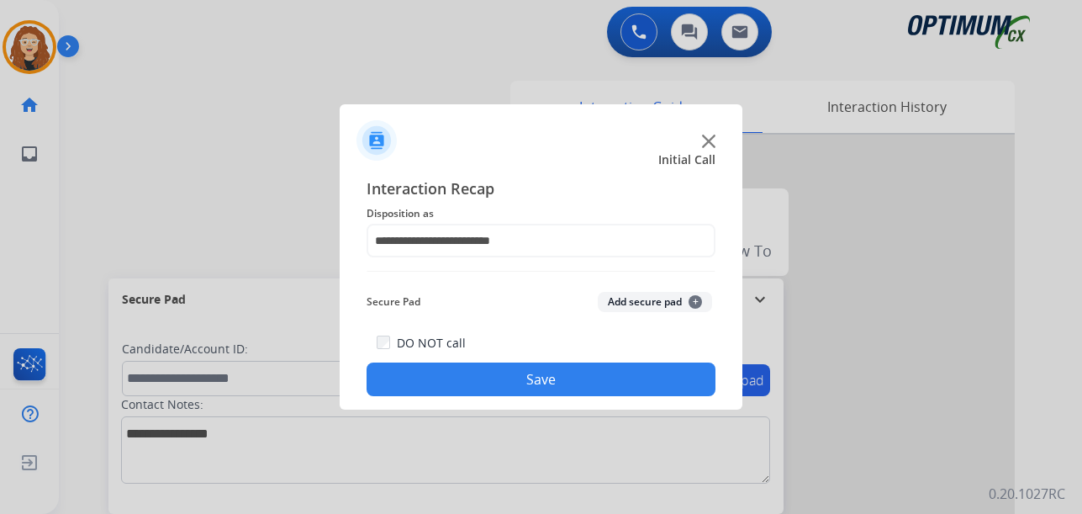
click at [536, 380] on button "Save" at bounding box center [541, 379] width 349 height 34
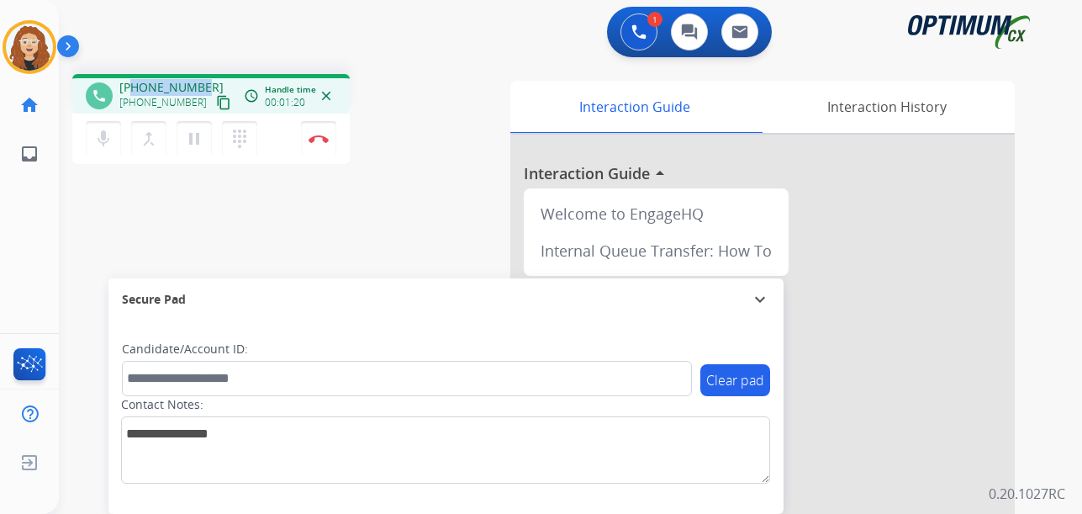
drag, startPoint x: 133, startPoint y: 84, endPoint x: 198, endPoint y: 84, distance: 65.6
click at [202, 84] on div "[PHONE_NUMBER] [PHONE_NUMBER] content_copy" at bounding box center [176, 96] width 114 height 34
click at [148, 204] on div "phone [PHONE_NUMBER] [PHONE_NUMBER] content_copy access_time Call metrics Queue…" at bounding box center [550, 411] width 983 height 701
drag, startPoint x: 135, startPoint y: 87, endPoint x: 201, endPoint y: 82, distance: 66.5
click at [203, 83] on div "[PHONE_NUMBER] [PHONE_NUMBER] content_copy" at bounding box center [176, 96] width 114 height 34
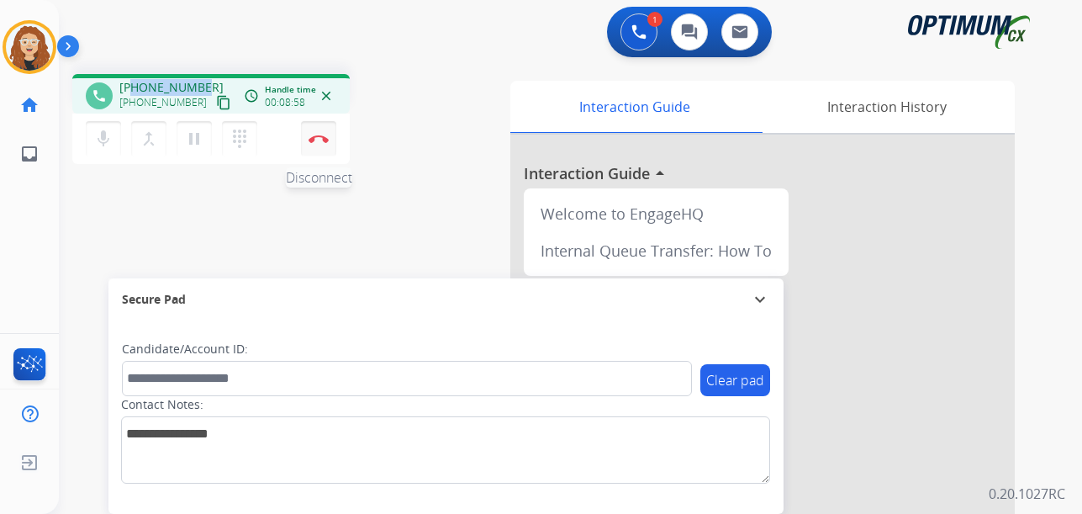
click at [322, 145] on button "Disconnect" at bounding box center [318, 138] width 35 height 35
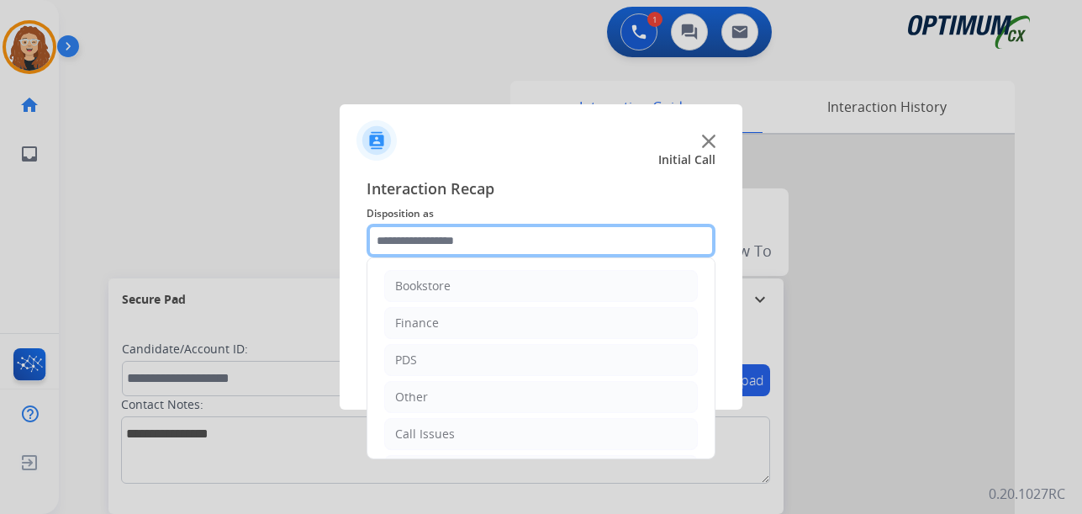
click at [456, 240] on input "text" at bounding box center [541, 241] width 349 height 34
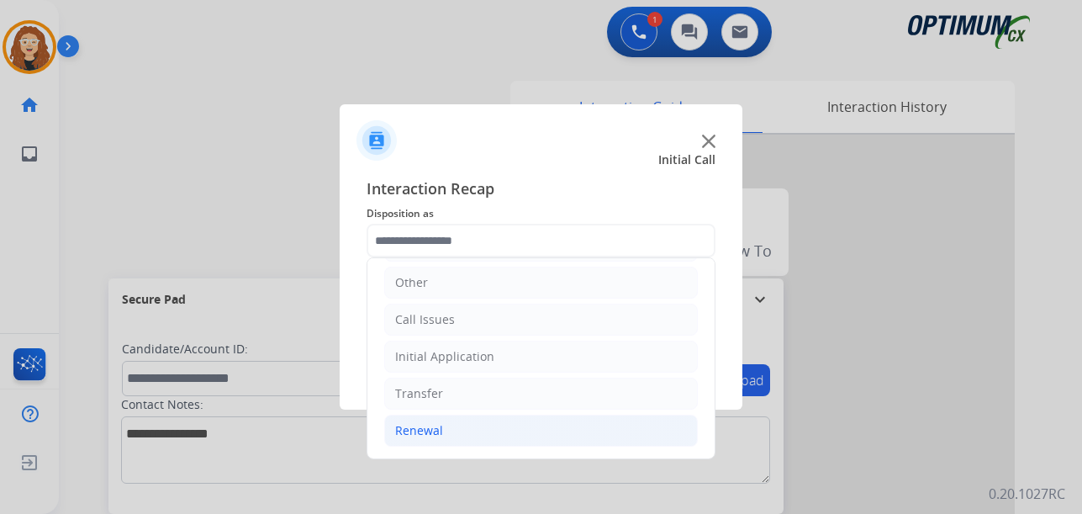
click at [467, 426] on li "Renewal" at bounding box center [541, 430] width 314 height 32
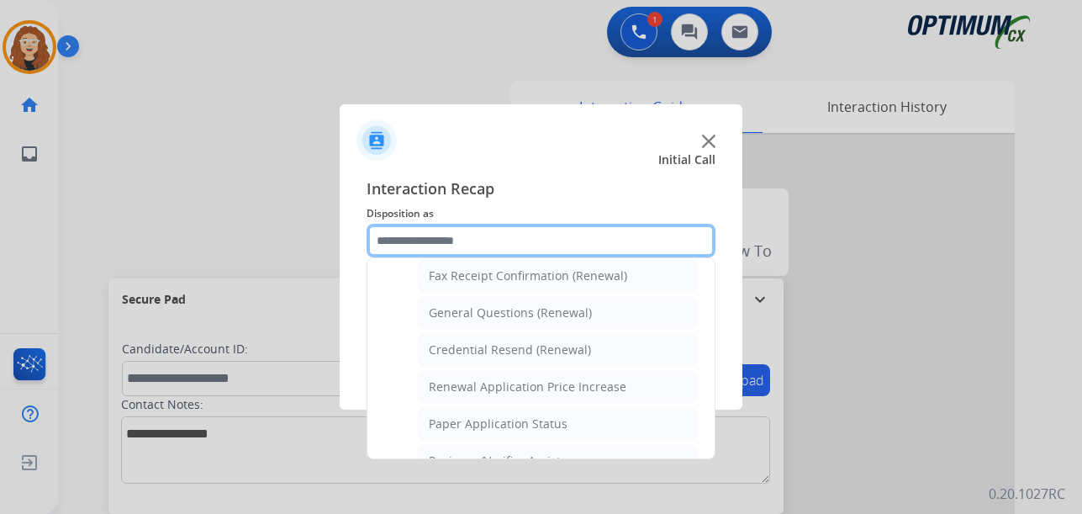
scroll to position [477, 0]
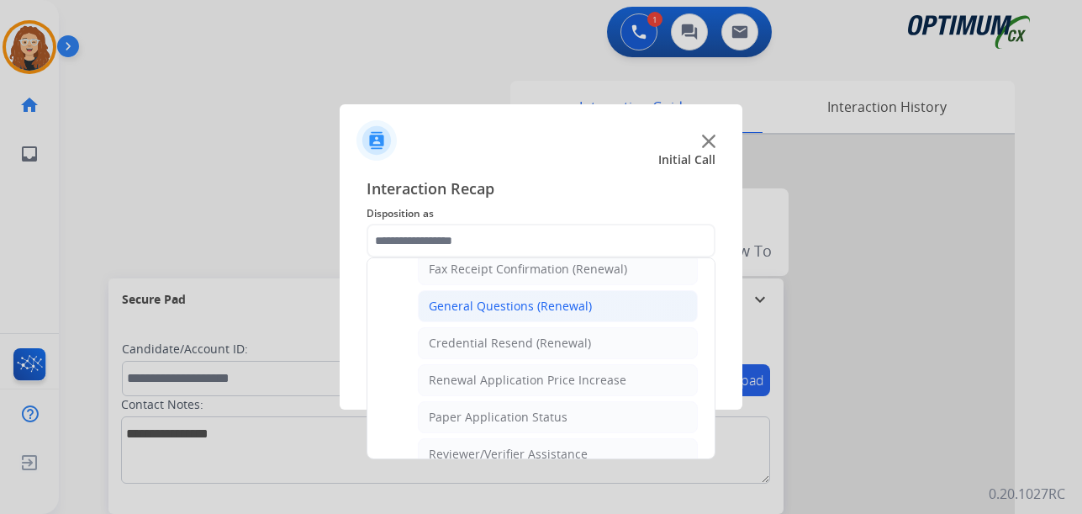
click at [530, 309] on div "General Questions (Renewal)" at bounding box center [510, 306] width 163 height 17
type input "**********"
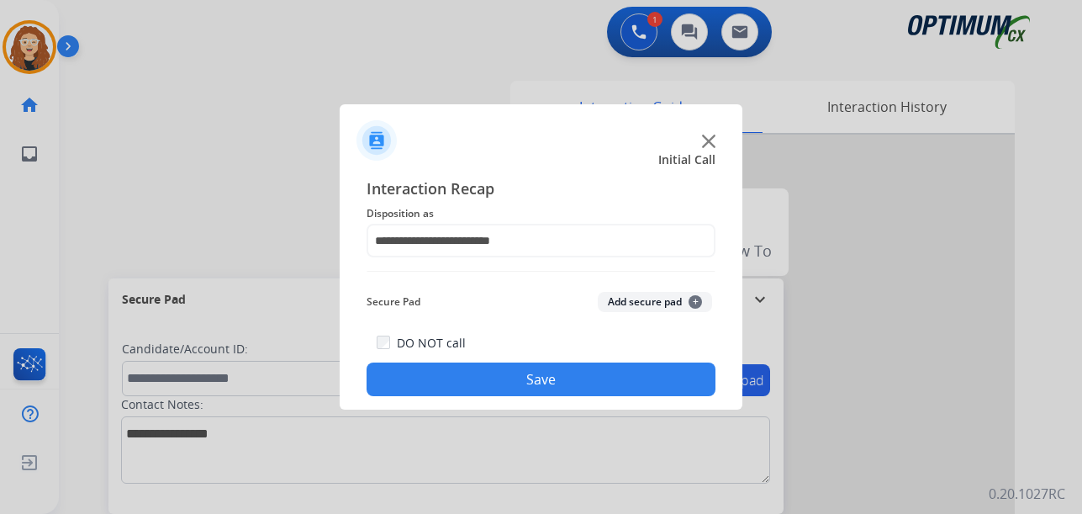
click at [527, 377] on button "Save" at bounding box center [541, 379] width 349 height 34
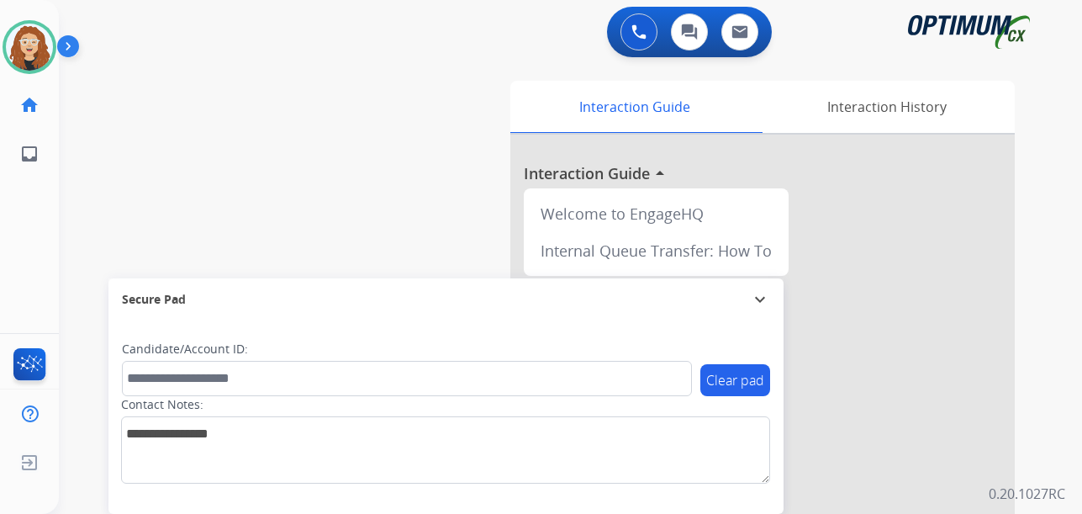
click at [79, 245] on div "swap_horiz Break voice bridge close_fullscreen Connect 3-Way Call merge_type Se…" at bounding box center [550, 411] width 983 height 701
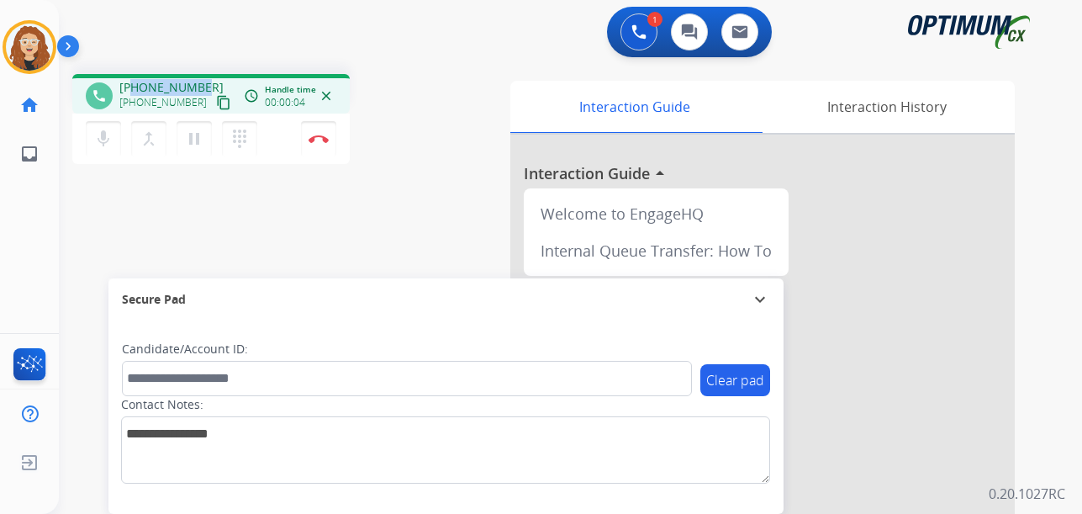
drag, startPoint x: 132, startPoint y: 88, endPoint x: 192, endPoint y: 85, distance: 59.8
click at [203, 85] on div "[PHONE_NUMBER] [PHONE_NUMBER] content_copy" at bounding box center [176, 96] width 114 height 34
click at [198, 244] on div "phone [PHONE_NUMBER] [PHONE_NUMBER] content_copy access_time Call metrics Queue…" at bounding box center [550, 411] width 983 height 701
drag, startPoint x: 137, startPoint y: 87, endPoint x: 200, endPoint y: 88, distance: 63.1
click at [200, 88] on span "[PHONE_NUMBER]" at bounding box center [171, 87] width 104 height 17
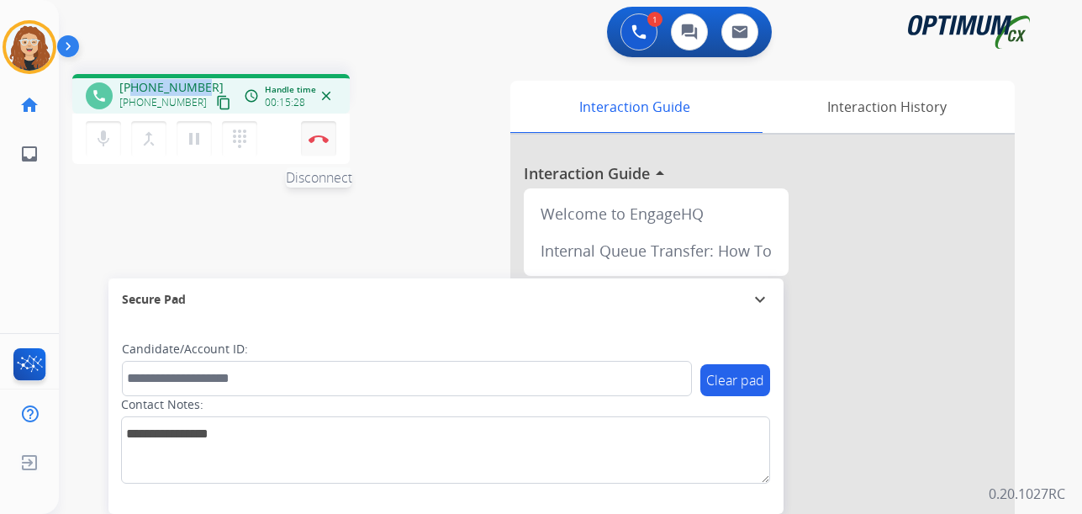
click at [324, 146] on button "Disconnect" at bounding box center [318, 138] width 35 height 35
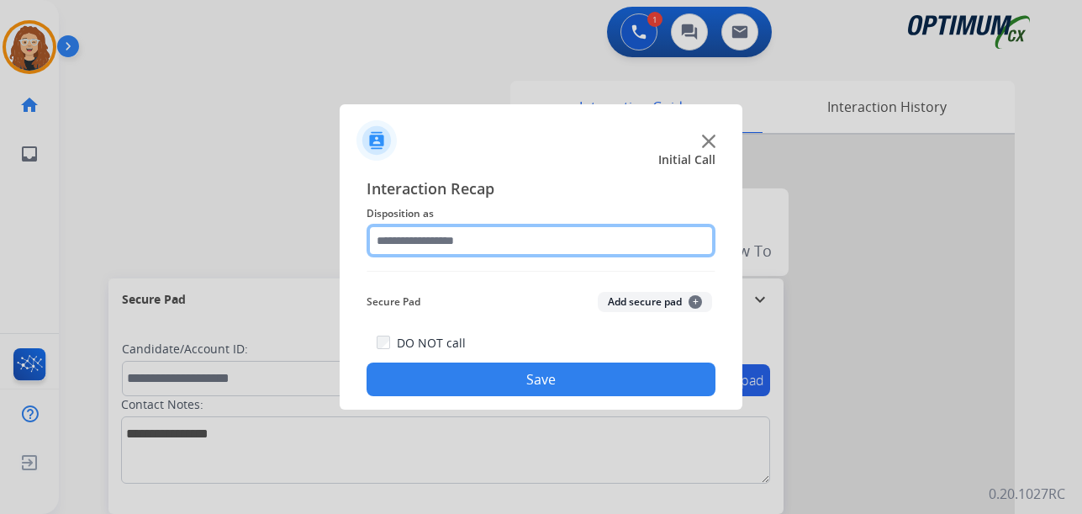
click at [404, 237] on input "text" at bounding box center [541, 241] width 349 height 34
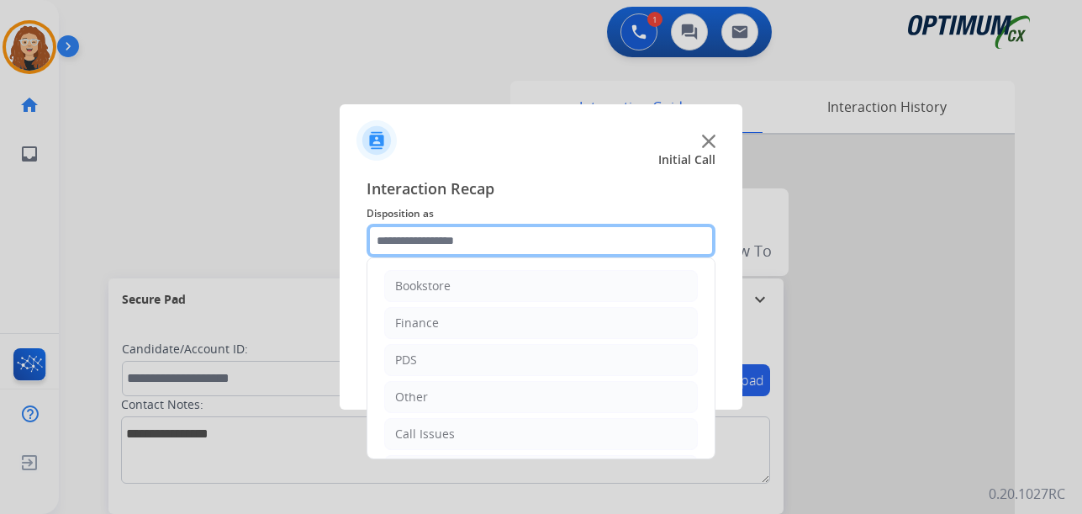
scroll to position [114, 0]
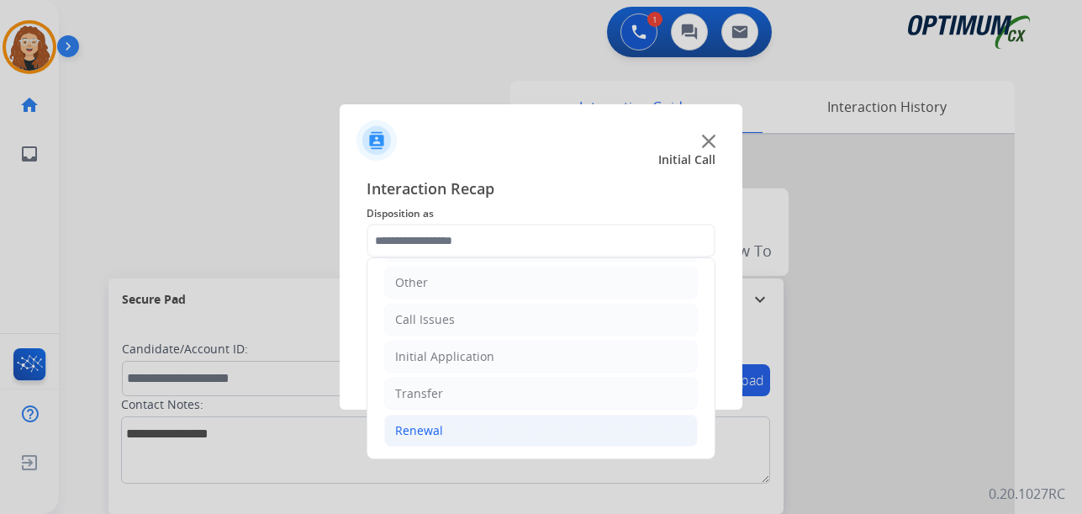
click at [449, 432] on li "Renewal" at bounding box center [541, 430] width 314 height 32
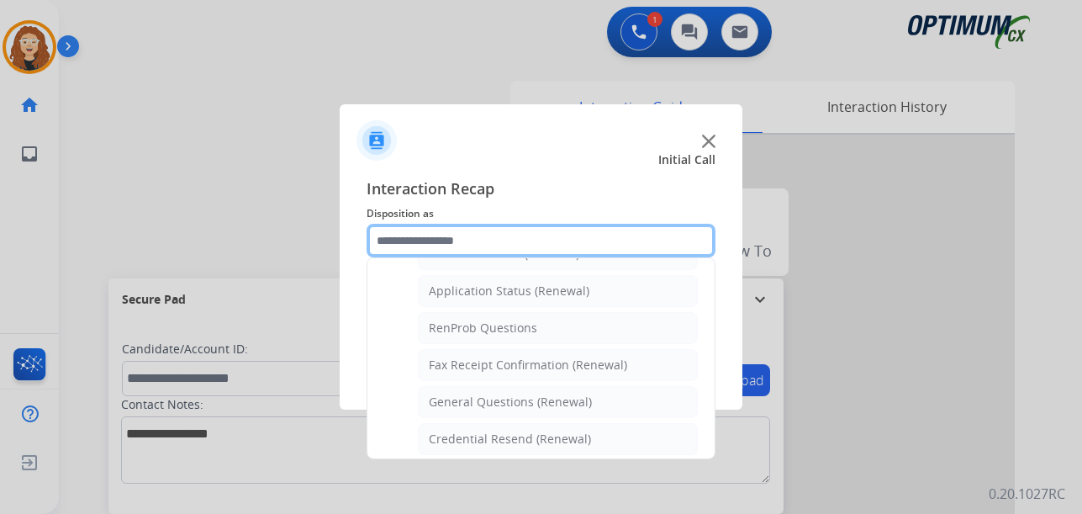
scroll to position [407, 0]
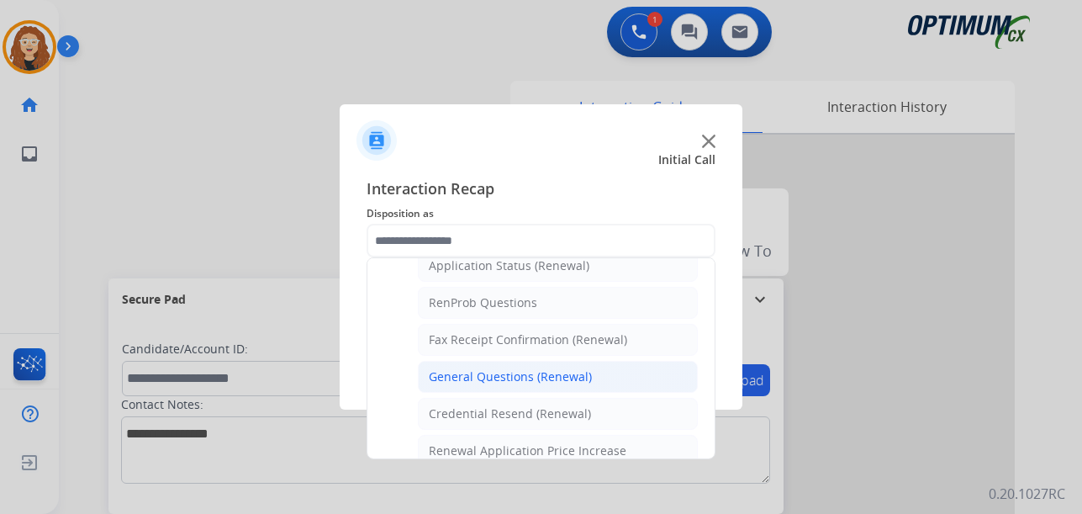
click at [562, 381] on div "General Questions (Renewal)" at bounding box center [510, 376] width 163 height 17
type input "**********"
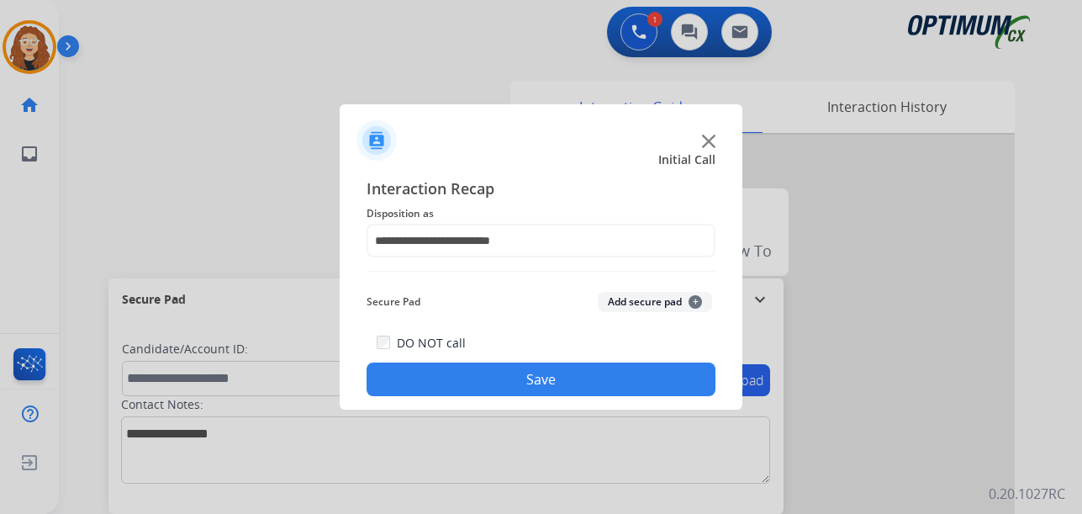
click at [562, 381] on button "Save" at bounding box center [541, 379] width 349 height 34
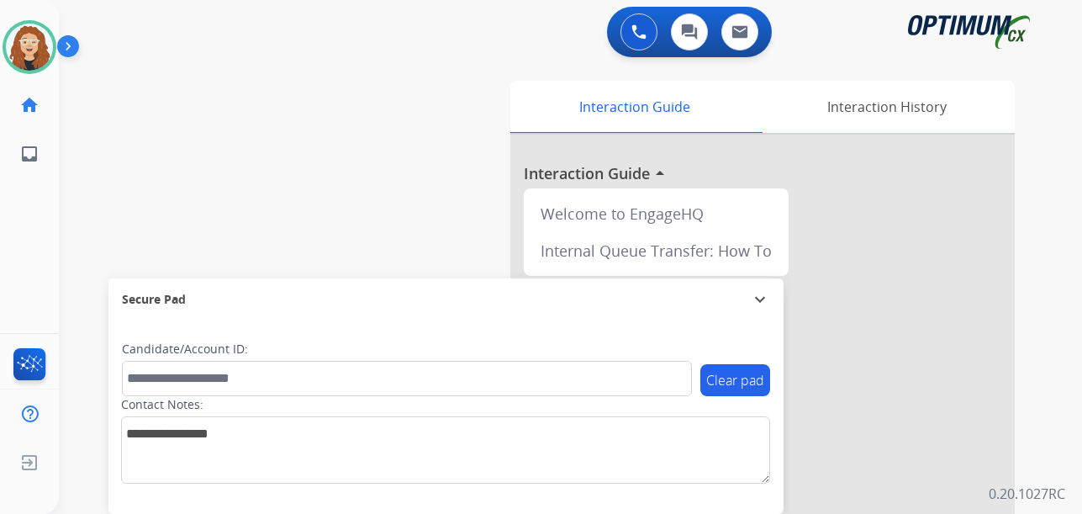
click at [421, 141] on div "swap_horiz Break voice bridge close_fullscreen Connect 3-Way Call merge_type Se…" at bounding box center [550, 411] width 983 height 701
click at [85, 161] on div "swap_horiz Break voice bridge close_fullscreen Connect 3-Way Call merge_type Se…" at bounding box center [550, 411] width 983 height 701
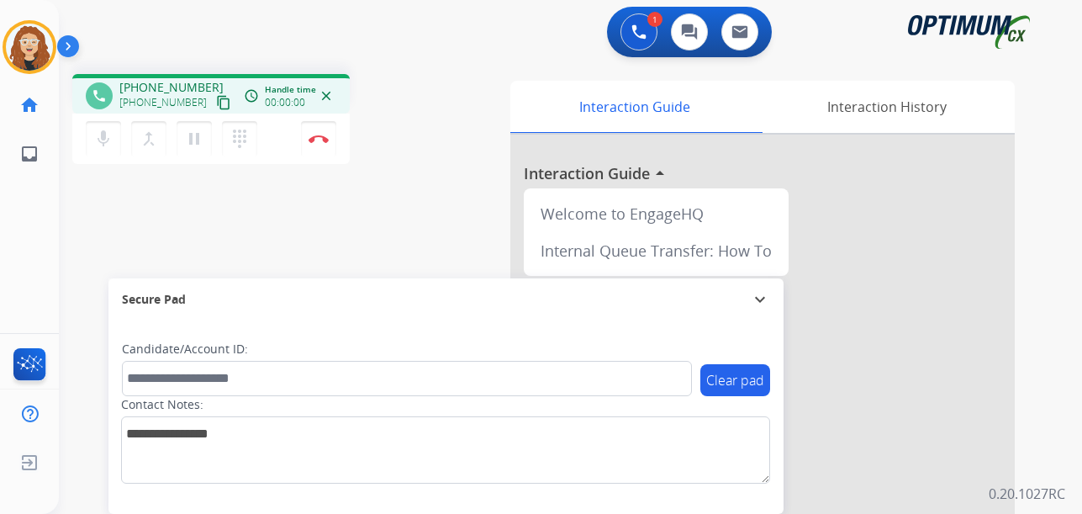
click at [361, 206] on div "phone [PHONE_NUMBER] [PHONE_NUMBER] content_copy access_time Call metrics Queue…" at bounding box center [550, 411] width 983 height 701
drag, startPoint x: 134, startPoint y: 83, endPoint x: 194, endPoint y: 82, distance: 60.5
click at [203, 82] on div "[PHONE_NUMBER] [PHONE_NUMBER] content_copy" at bounding box center [176, 96] width 114 height 34
click at [325, 143] on button "Disconnect" at bounding box center [318, 138] width 35 height 35
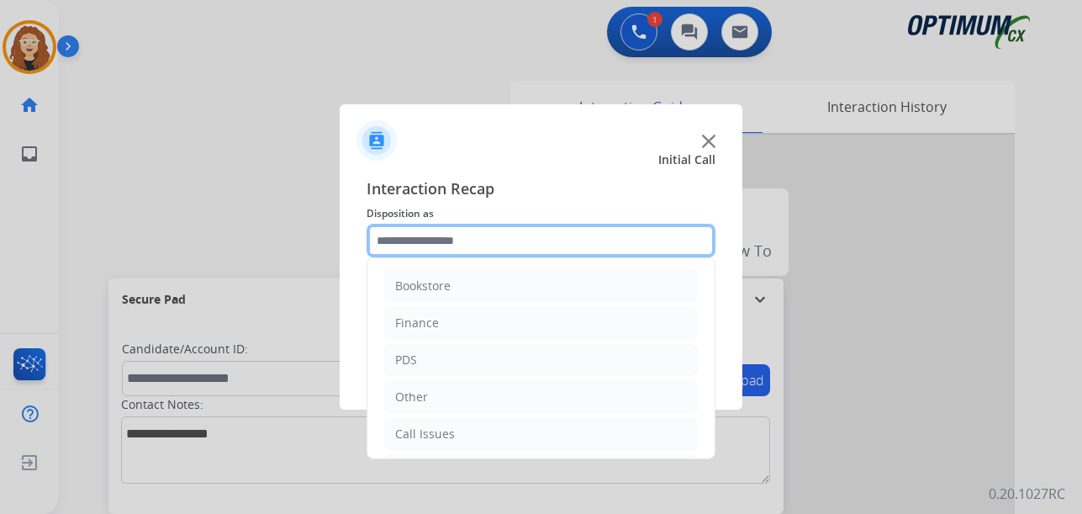
click at [431, 239] on input "text" at bounding box center [541, 241] width 349 height 34
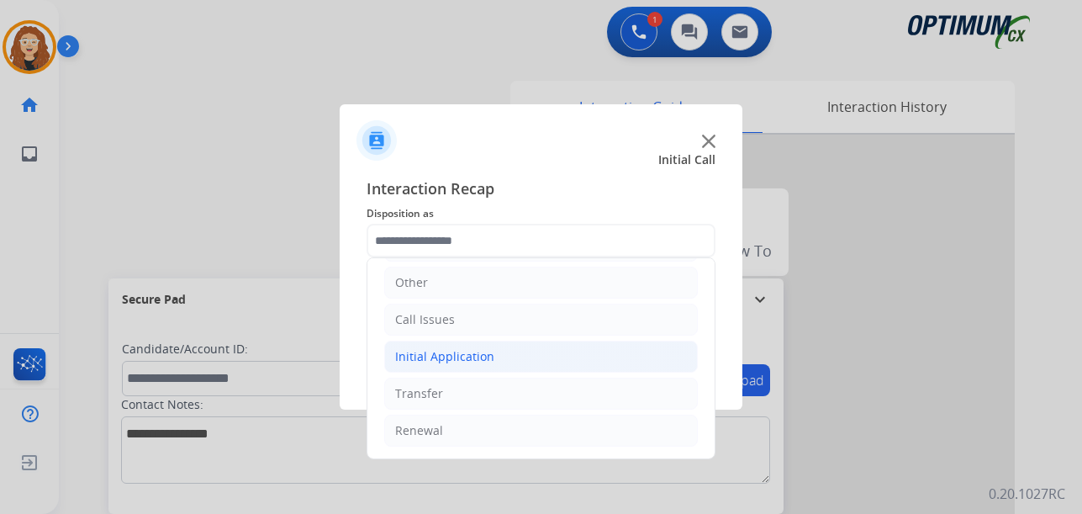
click at [440, 347] on li "Initial Application" at bounding box center [541, 356] width 314 height 32
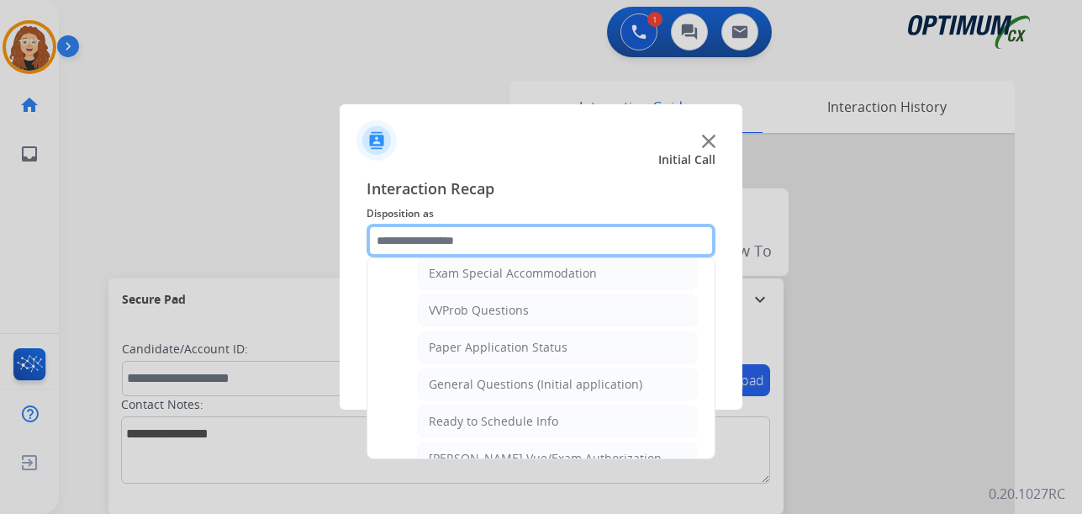
scroll to position [891, 0]
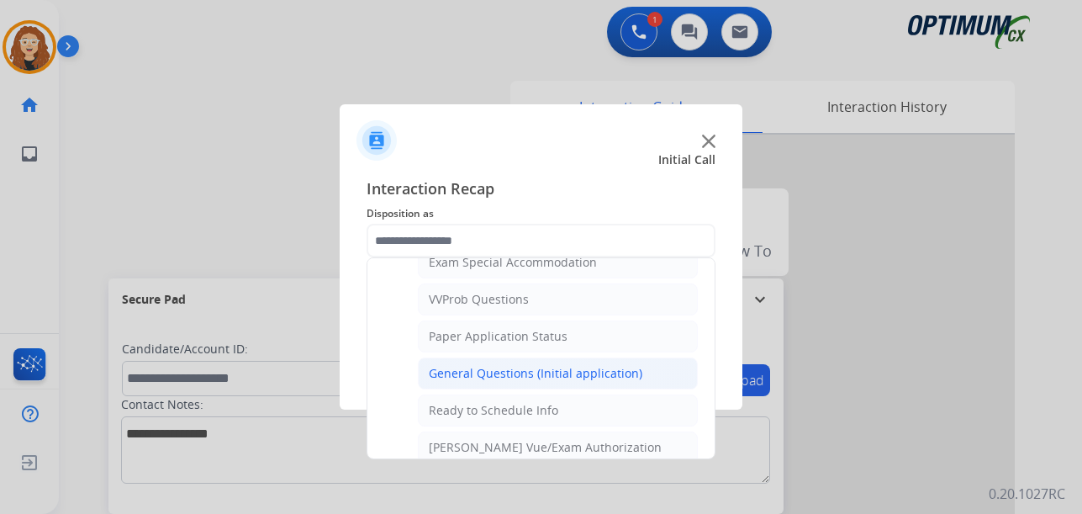
click at [608, 379] on div "General Questions (Initial application)" at bounding box center [536, 373] width 214 height 17
type input "**********"
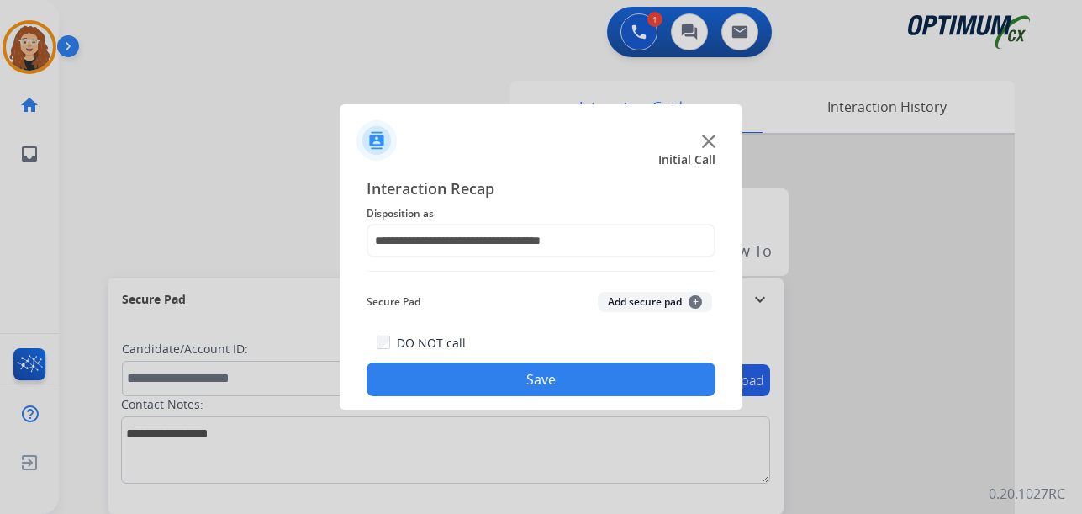
click at [598, 377] on button "Save" at bounding box center [541, 379] width 349 height 34
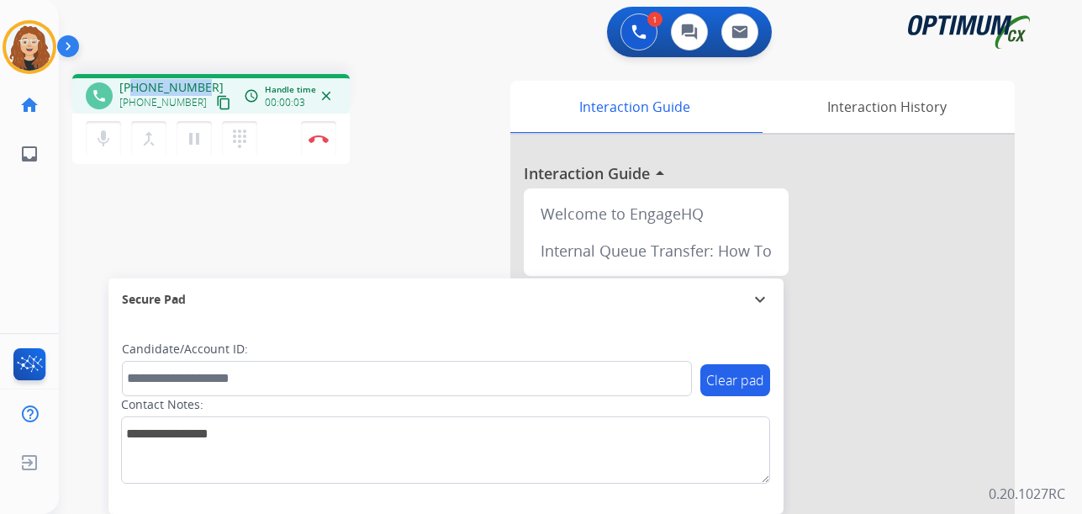
drag, startPoint x: 133, startPoint y: 88, endPoint x: 203, endPoint y: 80, distance: 71.1
click at [203, 80] on div "[PHONE_NUMBER] [PHONE_NUMBER] content_copy" at bounding box center [176, 96] width 114 height 34
click at [324, 143] on button "Disconnect" at bounding box center [318, 138] width 35 height 35
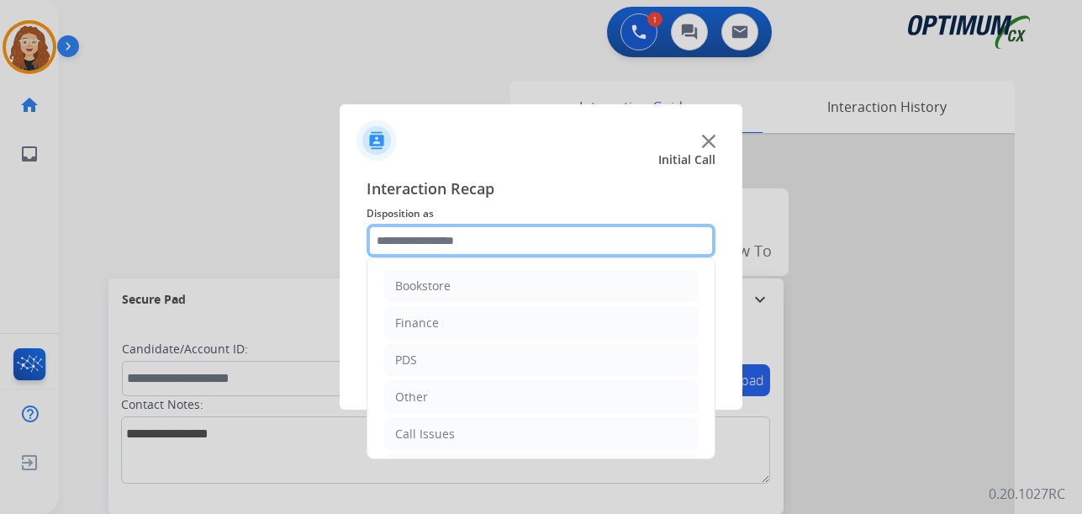
click at [430, 245] on input "text" at bounding box center [541, 241] width 349 height 34
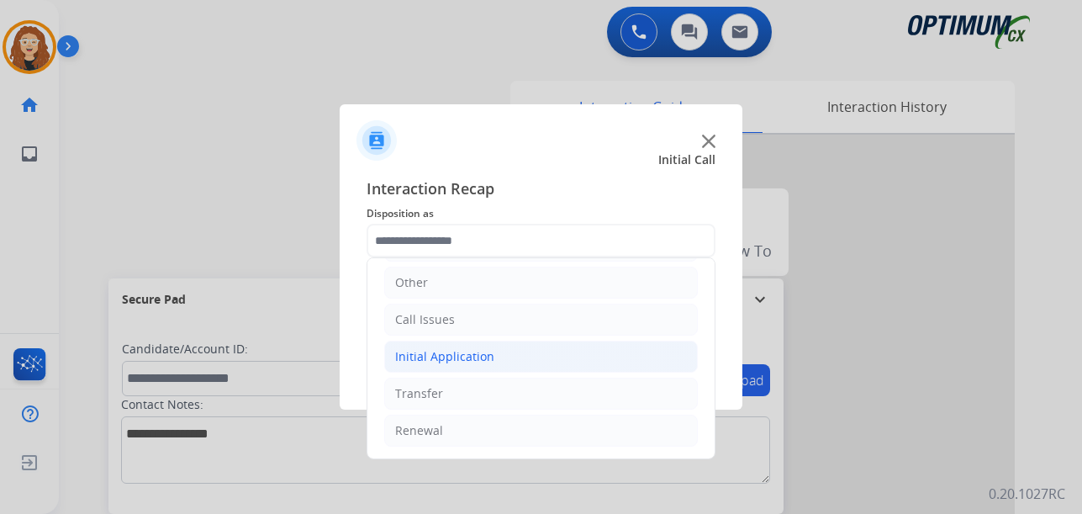
click at [435, 356] on div "Initial Application" at bounding box center [444, 356] width 99 height 17
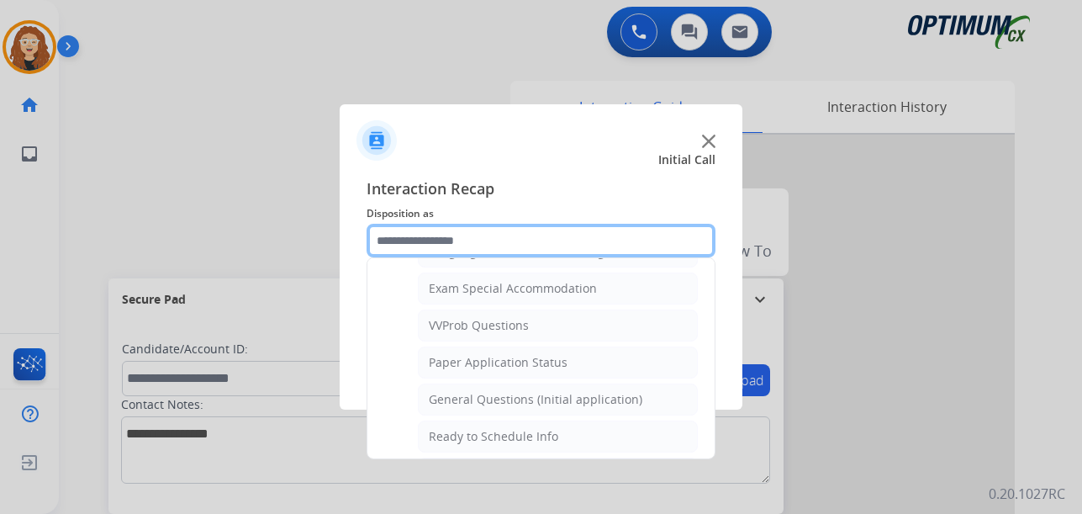
scroll to position [891, 0]
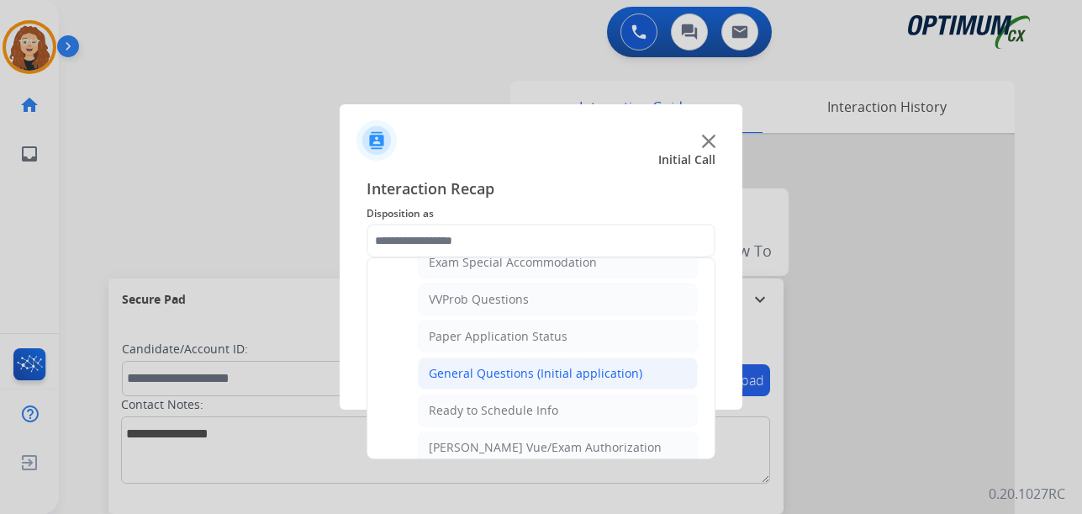
click at [578, 372] on div "General Questions (Initial application)" at bounding box center [536, 373] width 214 height 17
type input "**********"
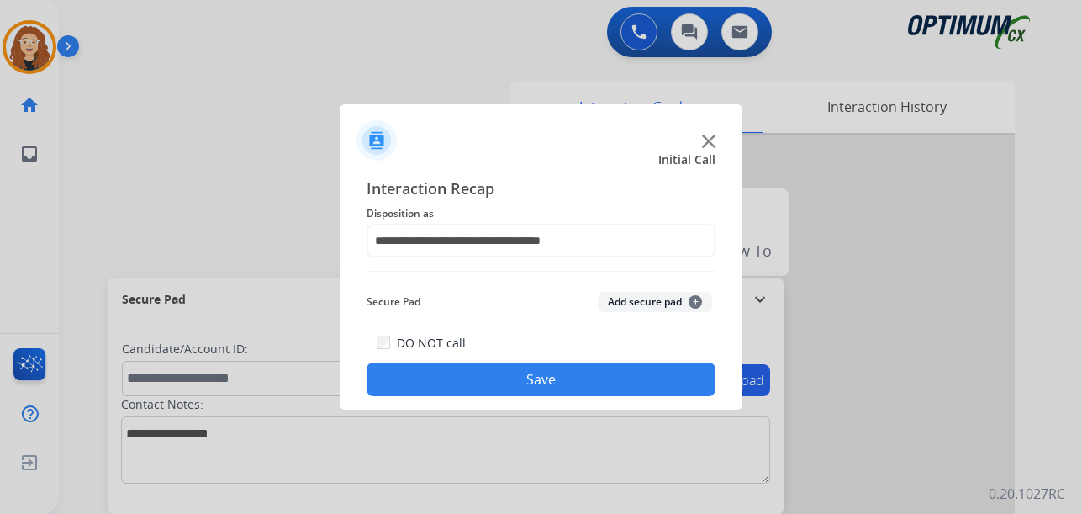
click at [578, 376] on button "Save" at bounding box center [541, 379] width 349 height 34
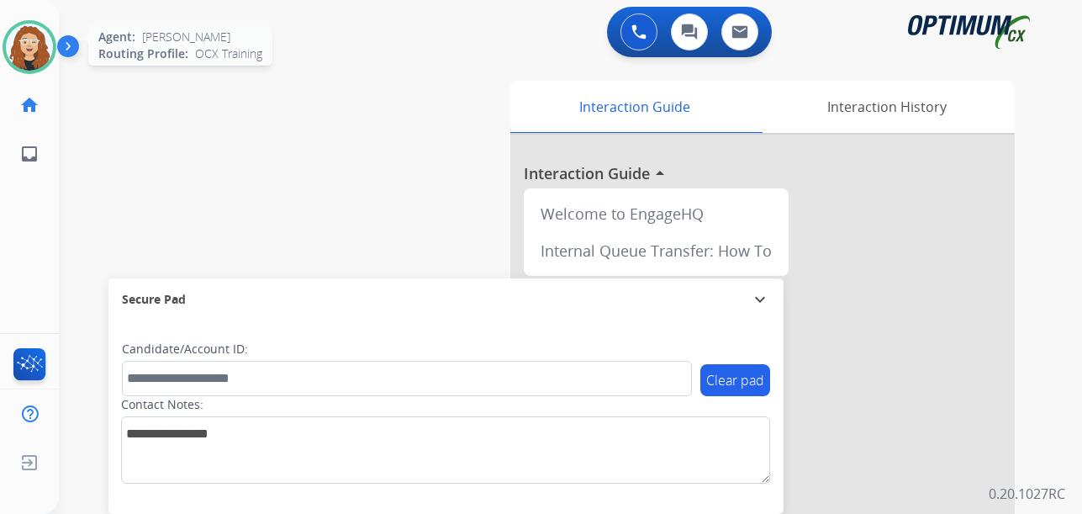
click at [42, 45] on img at bounding box center [29, 47] width 47 height 47
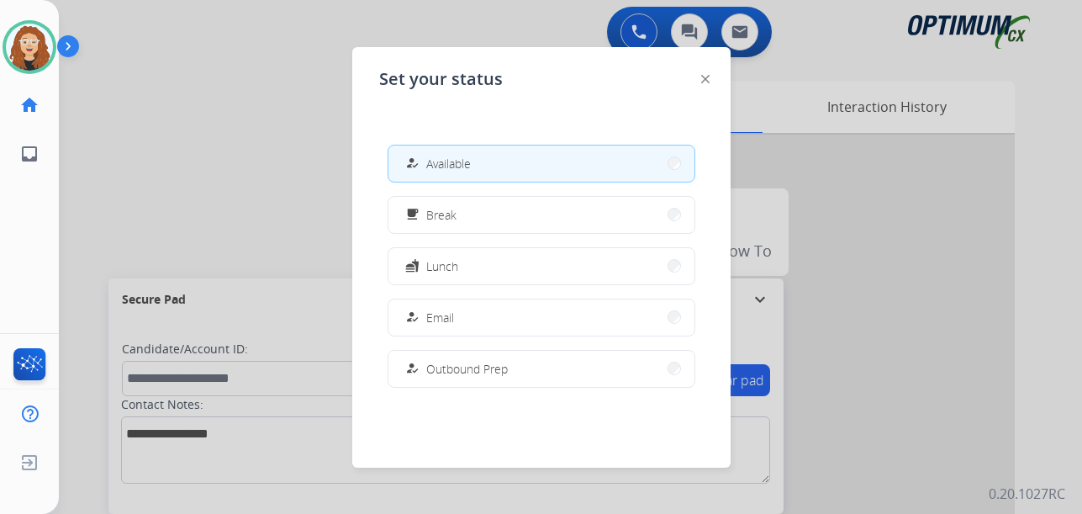
click at [508, 219] on button "free_breakfast Break" at bounding box center [541, 215] width 306 height 36
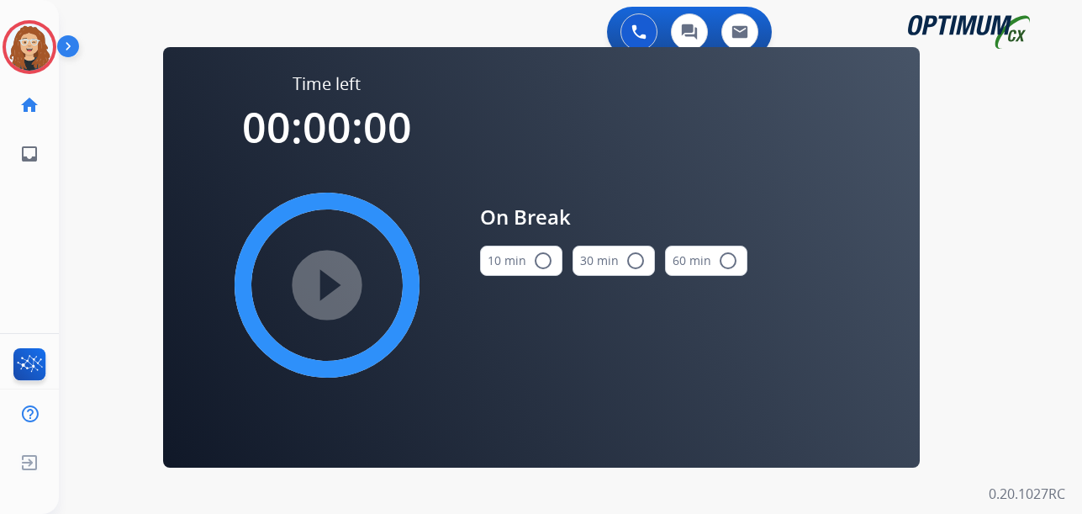
click at [548, 261] on mat-icon "radio_button_unchecked" at bounding box center [543, 261] width 20 height 20
click at [335, 286] on mat-icon "play_circle_filled" at bounding box center [327, 285] width 20 height 20
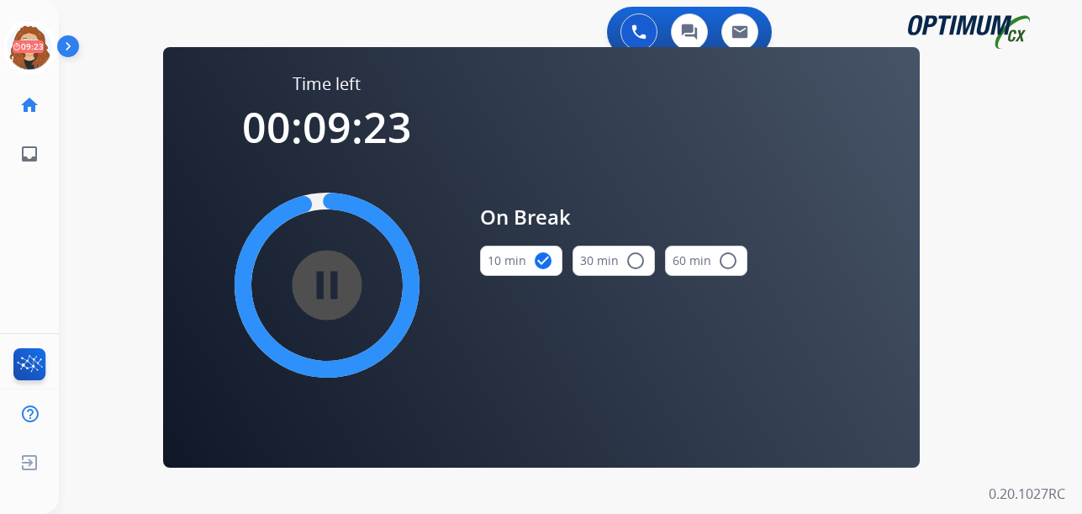
click at [77, 219] on div "0 Voice Interactions 0 Chat Interactions 0 Email Interactions swap_horiz Break …" at bounding box center [570, 257] width 1023 height 514
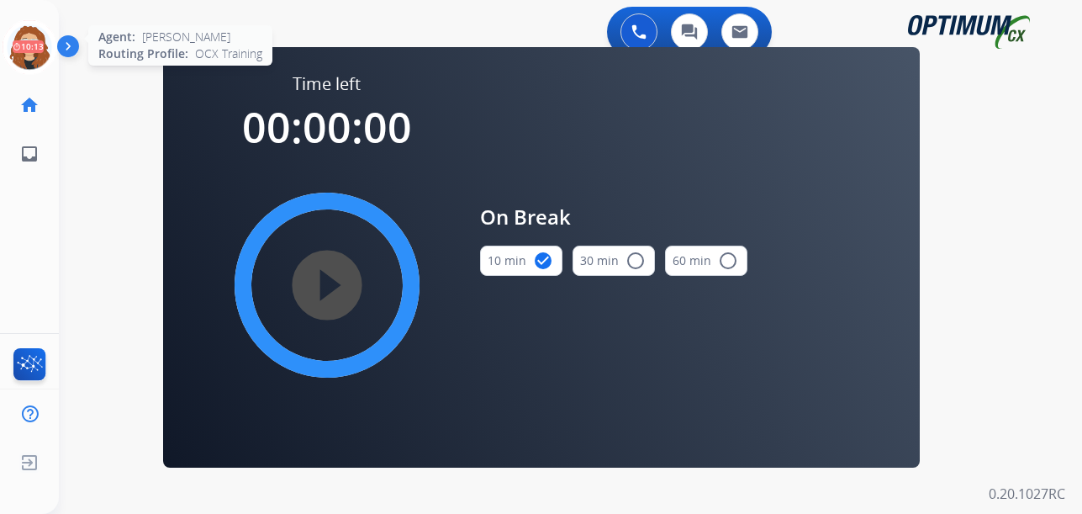
click at [29, 50] on icon at bounding box center [30, 47] width 55 height 55
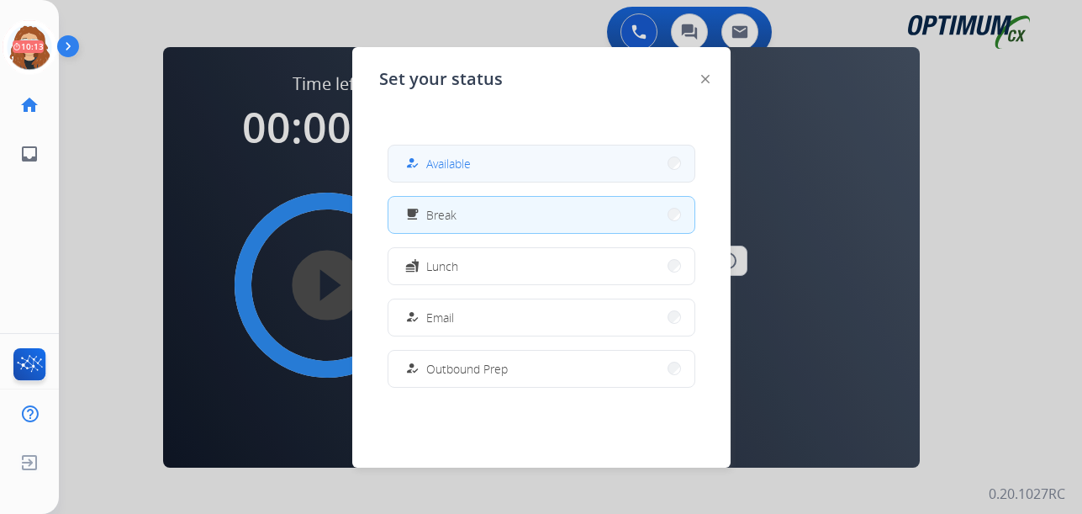
click at [451, 165] on span "Available" at bounding box center [448, 164] width 45 height 18
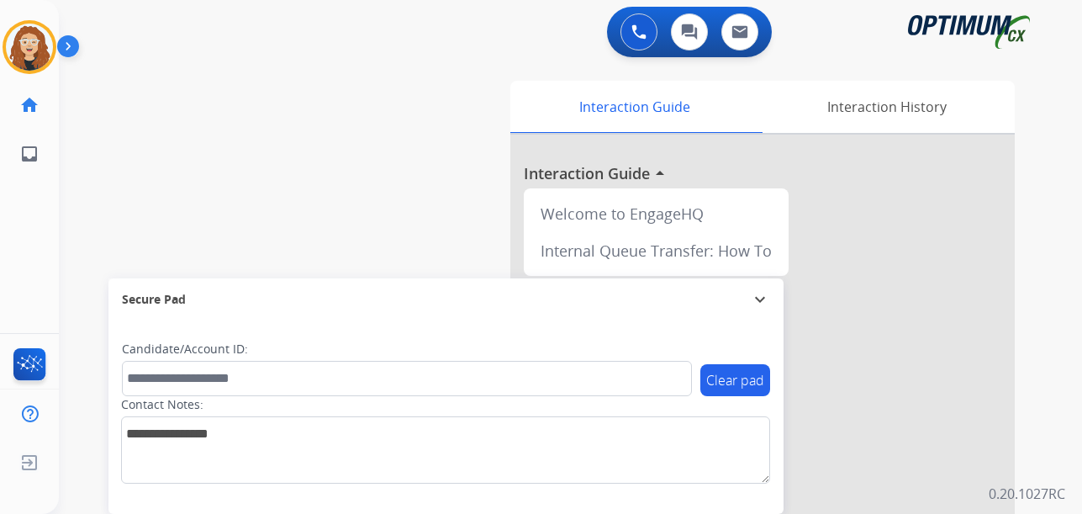
click at [87, 239] on div "swap_horiz Break voice bridge close_fullscreen Connect 3-Way Call merge_type Se…" at bounding box center [550, 411] width 983 height 701
click at [66, 239] on div "swap_horiz Break voice bridge close_fullscreen Connect 3-Way Call merge_type Se…" at bounding box center [550, 411] width 983 height 701
click at [83, 174] on div "swap_horiz Break voice bridge close_fullscreen Connect 3-Way Call merge_type Se…" at bounding box center [550, 411] width 983 height 701
click at [90, 208] on div "swap_horiz Break voice bridge close_fullscreen Connect 3-Way Call merge_type Se…" at bounding box center [550, 411] width 983 height 701
click at [76, 223] on div "swap_horiz Break voice bridge close_fullscreen Connect 3-Way Call merge_type Se…" at bounding box center [550, 411] width 983 height 701
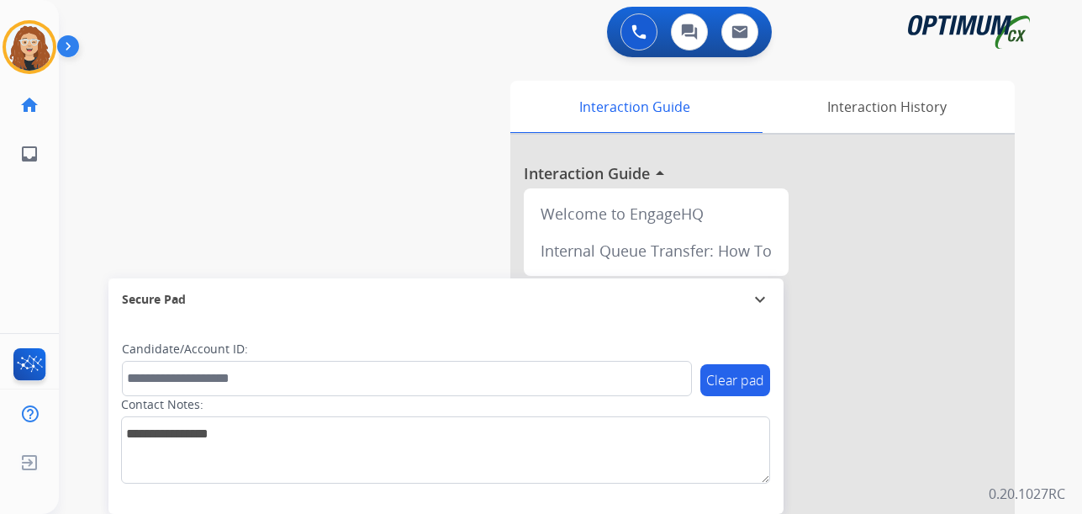
click at [401, 124] on div "swap_horiz Break voice bridge close_fullscreen Connect 3-Way Call merge_type Se…" at bounding box center [550, 411] width 983 height 701
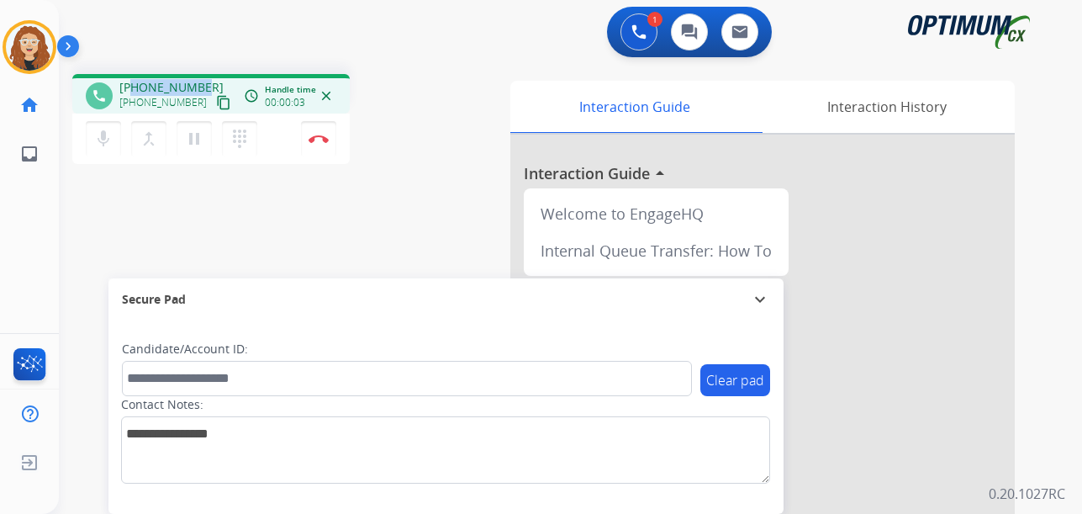
drag, startPoint x: 136, startPoint y: 82, endPoint x: 203, endPoint y: 79, distance: 66.5
click at [203, 79] on div "[PHONE_NUMBER] [PHONE_NUMBER] content_copy" at bounding box center [176, 96] width 114 height 34
click at [324, 142] on img at bounding box center [319, 139] width 20 height 8
click at [319, 135] on img at bounding box center [319, 139] width 20 height 8
click at [319, 137] on img at bounding box center [319, 139] width 20 height 8
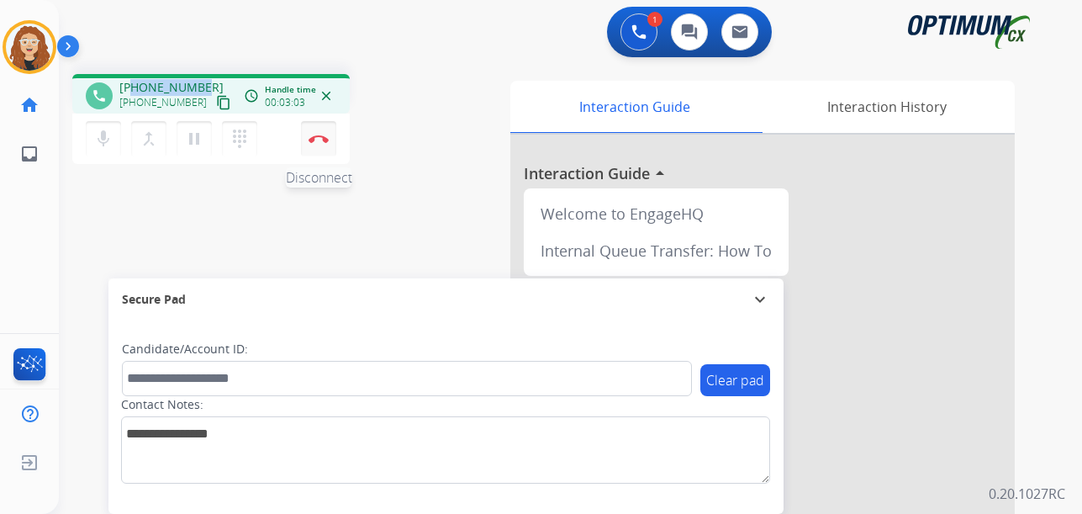
click at [319, 137] on img at bounding box center [319, 139] width 20 height 8
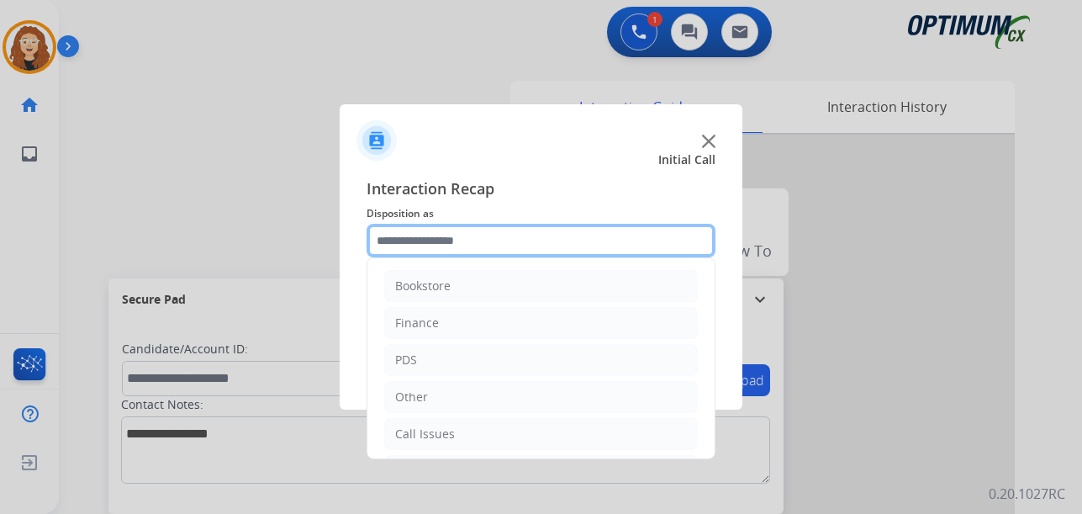
click at [431, 237] on input "text" at bounding box center [541, 241] width 349 height 34
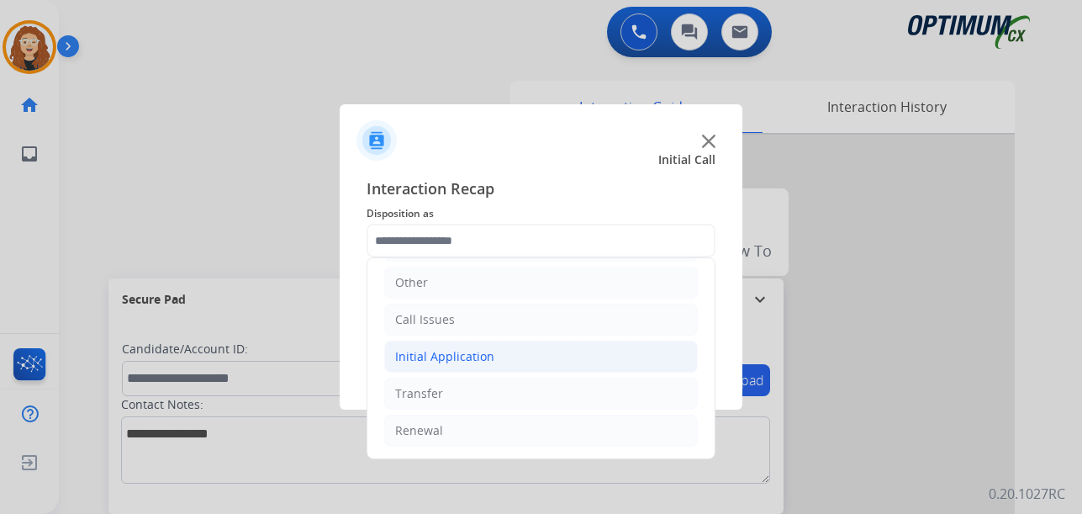
click at [467, 357] on div "Initial Application" at bounding box center [444, 356] width 99 height 17
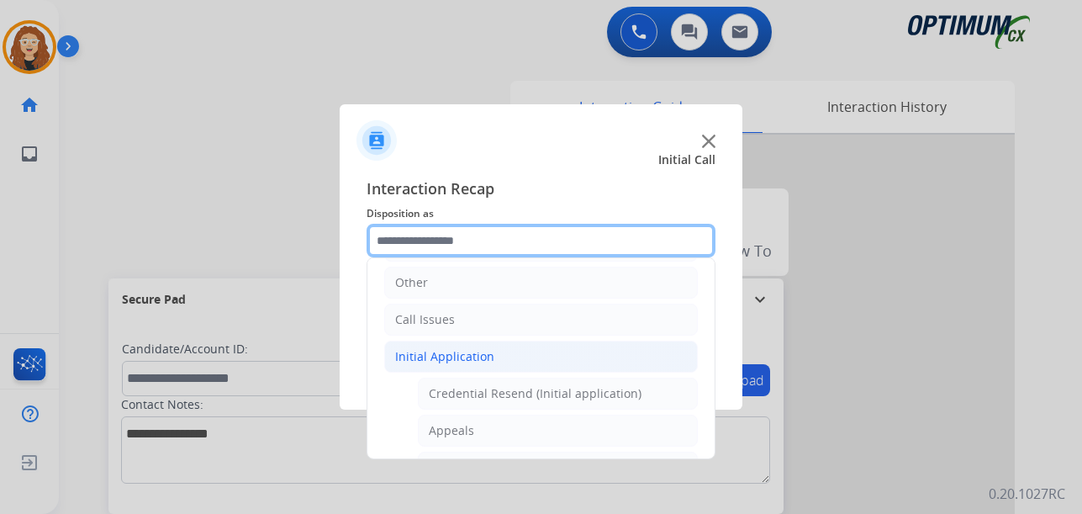
scroll to position [1019, 0]
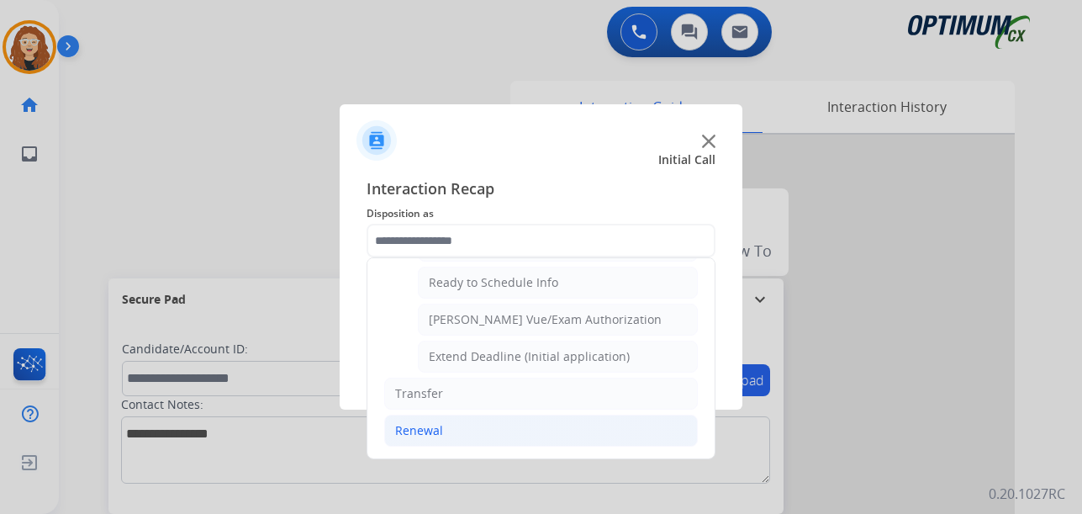
click at [529, 436] on li "Renewal" at bounding box center [541, 430] width 314 height 32
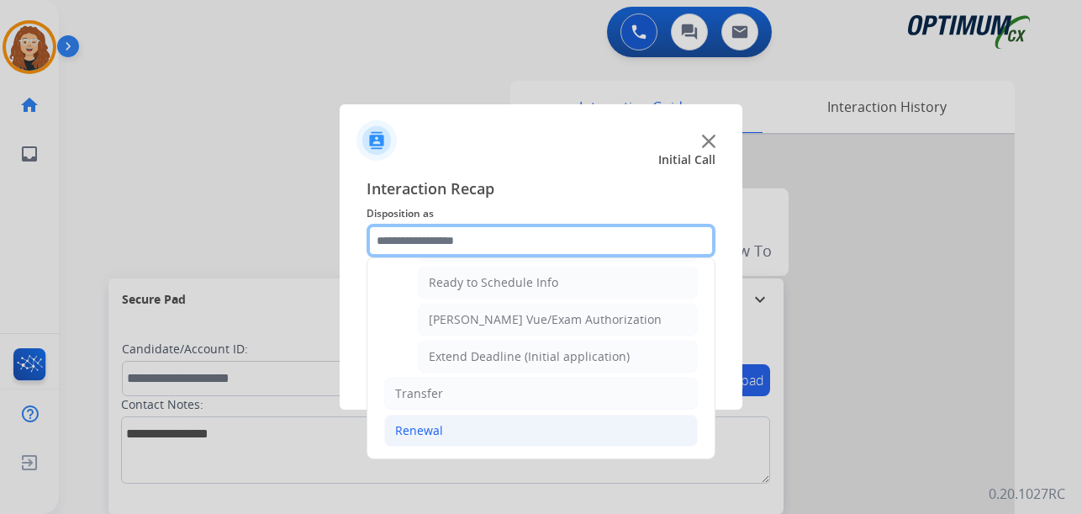
scroll to position [649, 0]
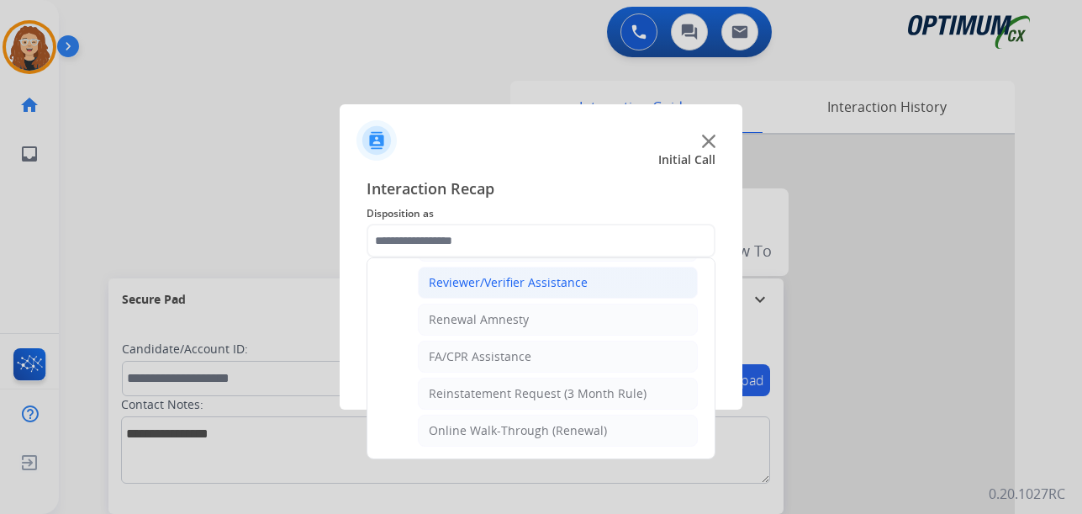
click at [546, 283] on div "Reviewer/Verifier Assistance" at bounding box center [508, 282] width 159 height 17
type input "**********"
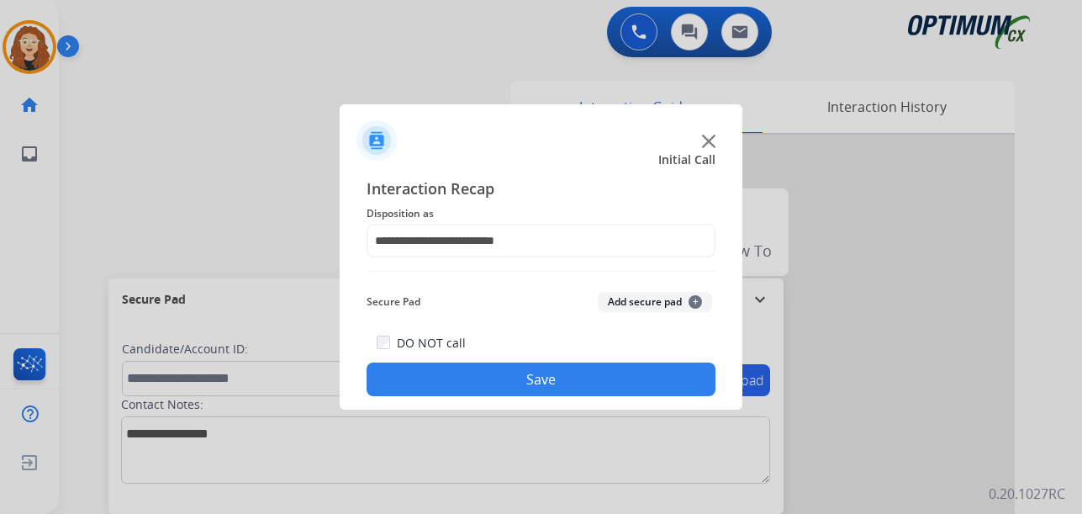
click at [636, 380] on button "Save" at bounding box center [541, 379] width 349 height 34
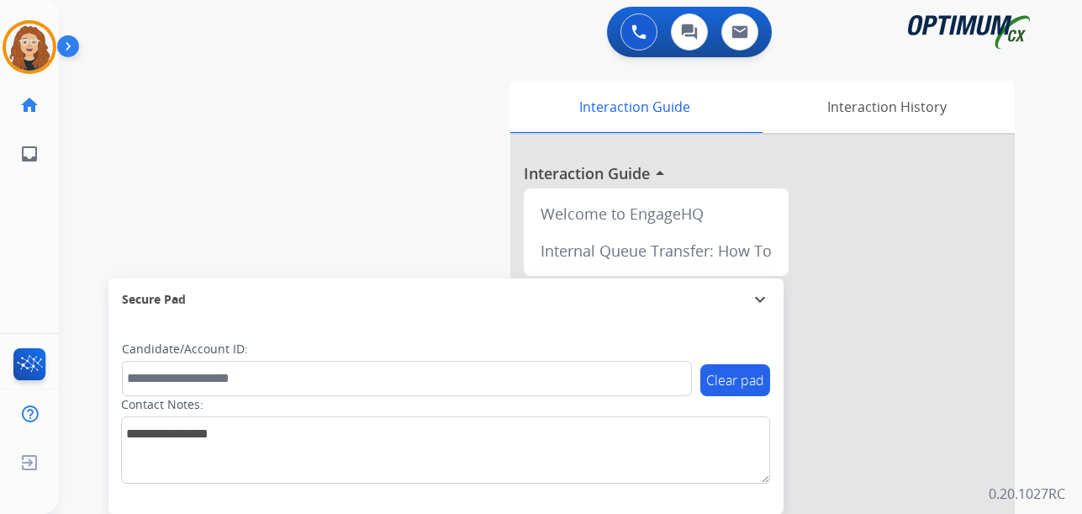
click at [64, 278] on div "swap_horiz Break voice bridge close_fullscreen Connect 3-Way Call merge_type Se…" at bounding box center [550, 411] width 983 height 701
click at [632, 31] on img at bounding box center [638, 31] width 15 height 15
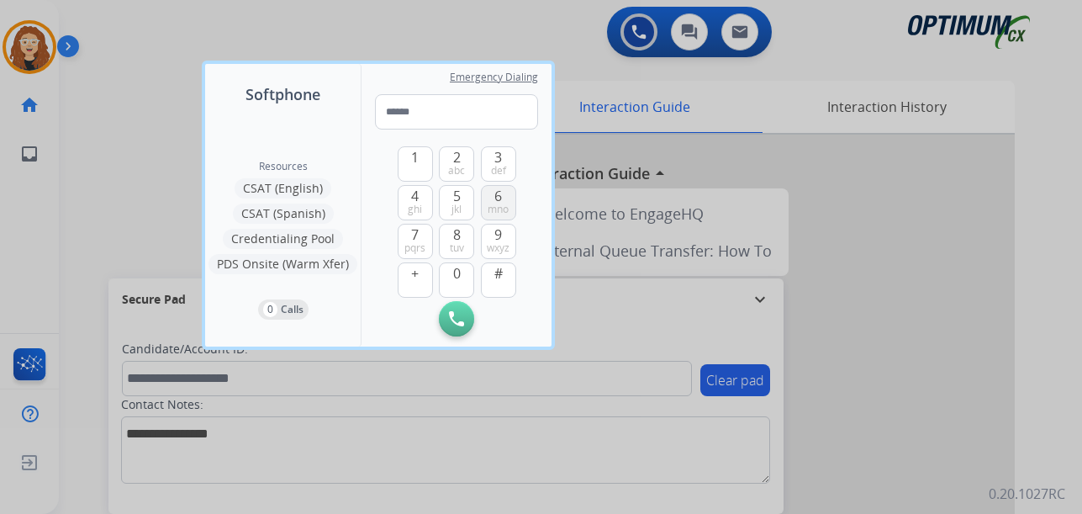
type input "**********"
click at [456, 320] on img at bounding box center [456, 318] width 15 height 15
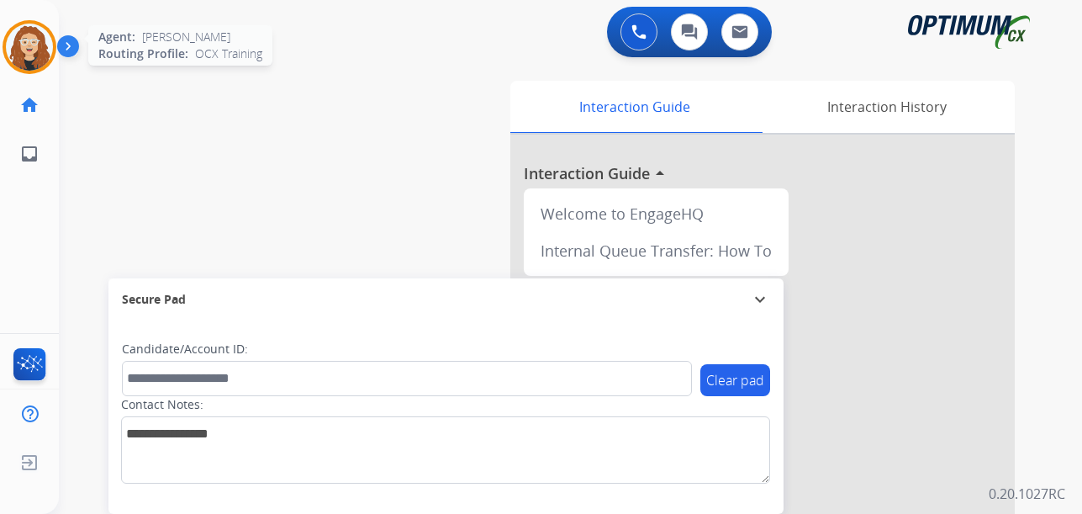
click at [38, 49] on img at bounding box center [29, 47] width 47 height 47
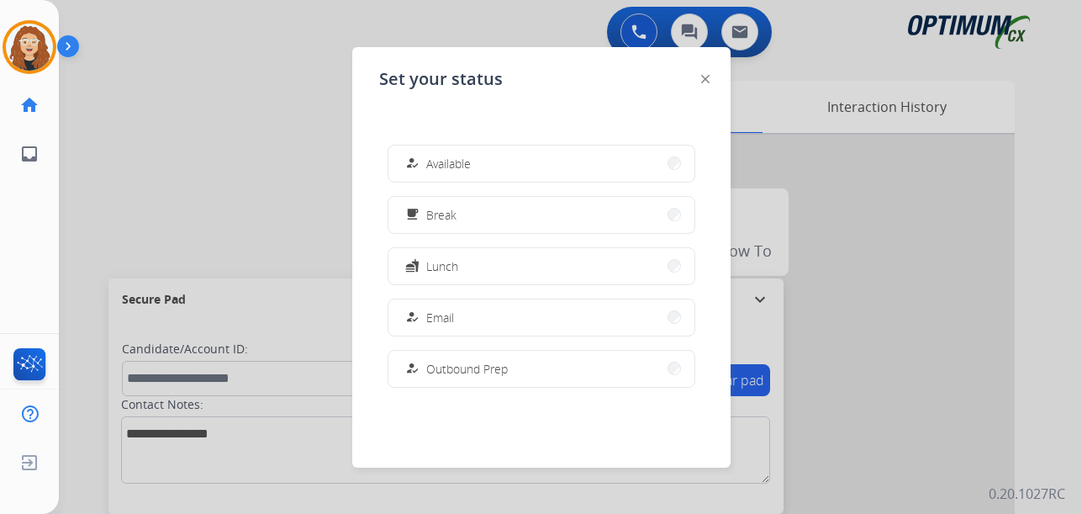
click at [484, 167] on button "how_to_reg Available" at bounding box center [541, 163] width 306 height 36
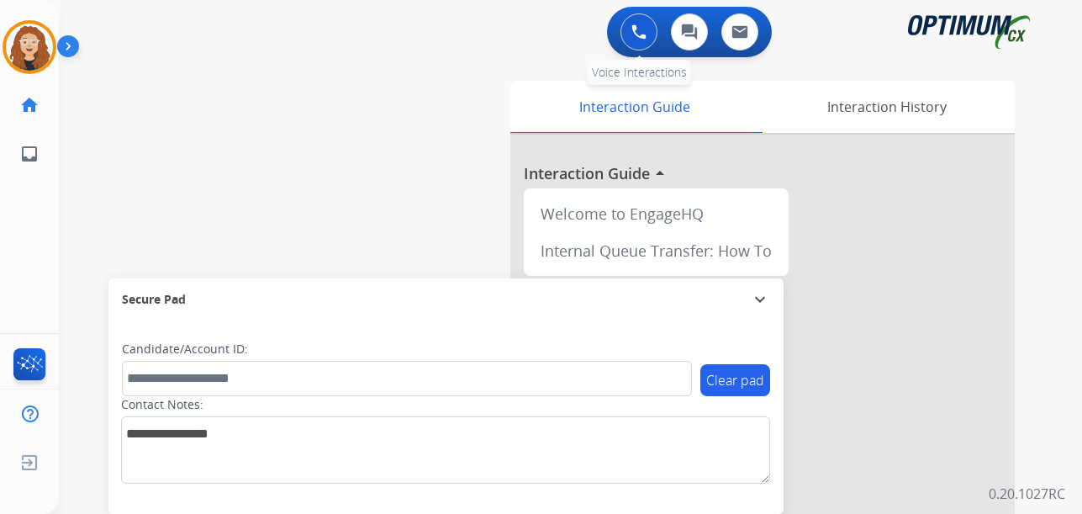
click at [630, 34] on button at bounding box center [638, 31] width 37 height 37
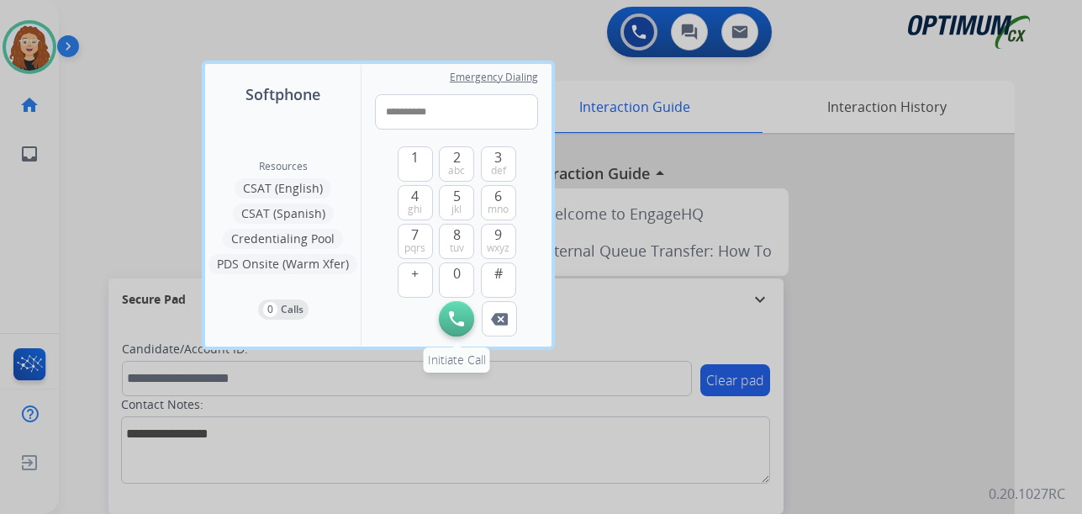
type input "**********"
click at [456, 314] on img at bounding box center [456, 318] width 15 height 15
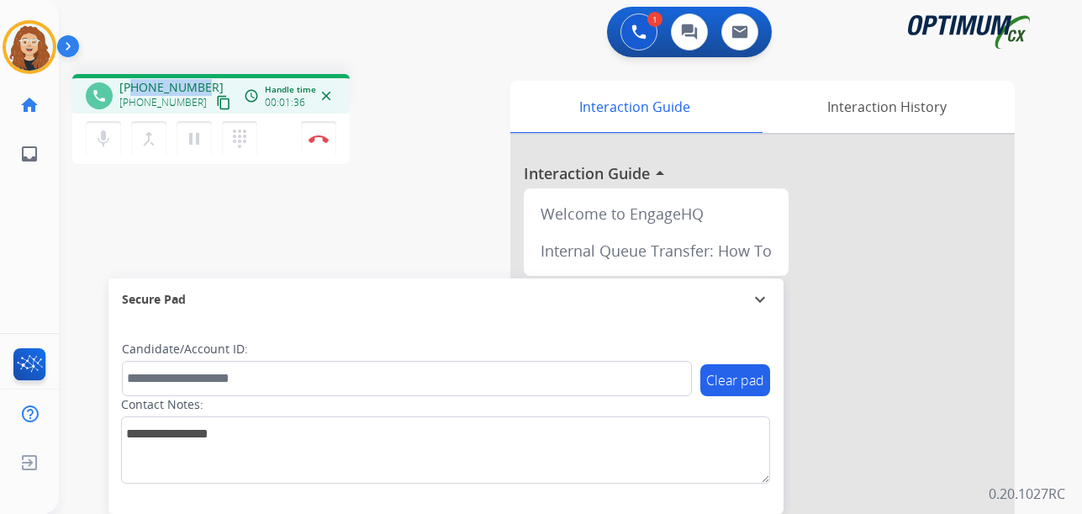
drag, startPoint x: 134, startPoint y: 85, endPoint x: 199, endPoint y: 83, distance: 65.6
click at [201, 83] on div "[PHONE_NUMBER] [PHONE_NUMBER] content_copy" at bounding box center [176, 96] width 114 height 34
click at [321, 142] on img at bounding box center [319, 139] width 20 height 8
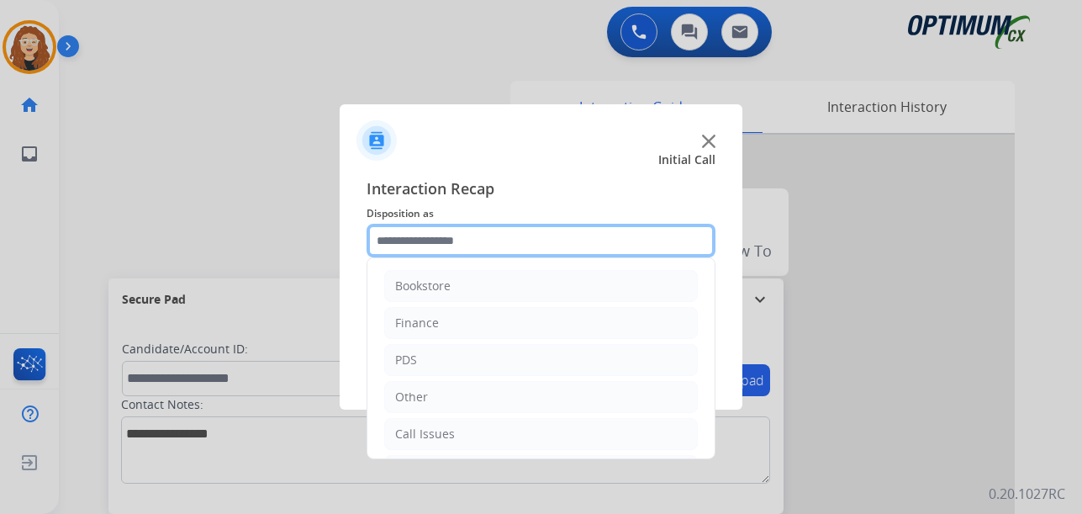
click at [470, 237] on input "text" at bounding box center [541, 241] width 349 height 34
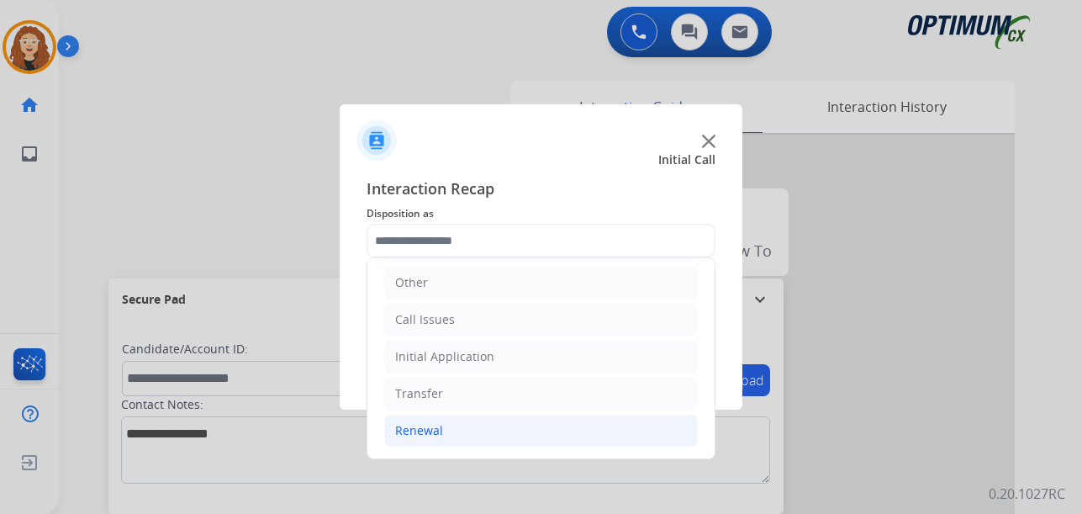
click at [507, 430] on li "Renewal" at bounding box center [541, 430] width 314 height 32
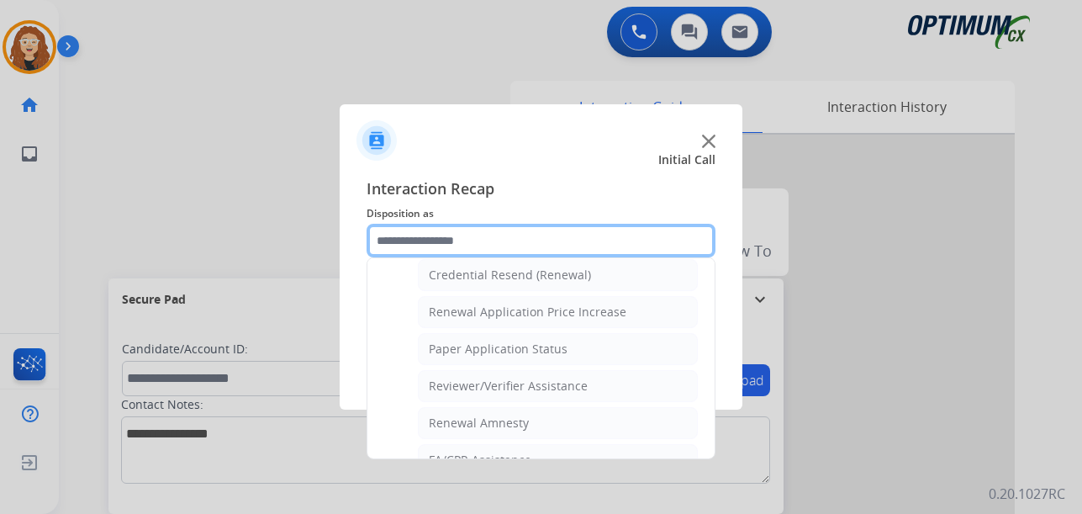
scroll to position [552, 0]
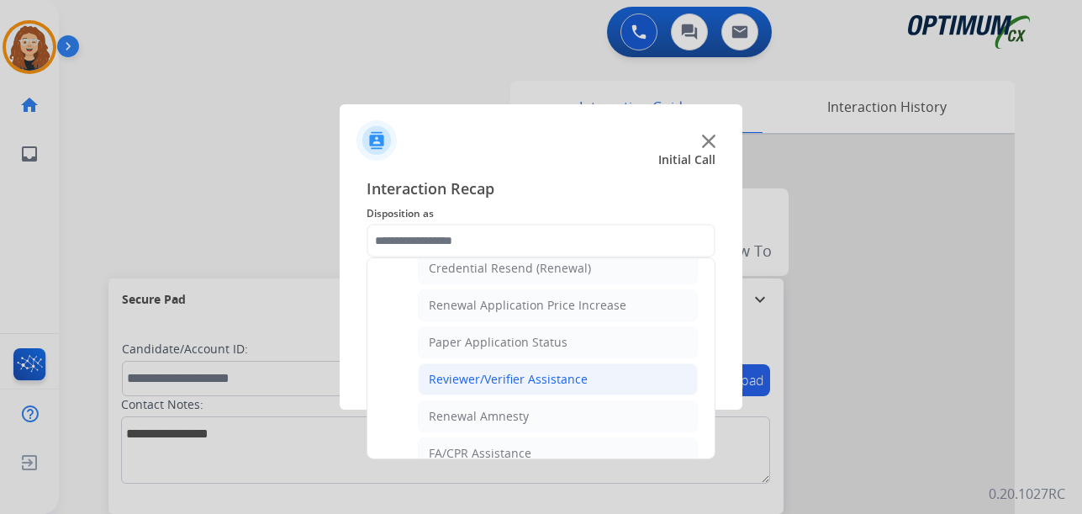
click at [564, 381] on div "Reviewer/Verifier Assistance" at bounding box center [508, 379] width 159 height 17
type input "**********"
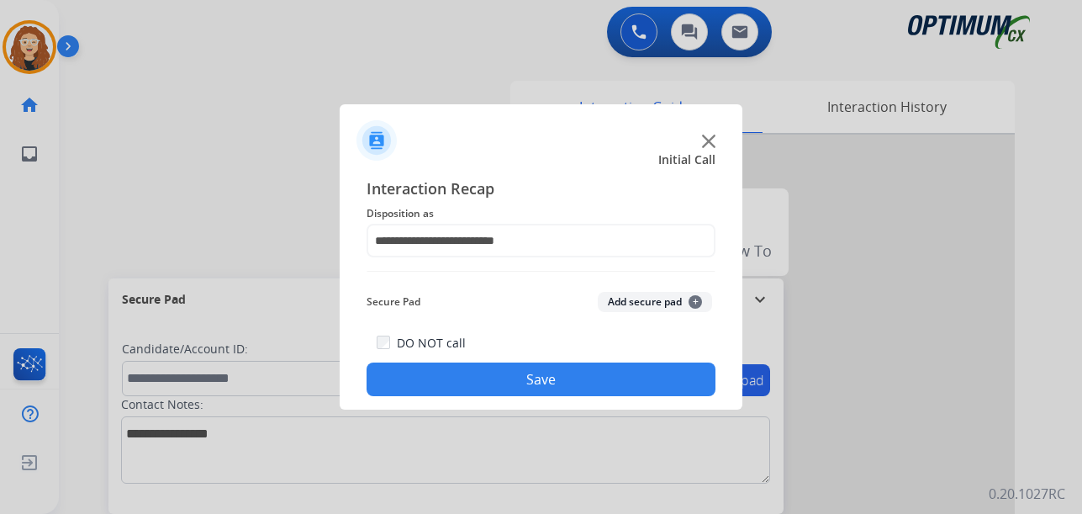
click at [564, 381] on button "Save" at bounding box center [541, 379] width 349 height 34
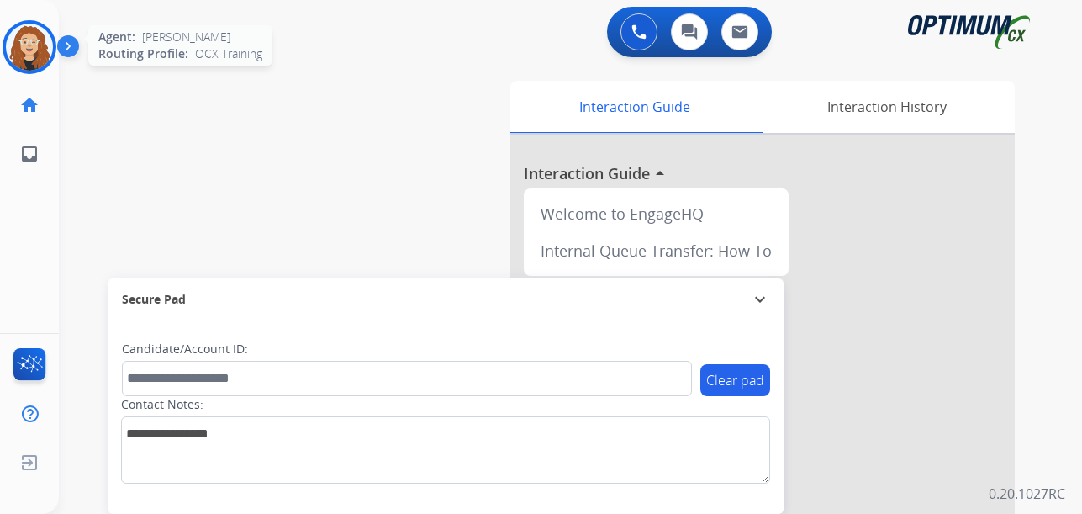
click at [29, 44] on img at bounding box center [29, 47] width 47 height 47
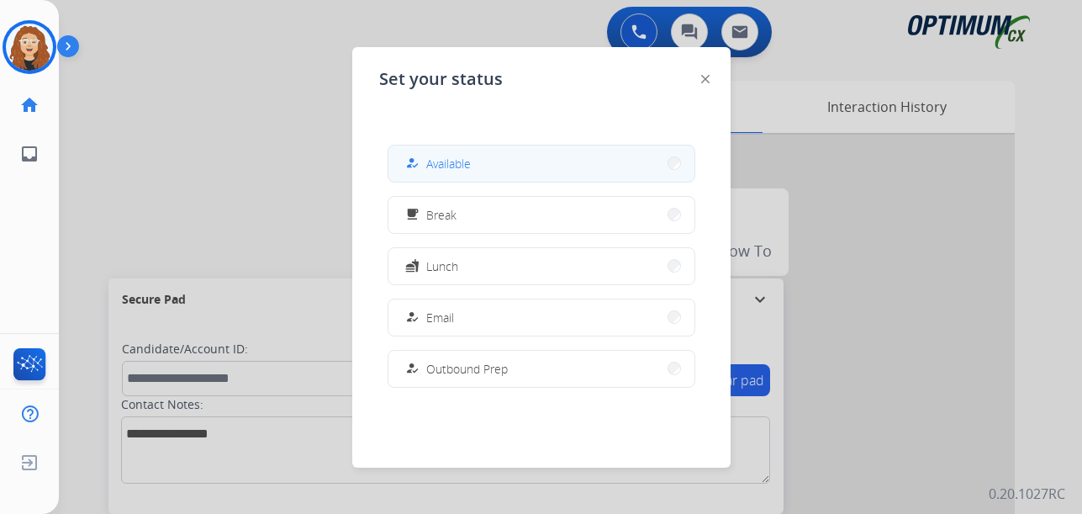
click at [490, 160] on button "how_to_reg Available" at bounding box center [541, 163] width 306 height 36
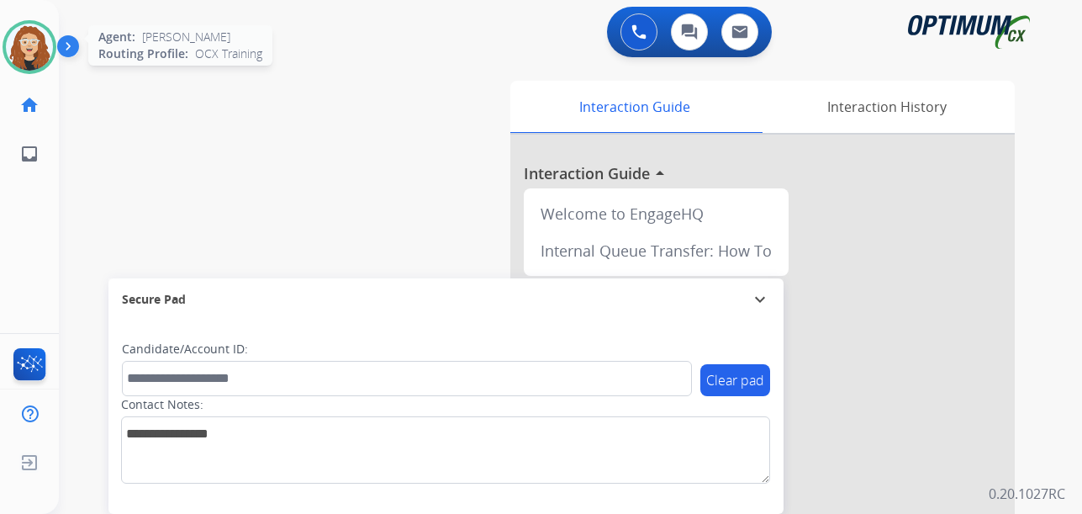
click at [22, 55] on img at bounding box center [29, 47] width 47 height 47
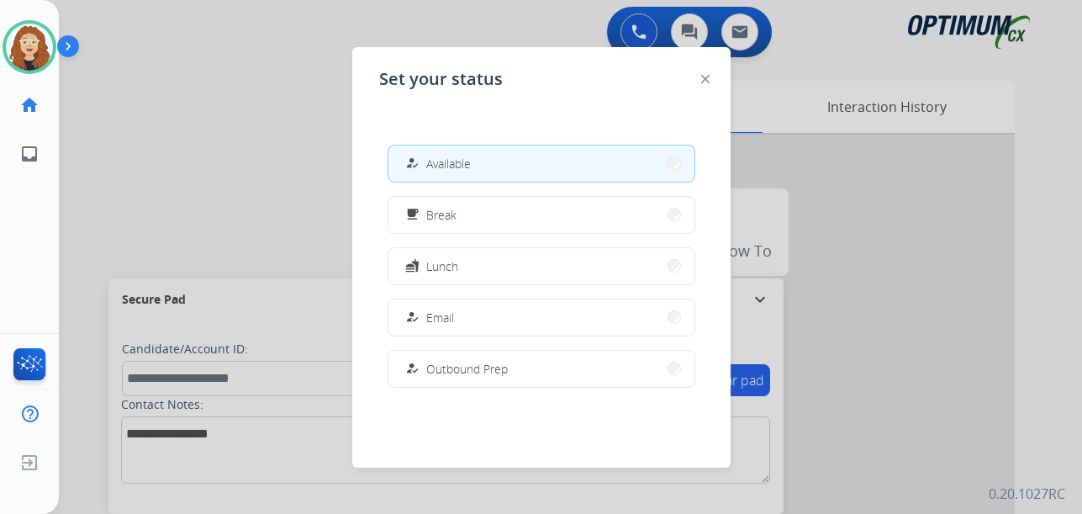
click at [135, 150] on div at bounding box center [541, 257] width 1082 height 514
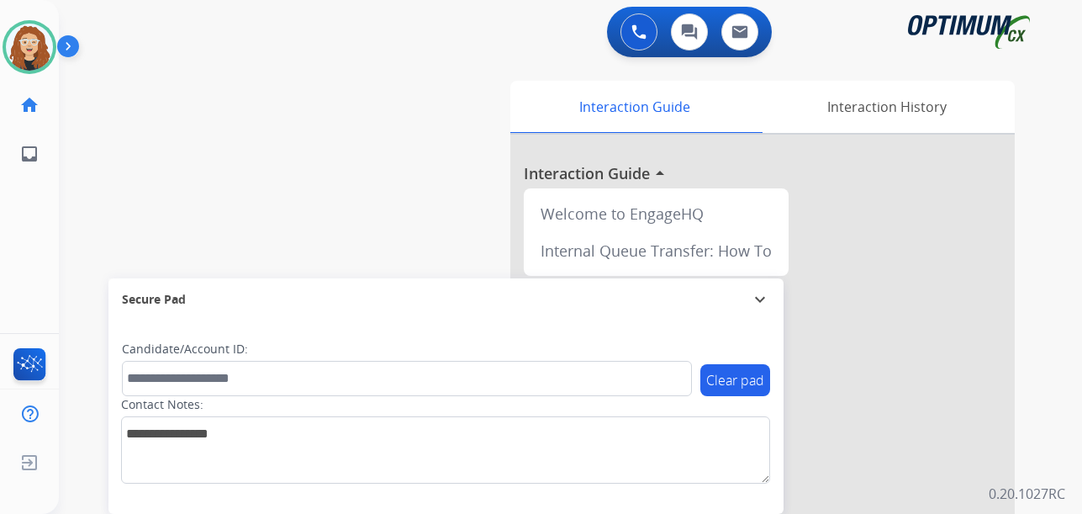
click at [77, 194] on div "swap_horiz Break voice bridge close_fullscreen Connect 3-Way Call merge_type Se…" at bounding box center [550, 411] width 983 height 701
click at [302, 194] on div "swap_horiz Break voice bridge close_fullscreen Connect 3-Way Call merge_type Se…" at bounding box center [550, 411] width 983 height 701
click at [89, 163] on div "swap_horiz Break voice bridge close_fullscreen Connect 3-Way Call merge_type Se…" at bounding box center [550, 411] width 983 height 701
click at [70, 46] on img at bounding box center [71, 50] width 29 height 32
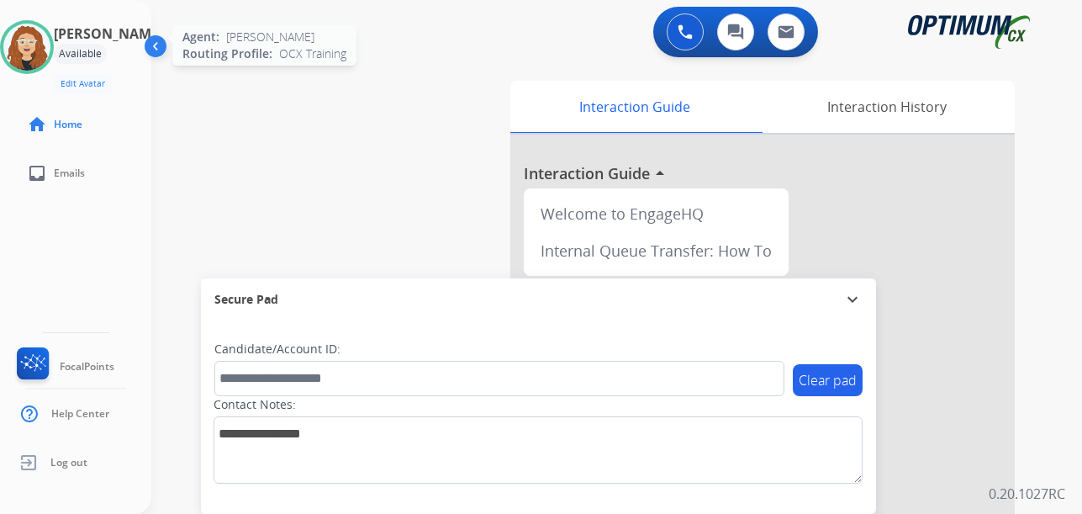
click at [50, 50] on img at bounding box center [26, 47] width 47 height 47
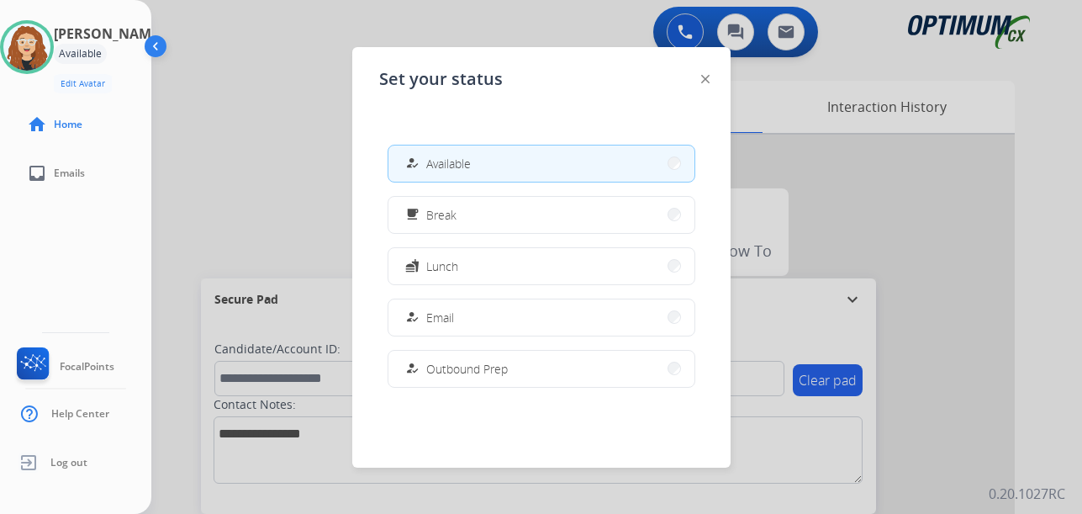
click at [226, 149] on div at bounding box center [541, 257] width 1082 height 514
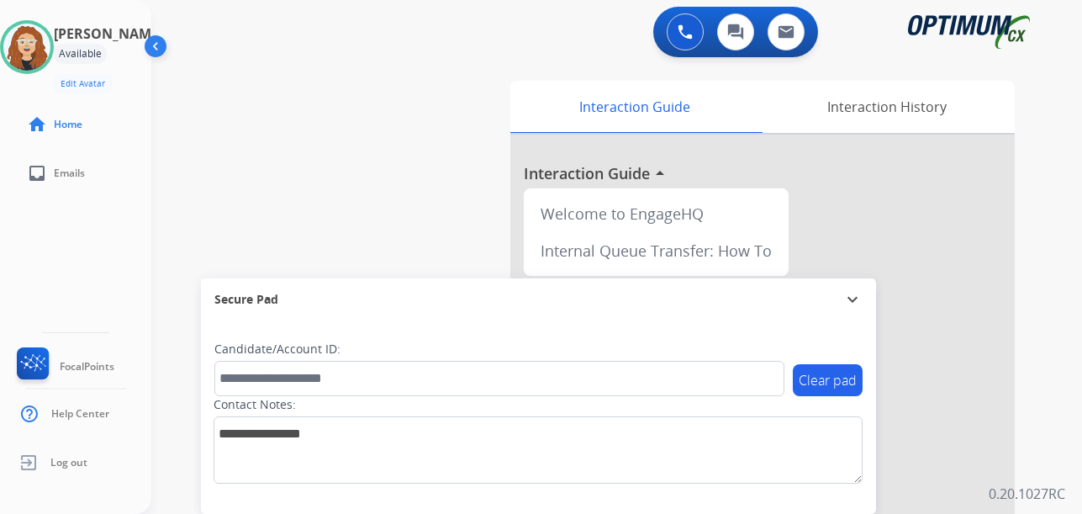
click at [152, 52] on img at bounding box center [157, 50] width 32 height 32
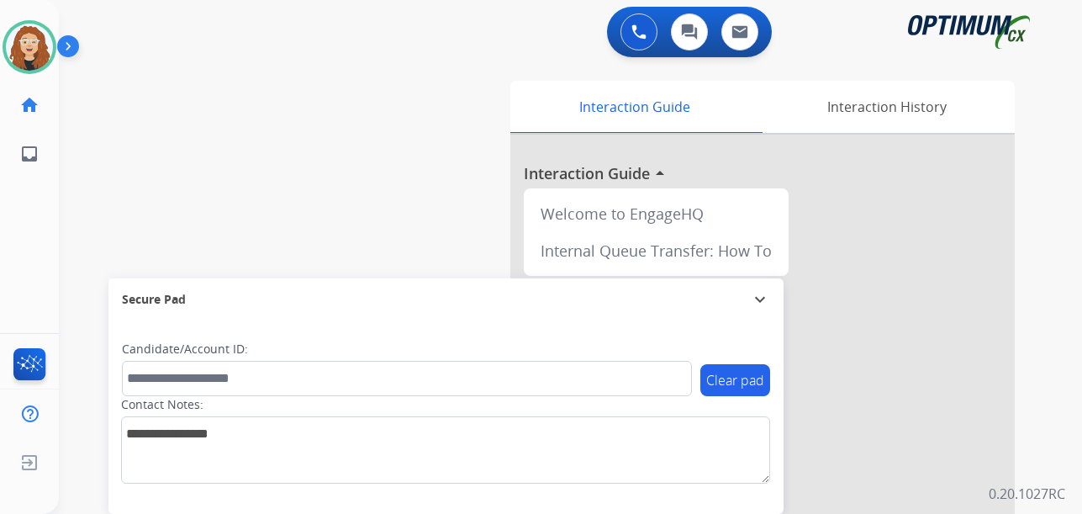
click at [72, 298] on div "swap_horiz Break voice bridge close_fullscreen Connect 3-Way Call merge_type Se…" at bounding box center [550, 411] width 983 height 701
click at [63, 261] on div "swap_horiz Break voice bridge close_fullscreen Connect 3-Way Call merge_type Se…" at bounding box center [550, 411] width 983 height 701
click at [69, 203] on div "swap_horiz Break voice bridge close_fullscreen Connect 3-Way Call merge_type Se…" at bounding box center [550, 411] width 983 height 701
click at [29, 46] on img at bounding box center [29, 47] width 47 height 47
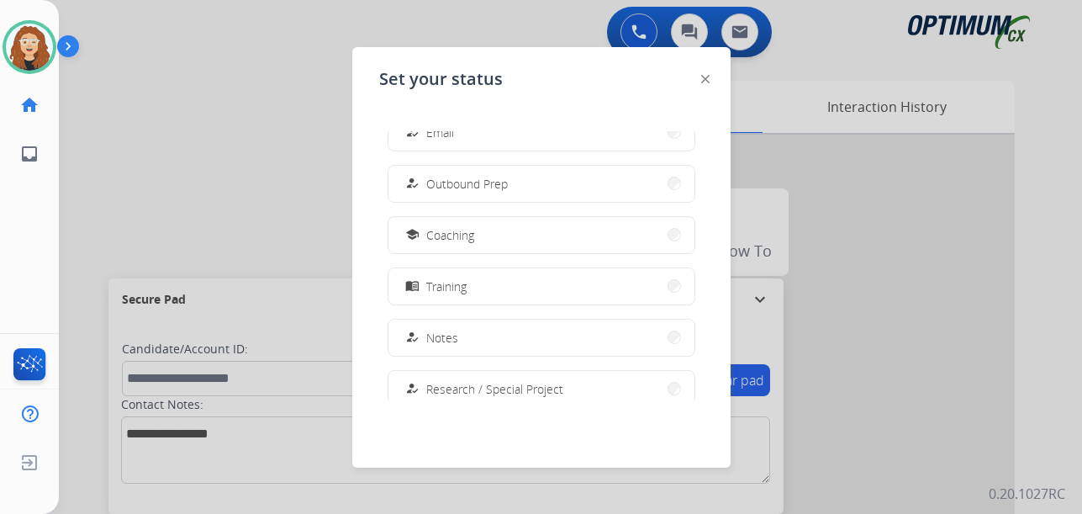
scroll to position [198, 0]
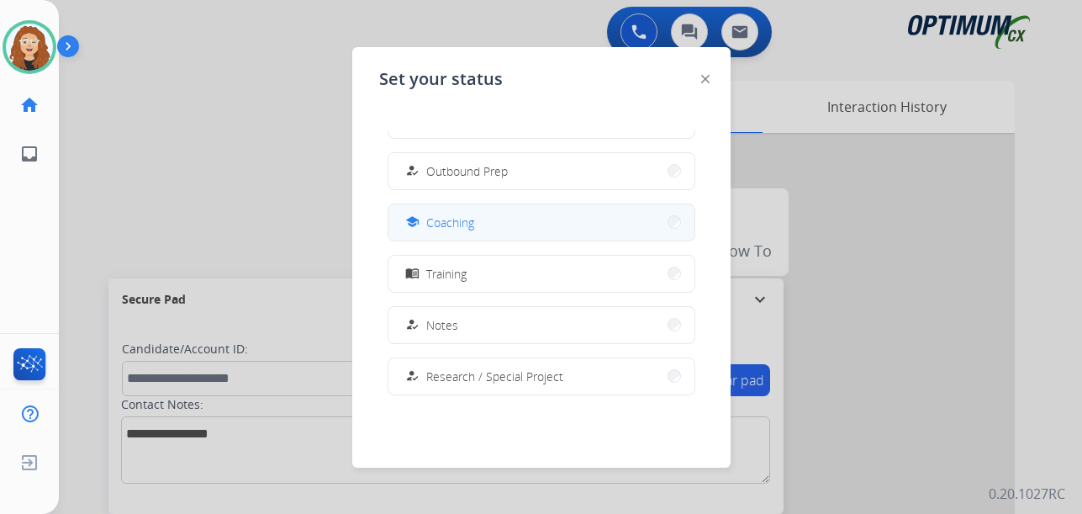
click at [516, 224] on button "school Coaching" at bounding box center [541, 222] width 306 height 36
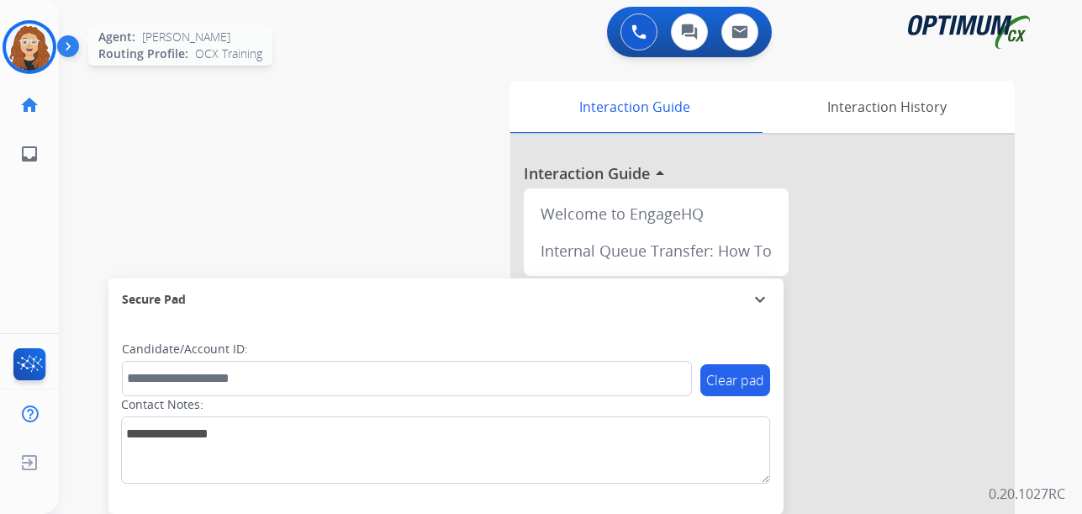
click at [39, 53] on img at bounding box center [29, 47] width 47 height 47
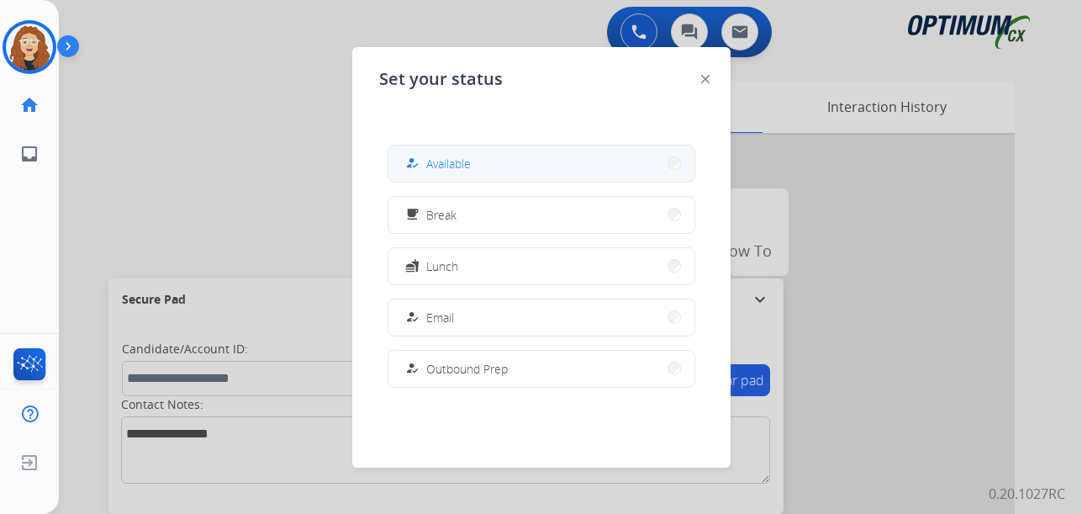
click at [448, 167] on span "Available" at bounding box center [448, 164] width 45 height 18
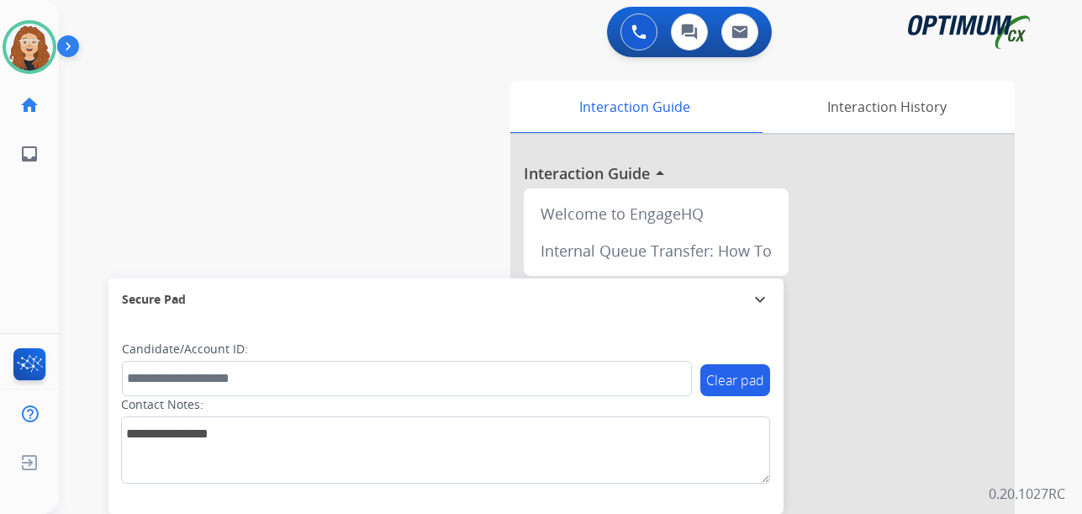
click at [82, 150] on div "swap_horiz Break voice bridge close_fullscreen Connect 3-Way Call merge_type Se…" at bounding box center [550, 411] width 983 height 701
click at [34, 47] on img at bounding box center [29, 47] width 47 height 47
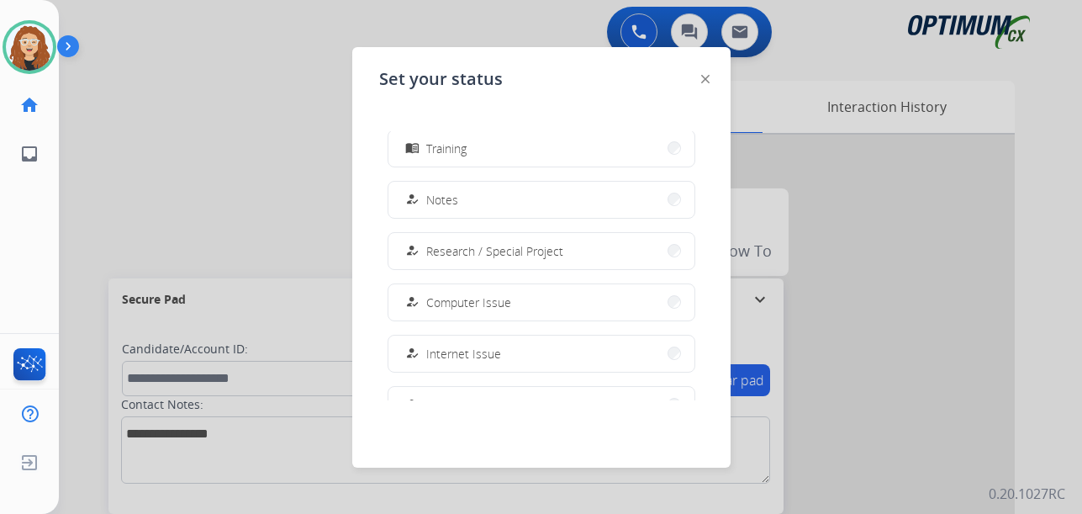
scroll to position [419, 0]
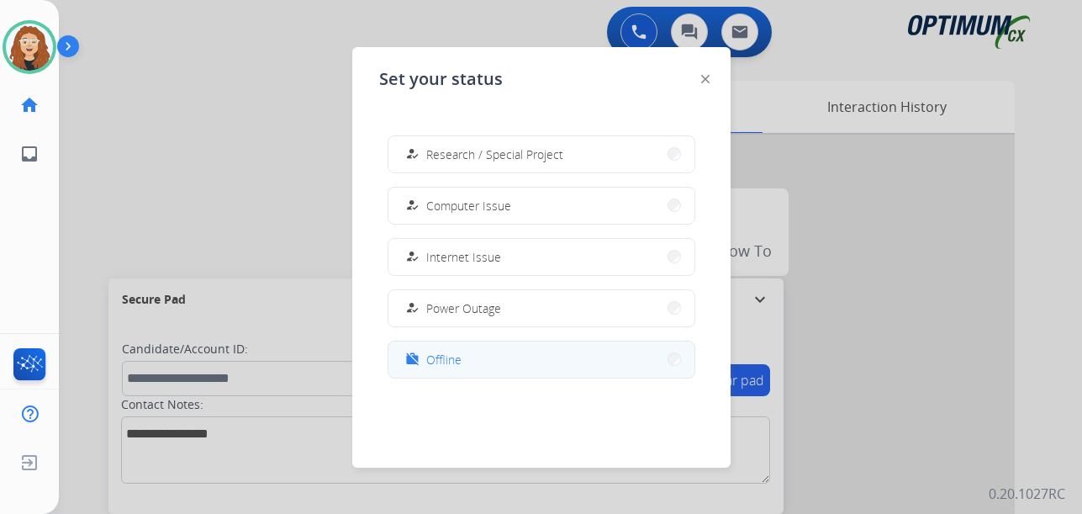
click at [607, 366] on button "work_off Offline" at bounding box center [541, 359] width 306 height 36
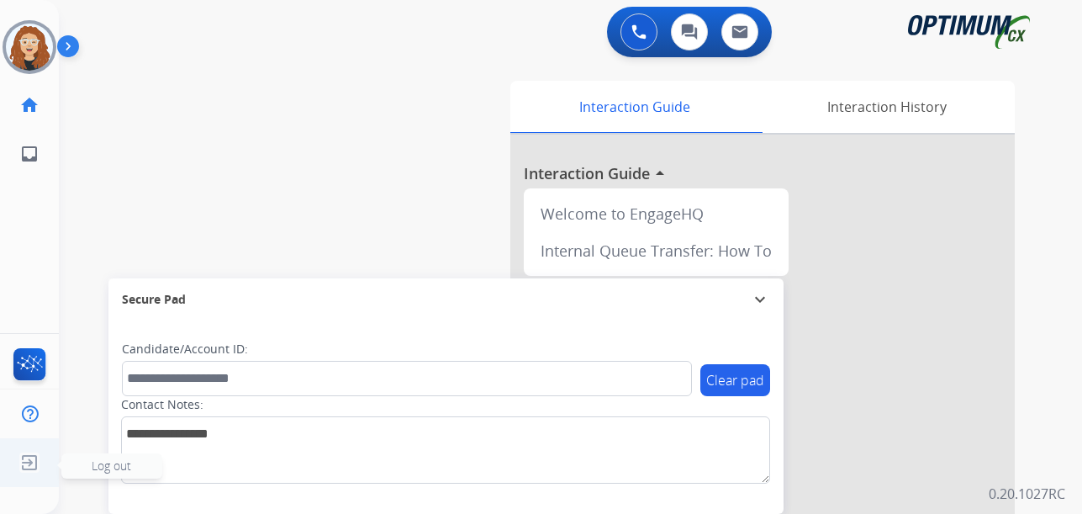
click at [34, 462] on img at bounding box center [29, 462] width 30 height 32
click at [98, 470] on span "Log out" at bounding box center [112, 465] width 40 height 16
